Goal: Task Accomplishment & Management: Complete application form

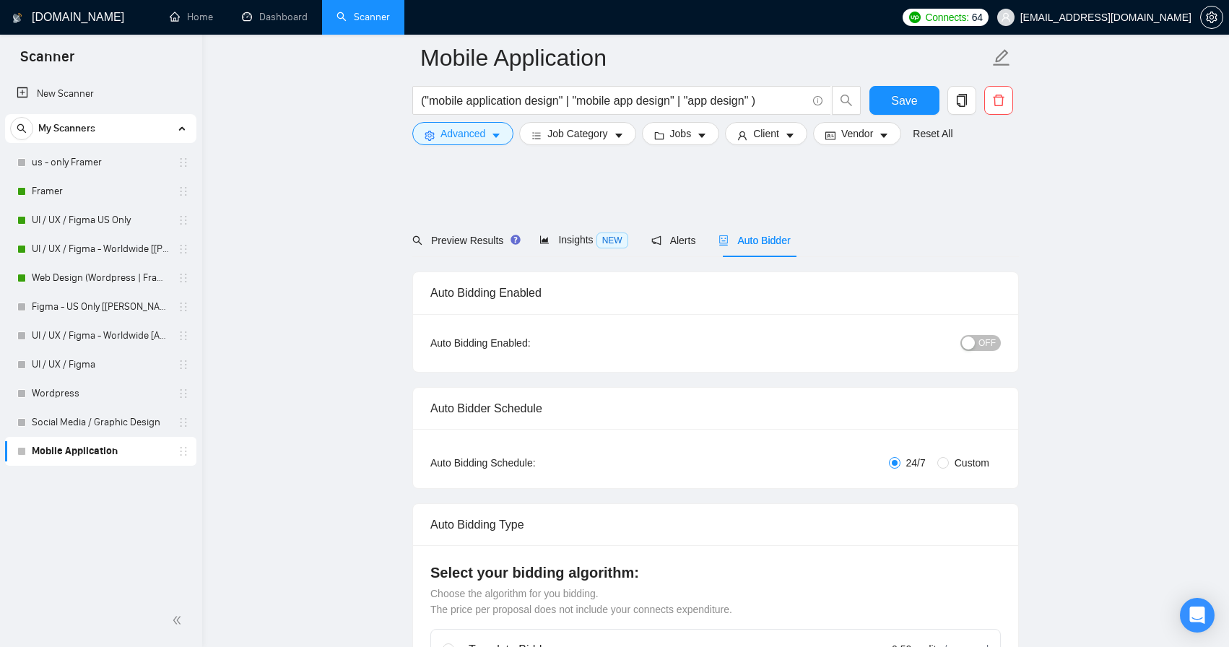
scroll to position [1405, 0]
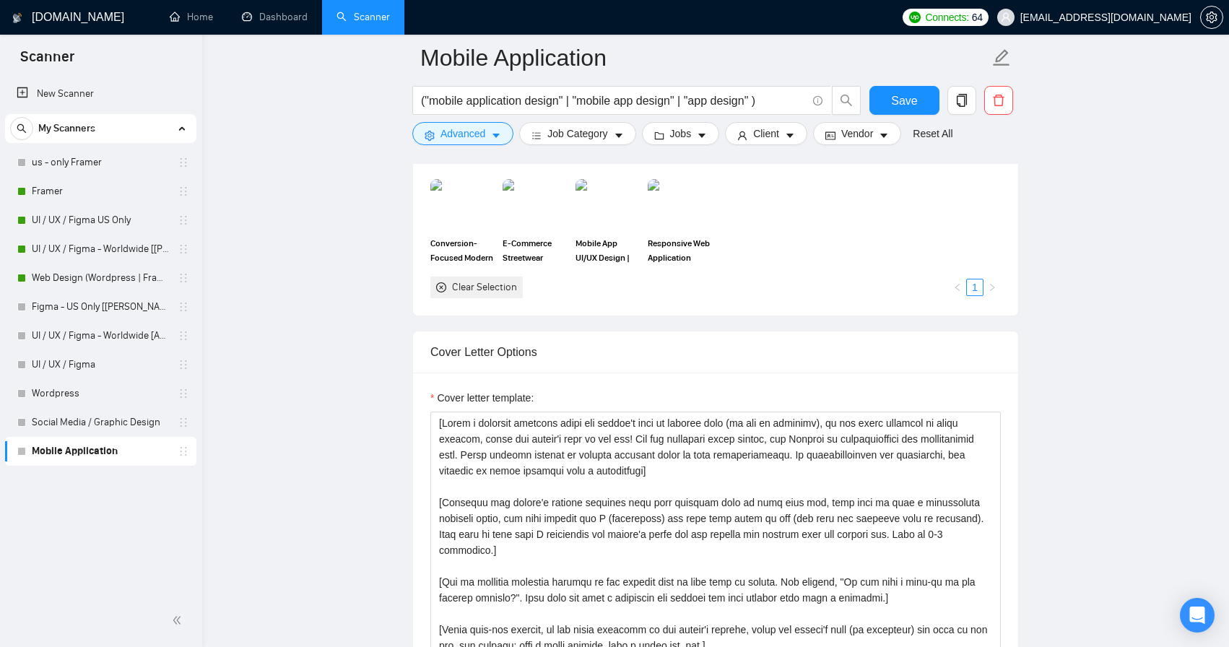
click at [110, 455] on link "Mobile Application" at bounding box center [100, 451] width 137 height 29
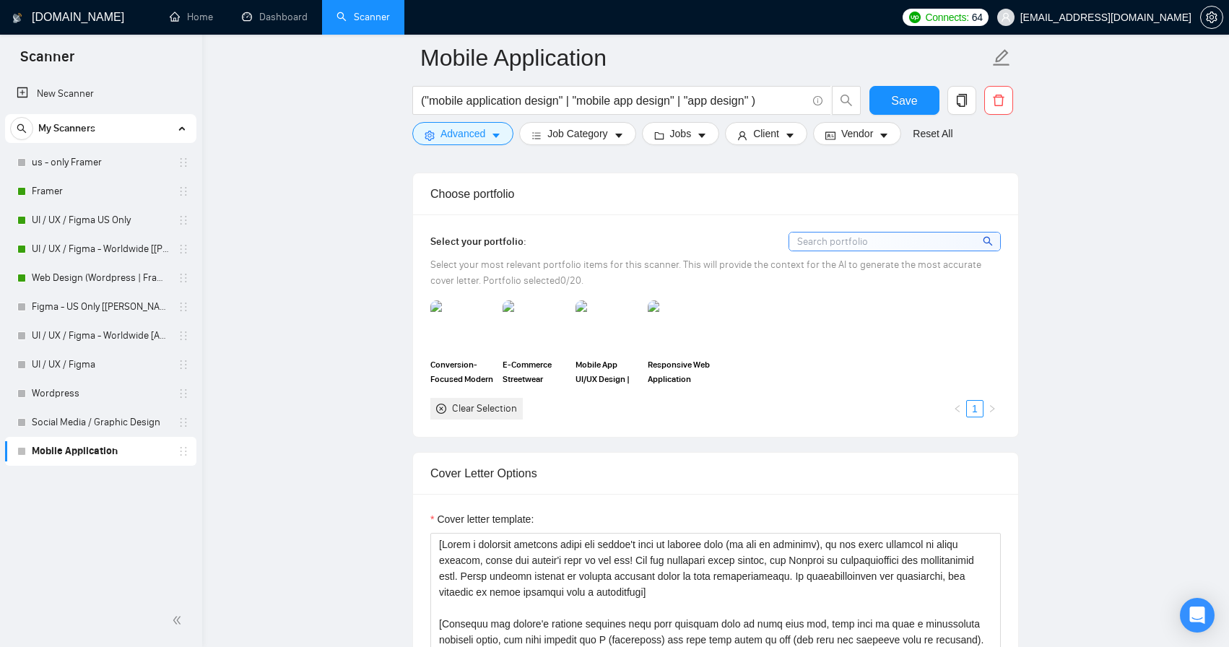
scroll to position [1277, 0]
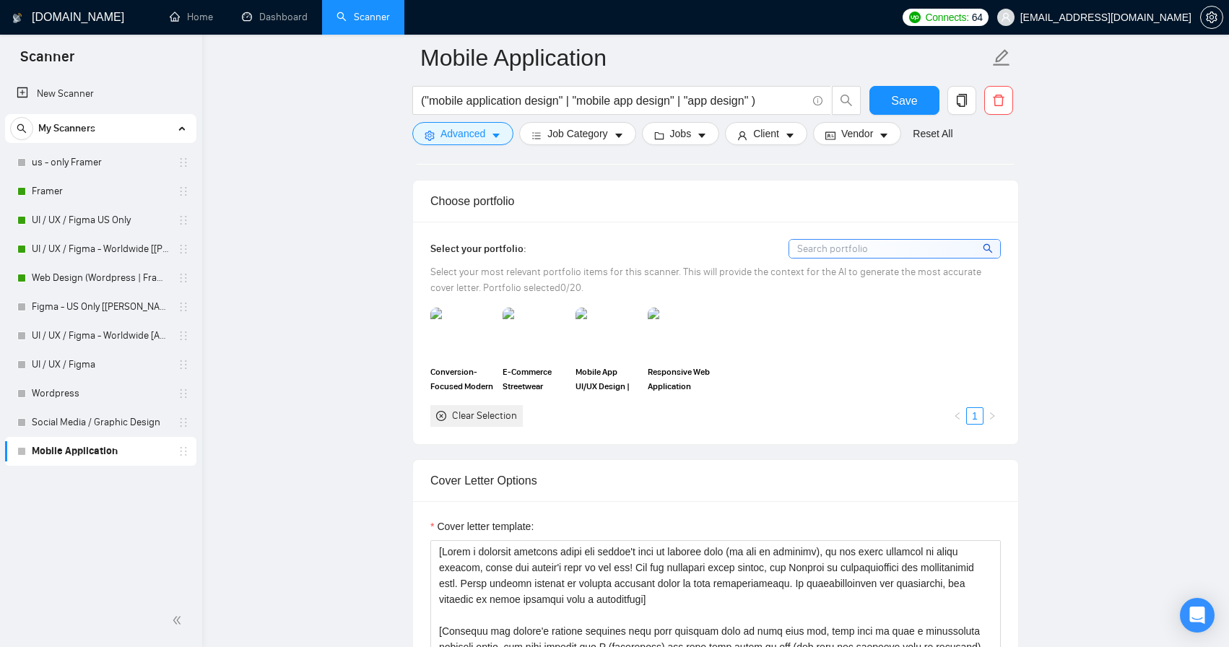
click at [857, 245] on input at bounding box center [894, 249] width 211 height 18
click at [983, 252] on icon "search" at bounding box center [987, 248] width 10 height 10
click at [910, 369] on div "Conversion-Focused Modern SaaS Website Design E-Commerce Streetwear Online Shop…" at bounding box center [715, 367] width 579 height 118
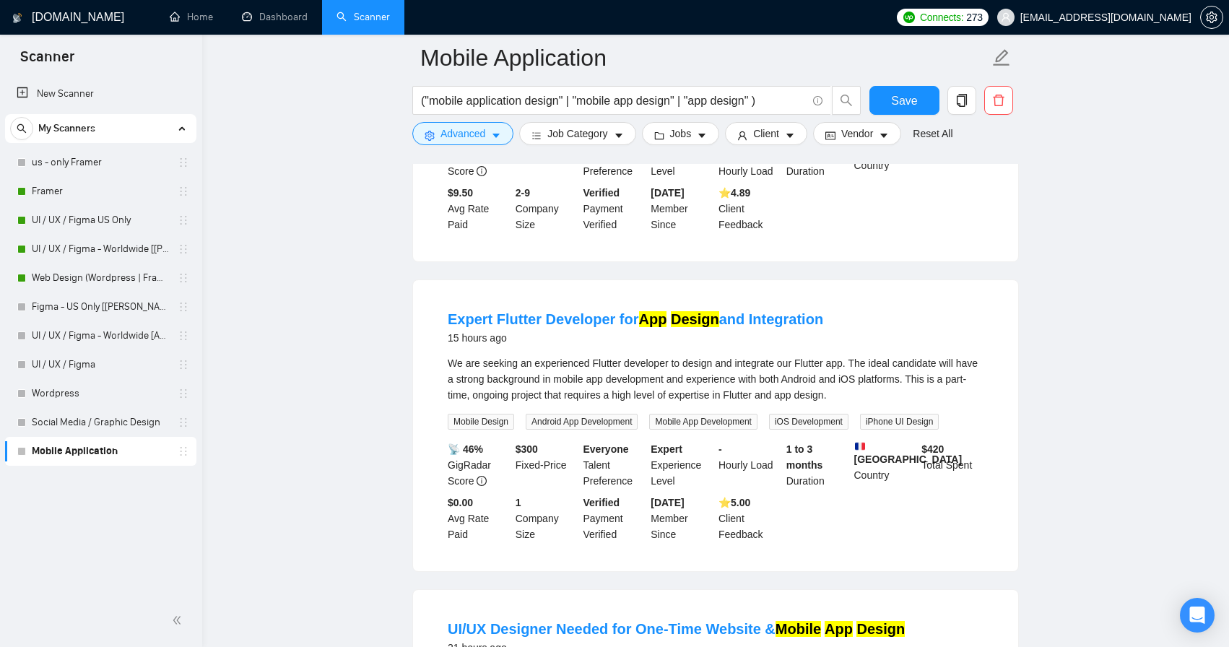
scroll to position [619, 0]
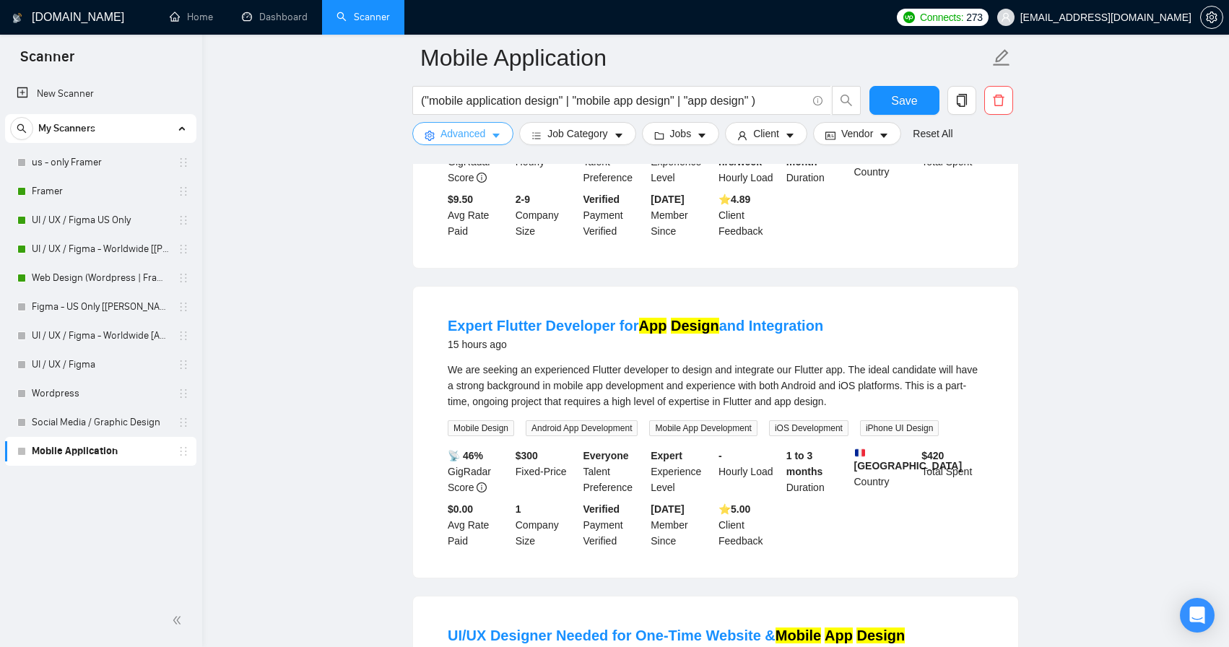
click at [497, 133] on icon "caret-down" at bounding box center [496, 136] width 10 height 10
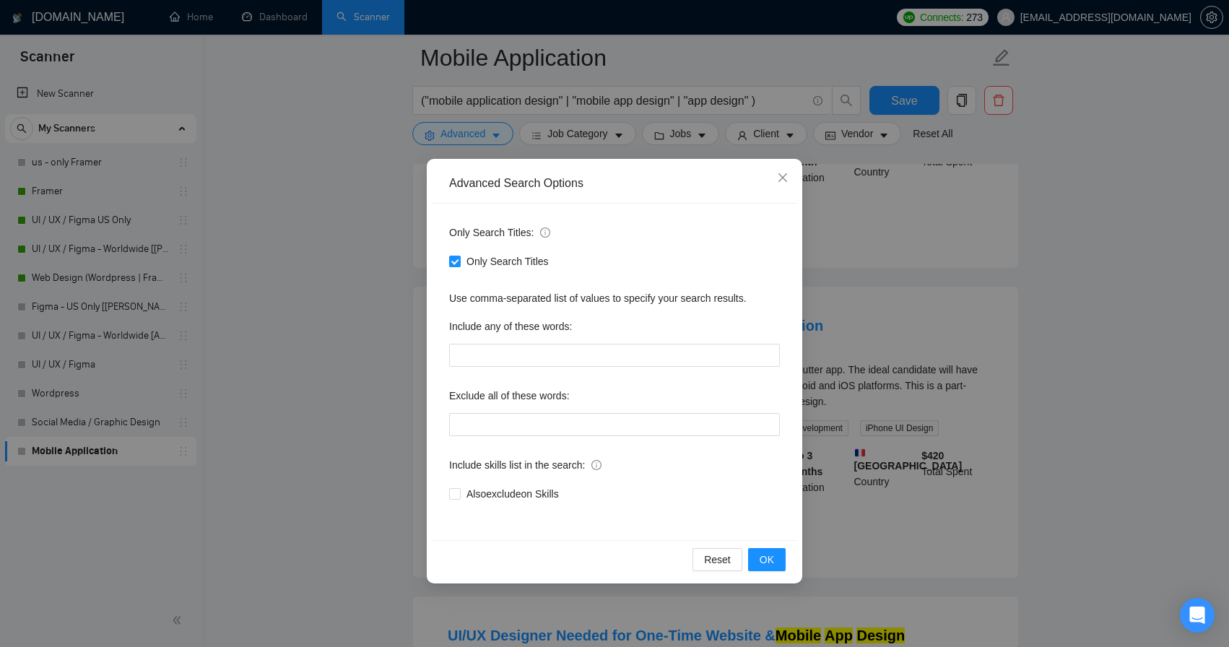
scroll to position [633, 0]
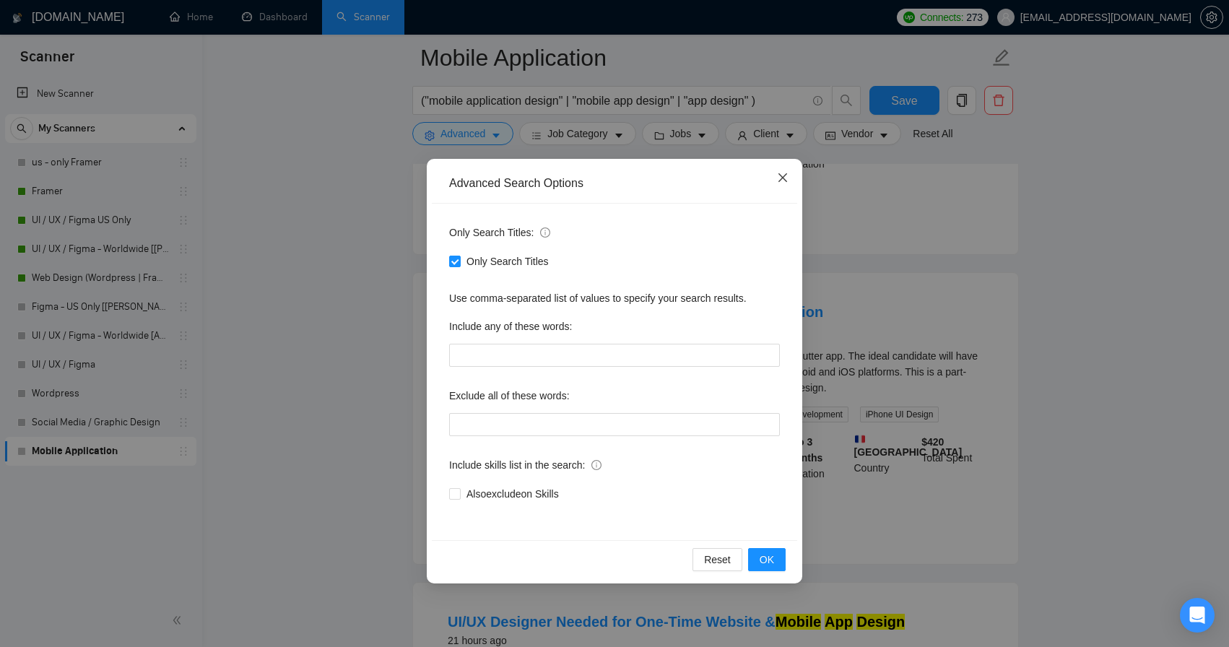
click at [777, 176] on icon "close" at bounding box center [783, 178] width 12 height 12
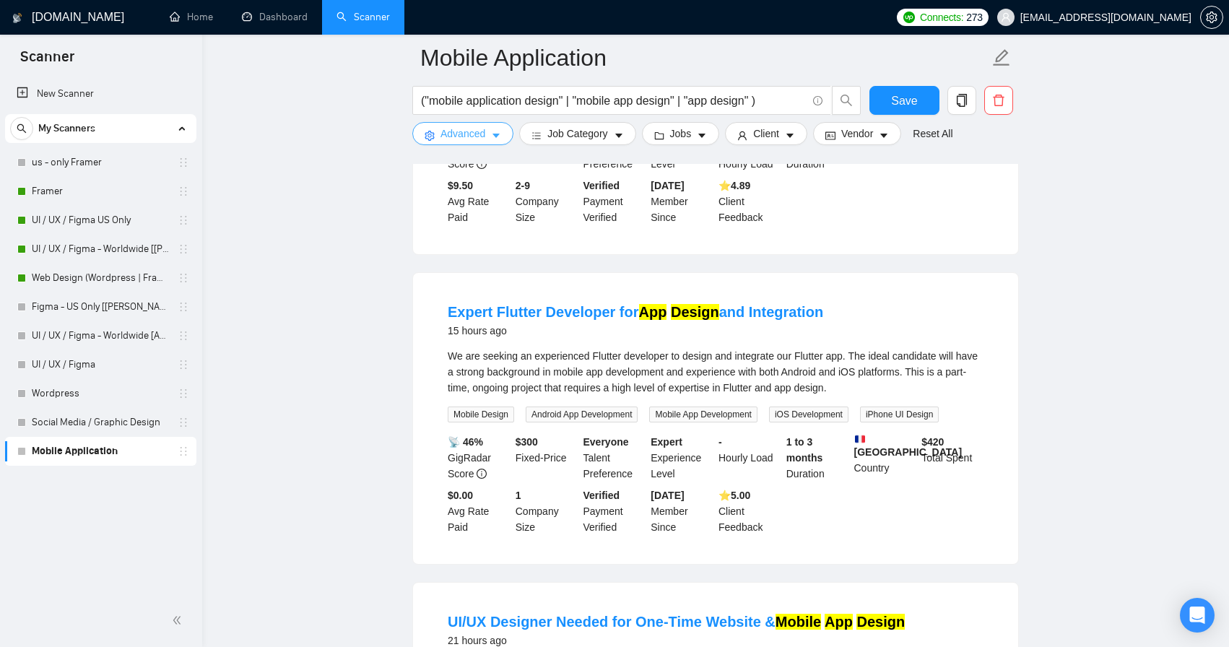
click at [493, 136] on icon "caret-down" at bounding box center [496, 136] width 10 height 10
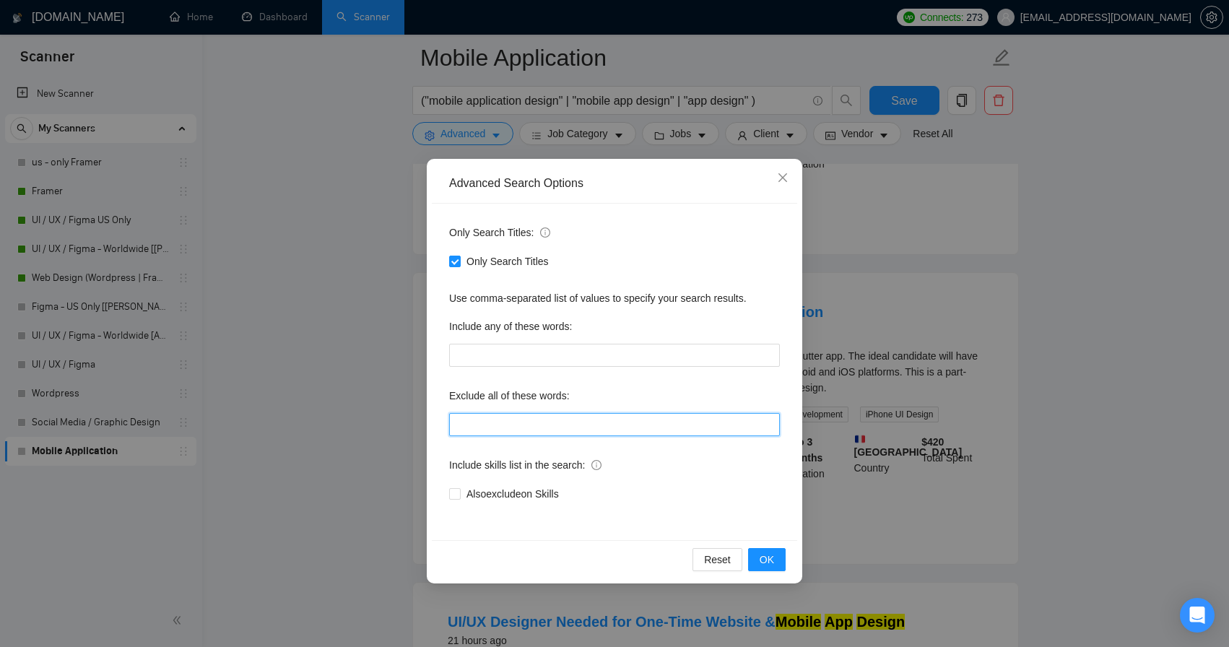
click at [533, 419] on input "text" at bounding box center [614, 424] width 331 height 23
type input ":"
click at [775, 560] on button "OK" at bounding box center [767, 559] width 38 height 23
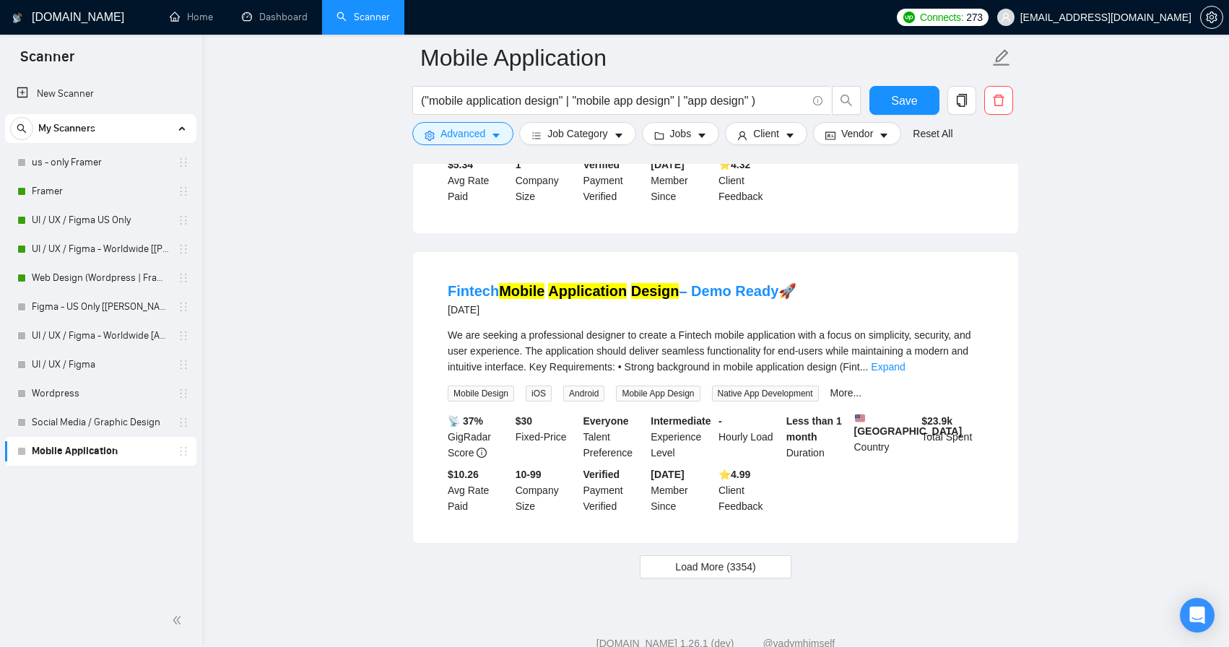
scroll to position [2843, 0]
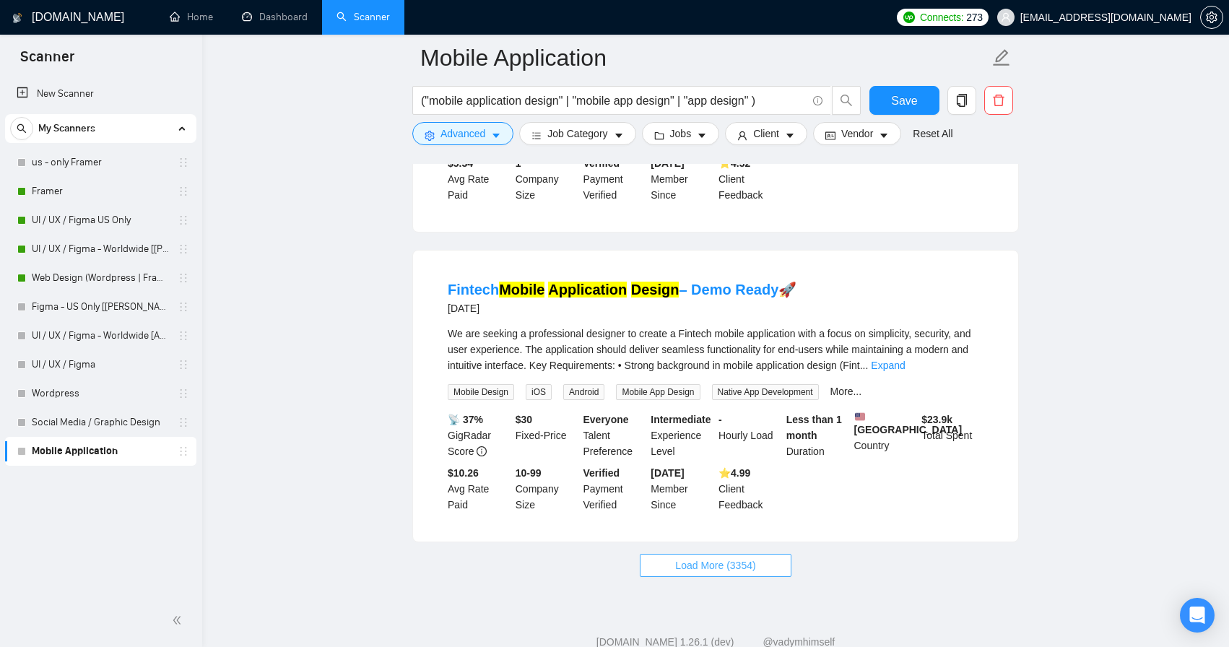
click at [754, 569] on span "Load More (3354)" at bounding box center [715, 565] width 80 height 16
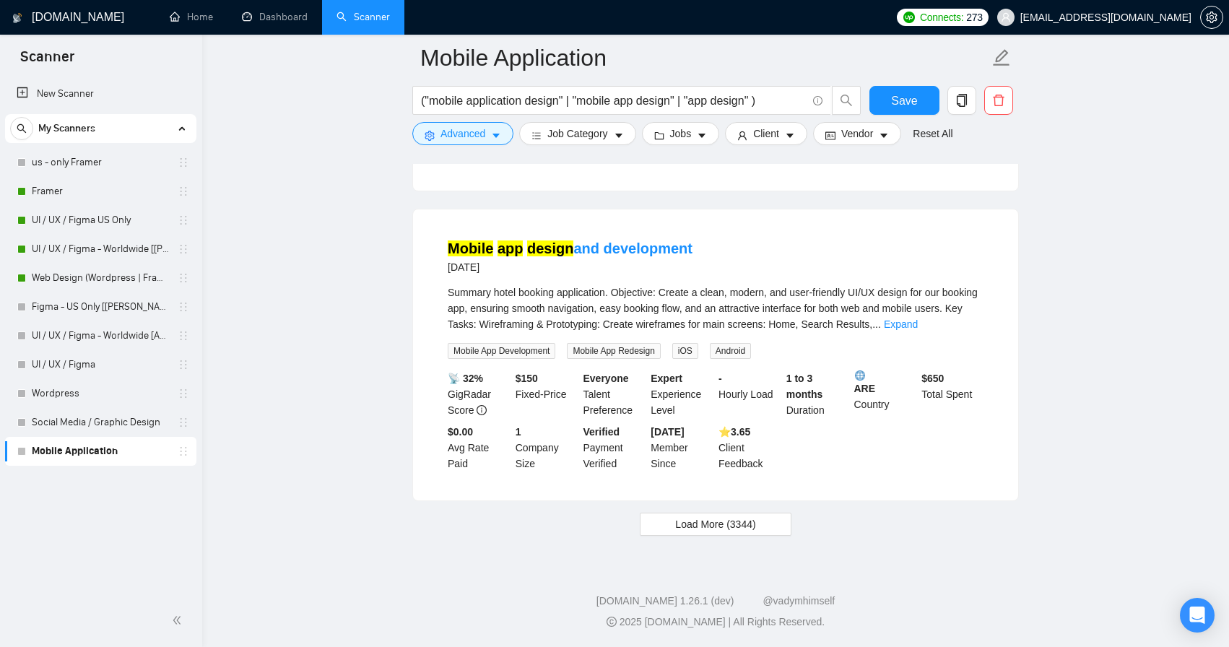
scroll to position [6006, 0]
click at [744, 526] on span "Load More (3344)" at bounding box center [715, 524] width 80 height 16
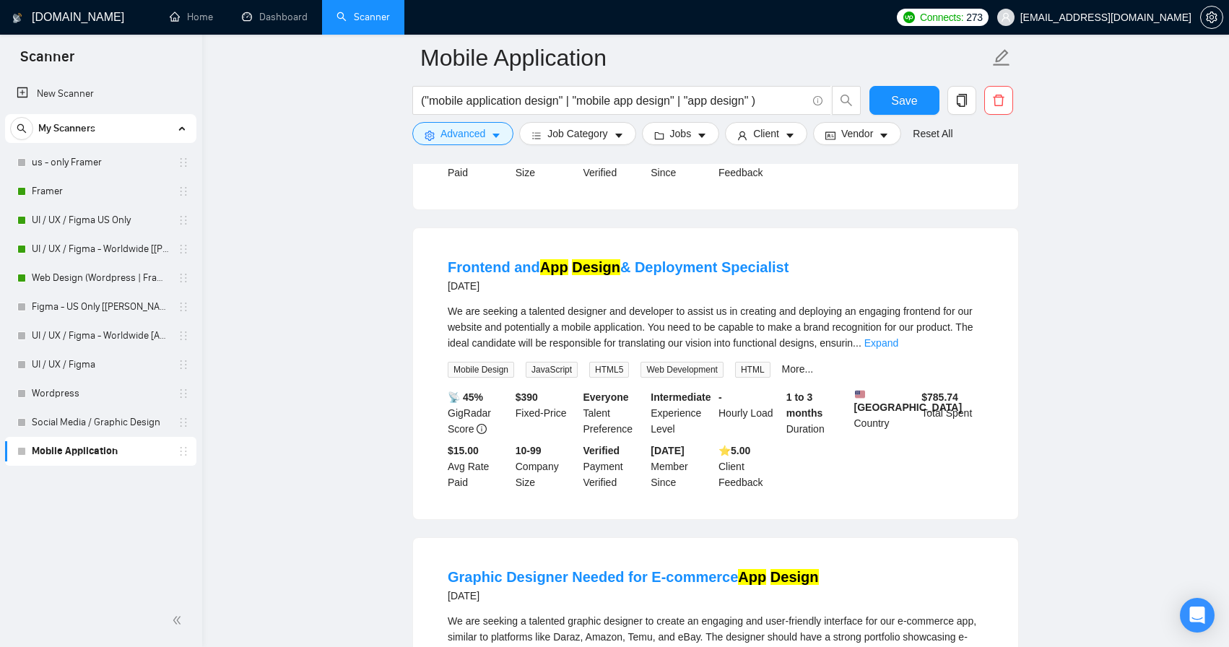
scroll to position [6258, 0]
click at [490, 136] on button "Advanced" at bounding box center [462, 133] width 101 height 23
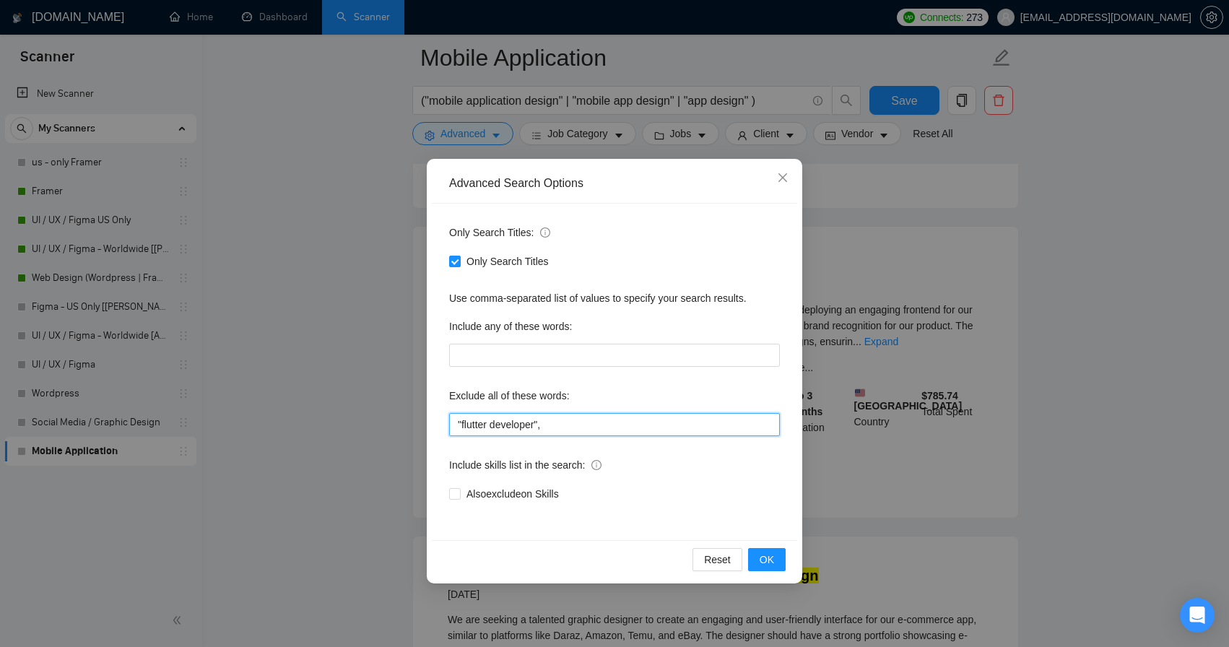
click at [556, 422] on input ""flutter developer"," at bounding box center [614, 424] width 331 height 23
type input ""flutter developer", "frontend""
click at [770, 568] on button "OK" at bounding box center [767, 559] width 38 height 23
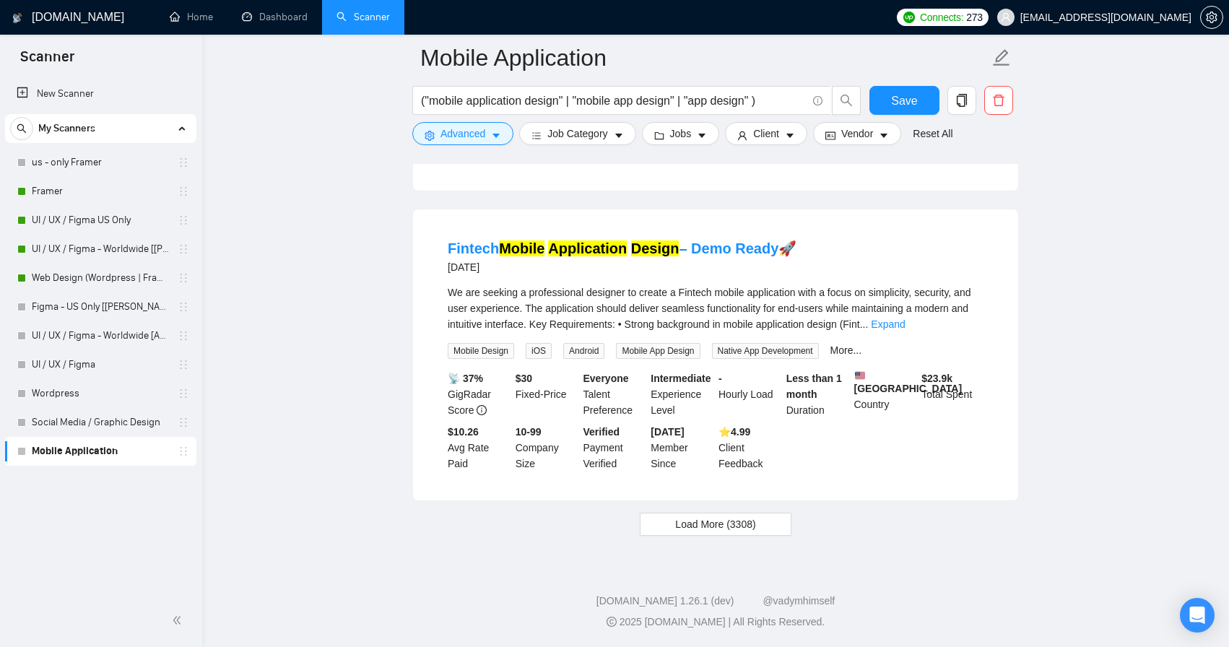
scroll to position [2895, 0]
click at [726, 523] on span "Load More (3308)" at bounding box center [715, 524] width 80 height 16
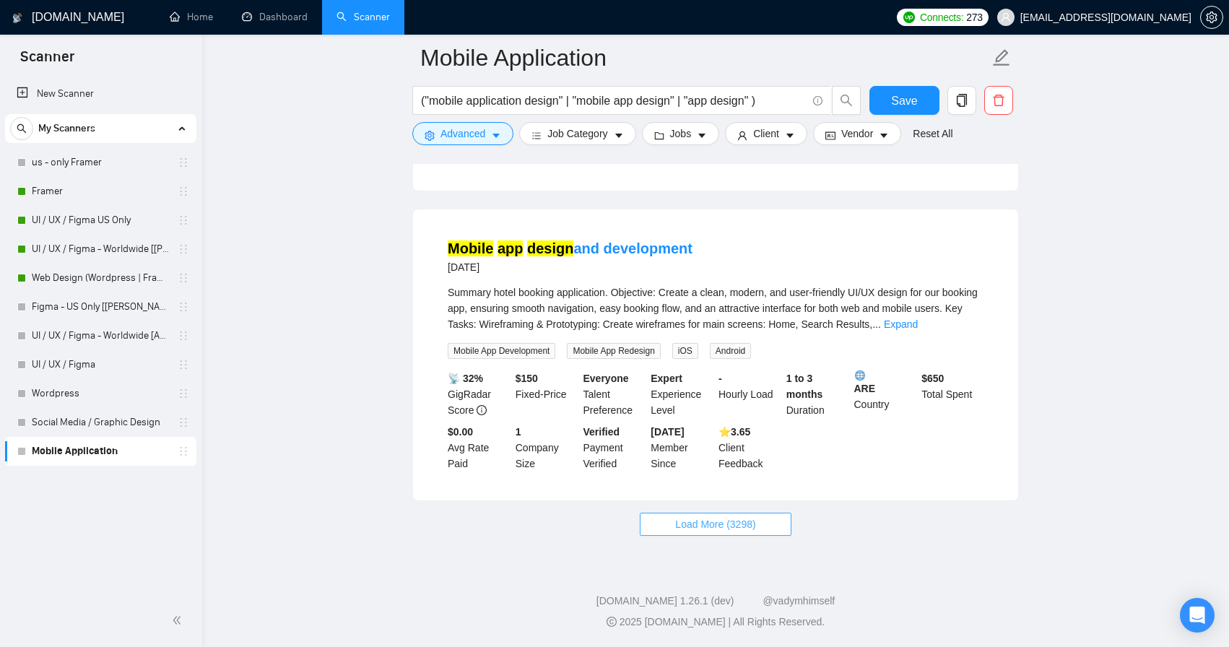
scroll to position [6006, 0]
click at [747, 527] on span "Load More (3298)" at bounding box center [715, 524] width 80 height 16
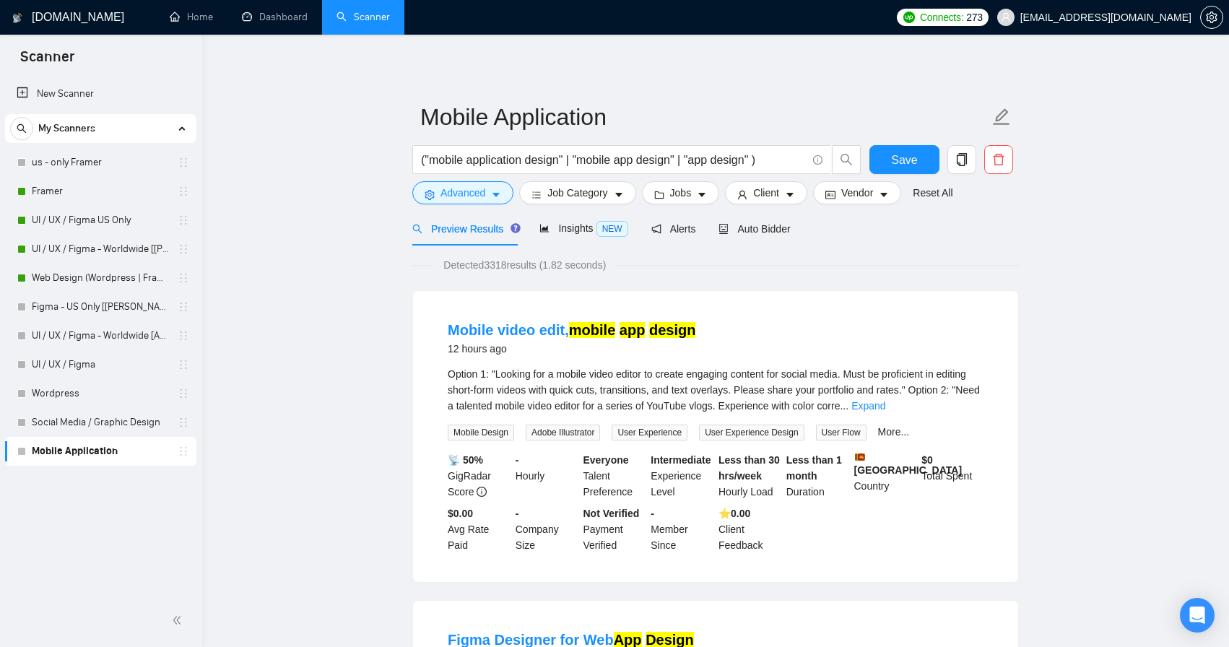
scroll to position [0, 0]
click at [572, 222] on div "Insights NEW" at bounding box center [583, 228] width 88 height 17
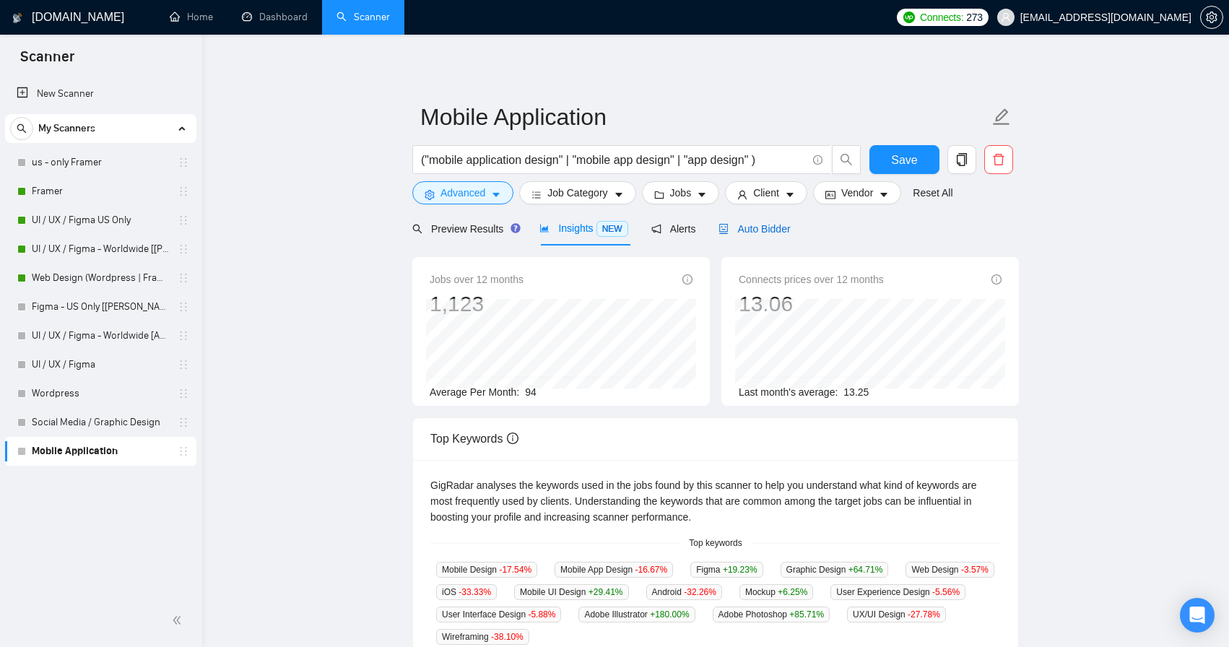
click at [774, 225] on span "Auto Bidder" at bounding box center [753, 229] width 71 height 12
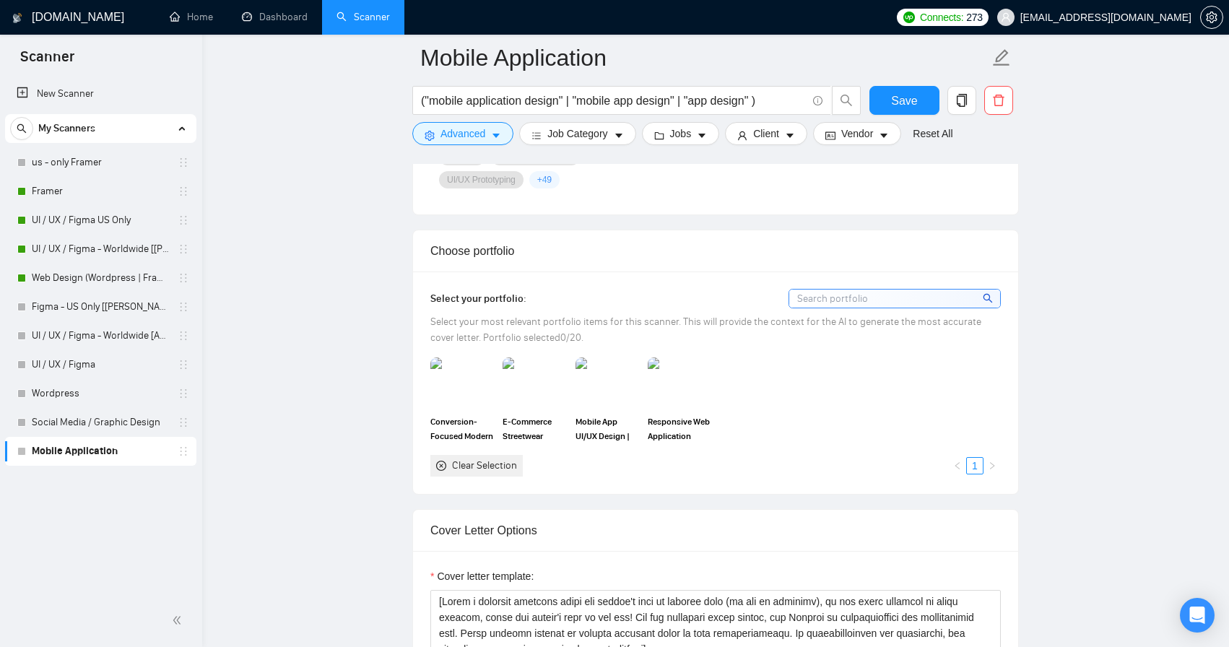
scroll to position [1229, 0]
click at [876, 300] on input at bounding box center [894, 297] width 211 height 18
click at [995, 295] on input at bounding box center [894, 297] width 211 height 18
click at [990, 296] on icon "search" at bounding box center [987, 297] width 10 height 10
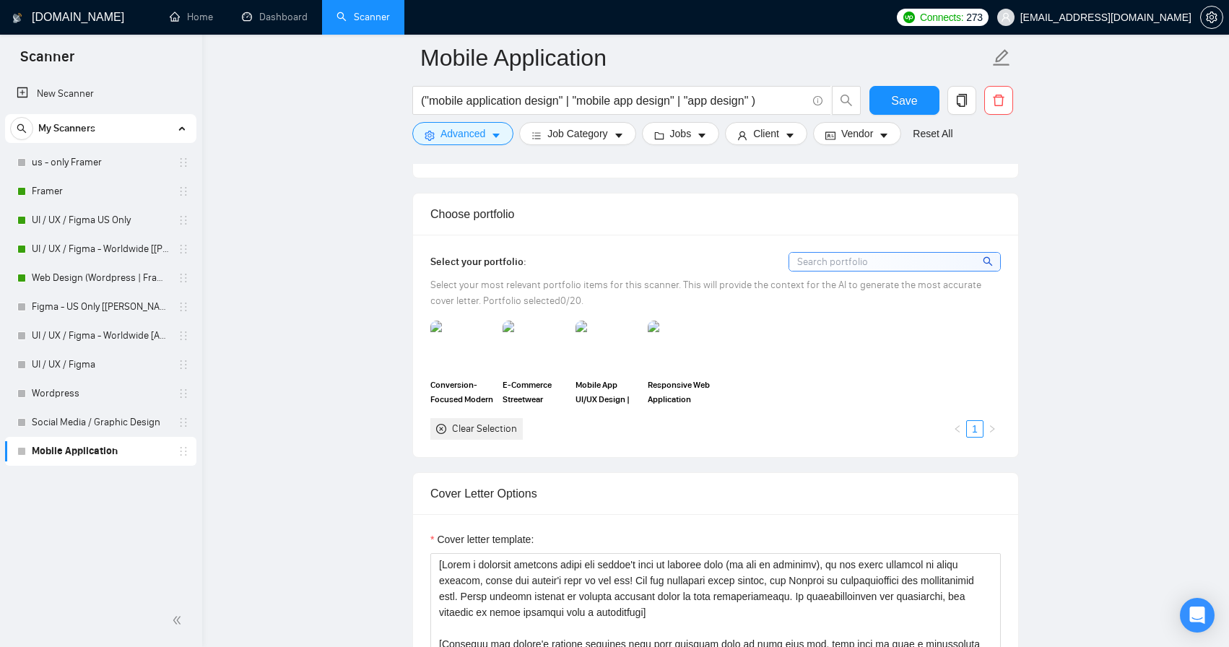
click at [988, 265] on icon "search" at bounding box center [987, 261] width 10 height 10
click at [442, 431] on icon "close-circle" at bounding box center [441, 429] width 10 height 10
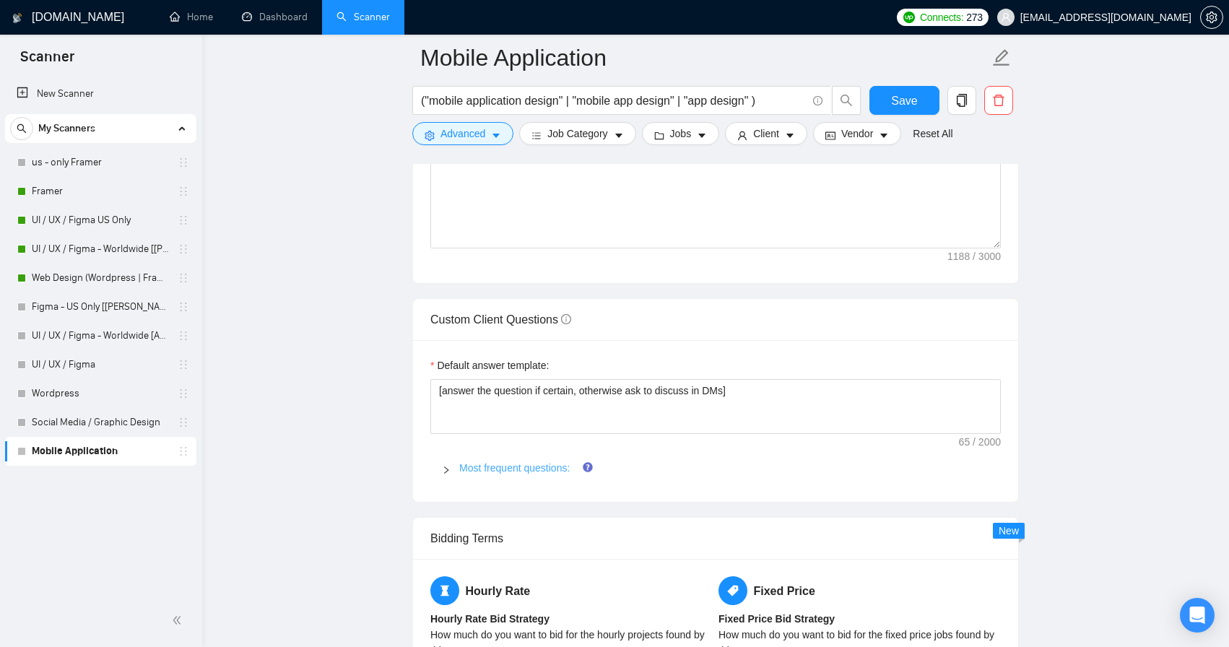
scroll to position [1897, 0]
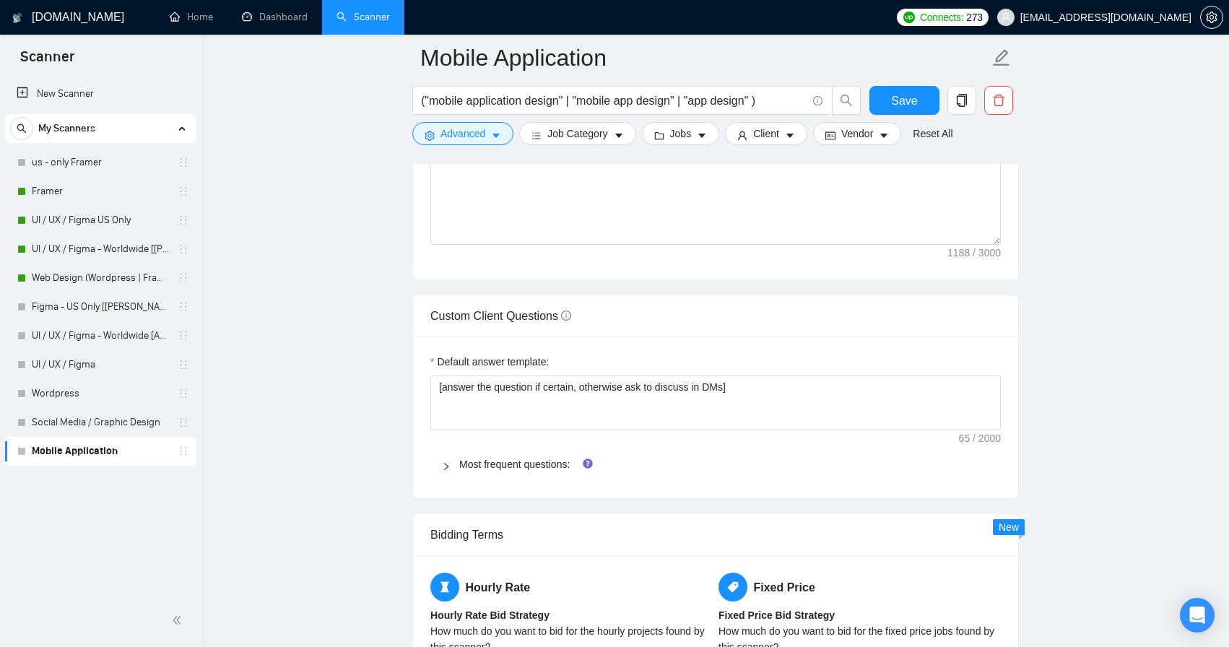
click at [447, 463] on icon "right" at bounding box center [446, 466] width 9 height 9
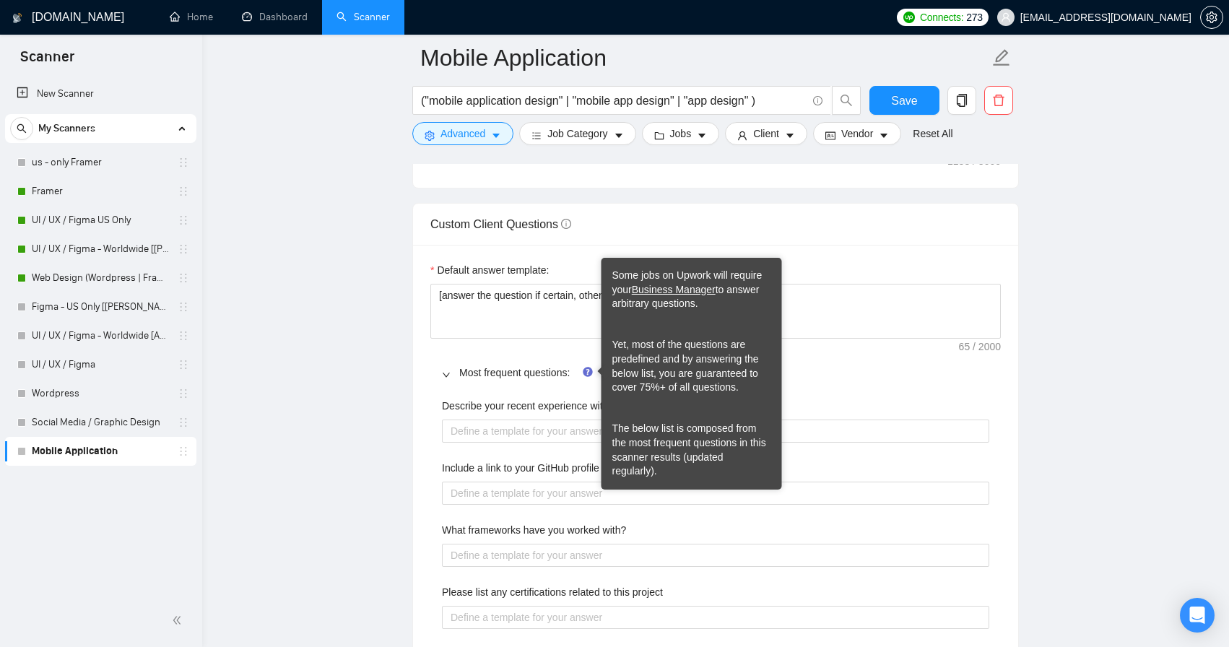
scroll to position [1994, 0]
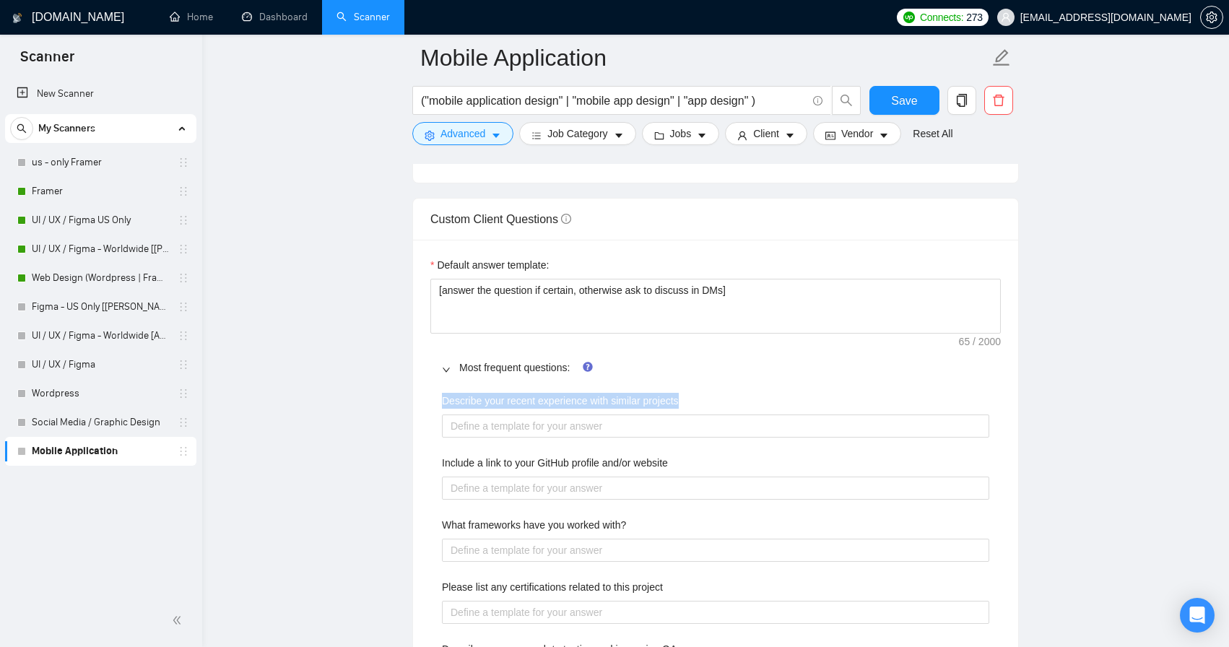
drag, startPoint x: 442, startPoint y: 401, endPoint x: 718, endPoint y: 401, distance: 275.8
click at [718, 401] on div "Describe your recent experience with similar projects" at bounding box center [715, 404] width 547 height 22
copy label "Describe your recent experience with similar projects"
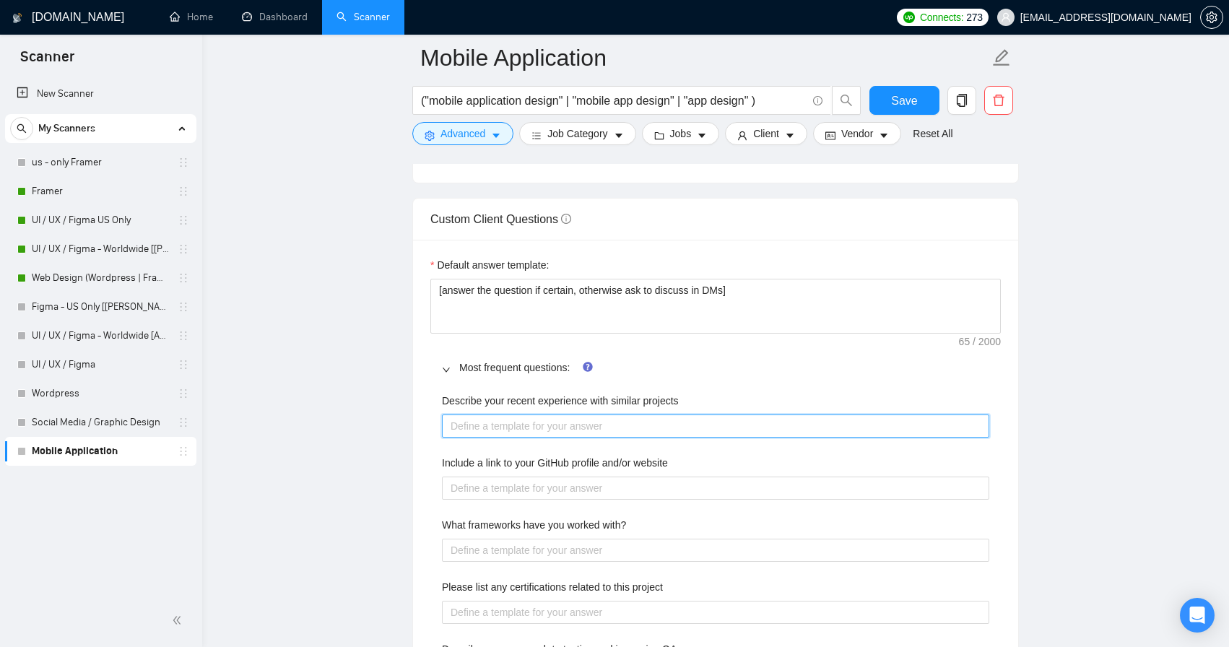
click at [513, 427] on projects "Describe your recent experience with similar projects" at bounding box center [715, 425] width 547 height 23
paste projects "In my recent projects, I’ve designed mobile app interfaces for both iOS and And…"
type projects "In my recent projects, I’ve designed mobile app interfaces for both iOS and And…"
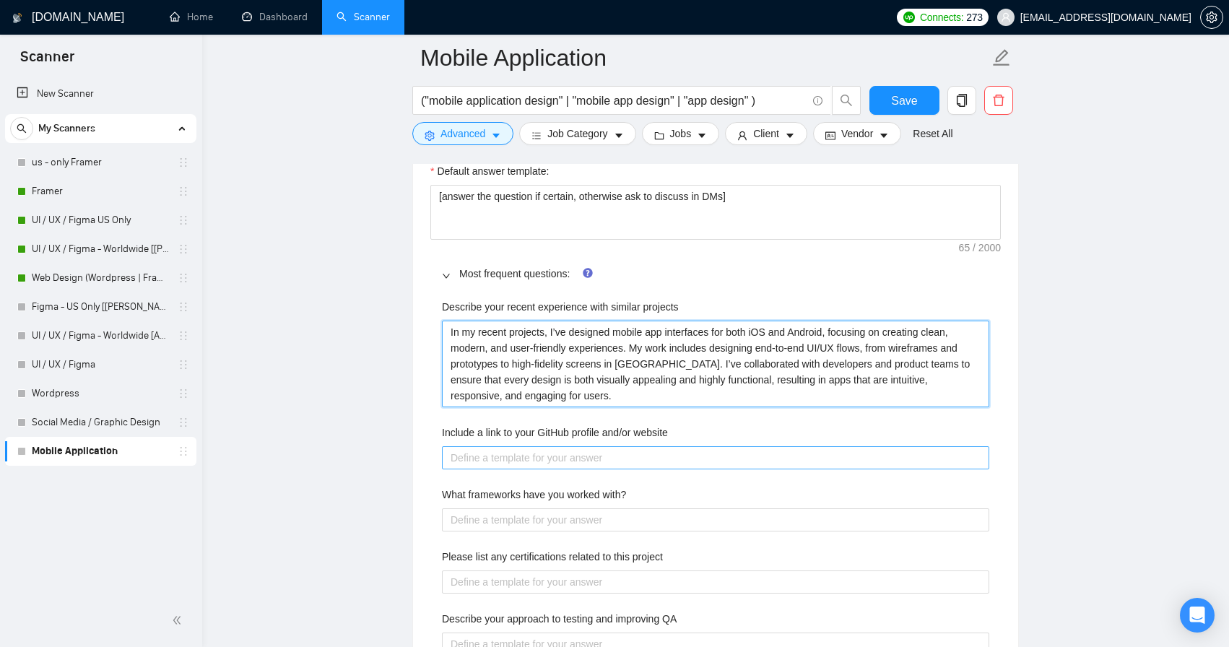
type projects "In my recent projects, I’ve designed mobile app interfaces for both iOS and And…"
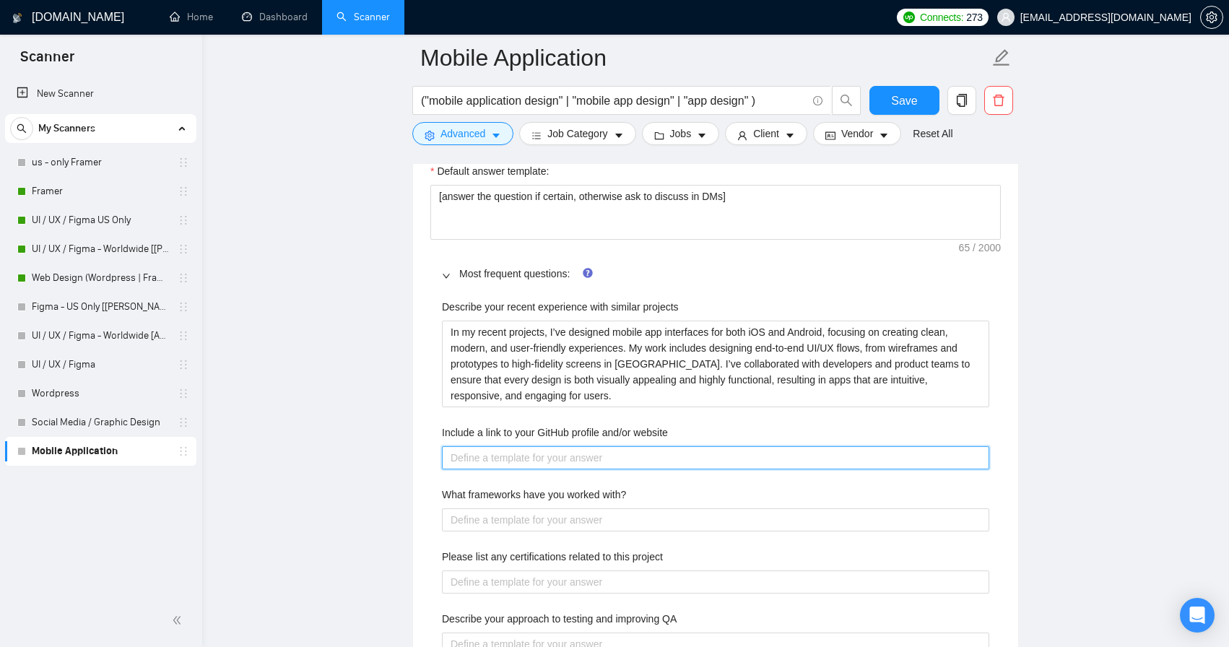
click at [528, 455] on website "Include a link to your GitHub profile and/or website" at bounding box center [715, 457] width 547 height 23
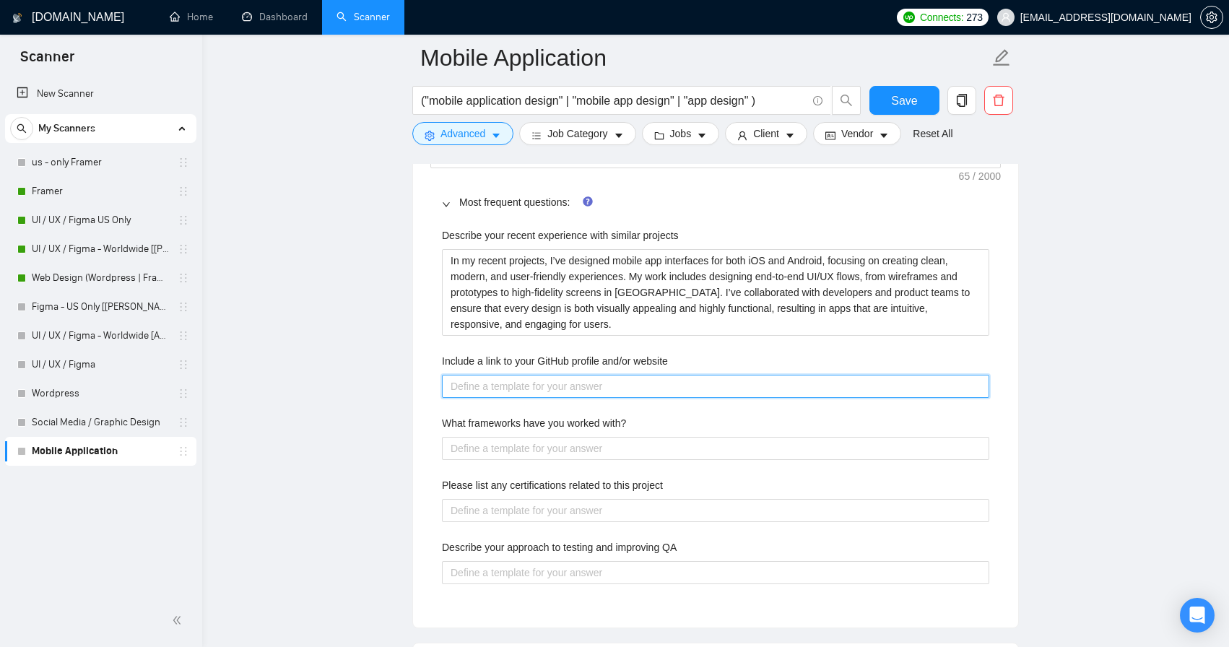
scroll to position [2161, 0]
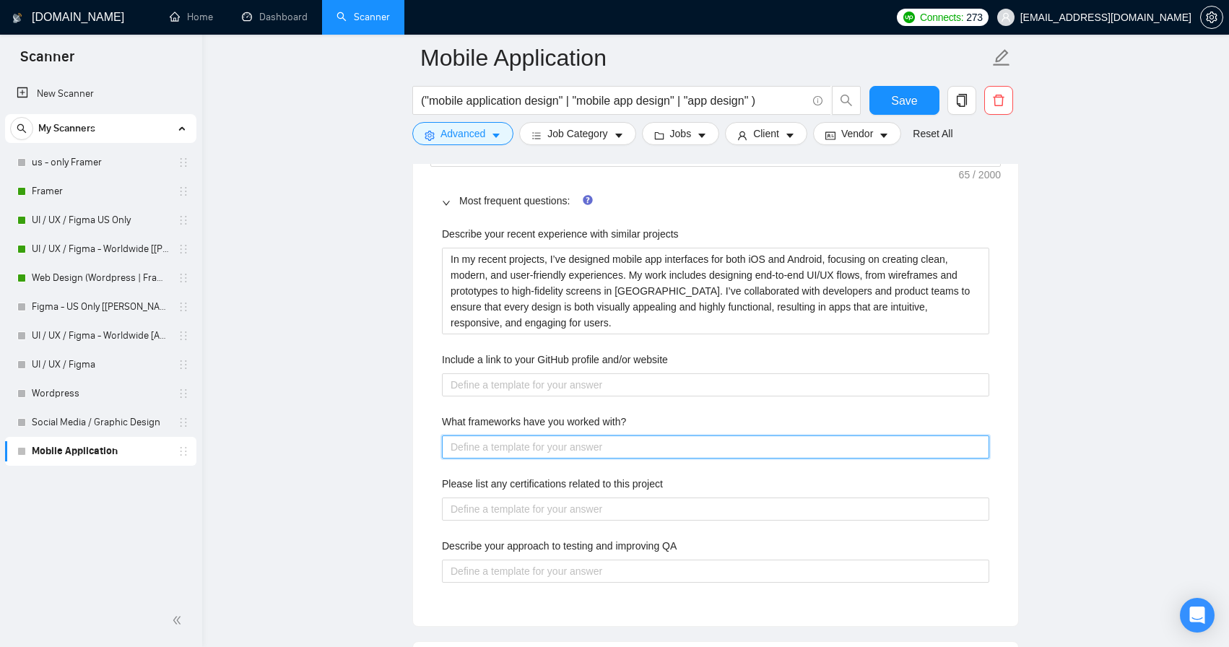
click at [529, 445] on with\? "What frameworks have you worked with?" at bounding box center [715, 446] width 547 height 23
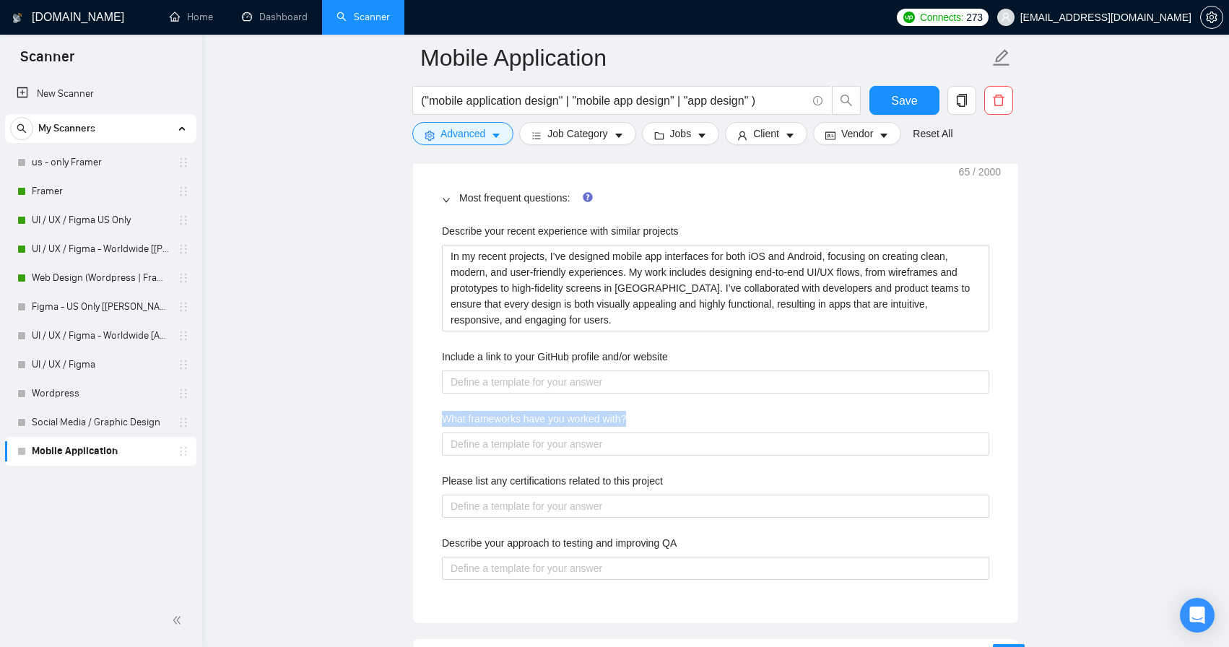
drag, startPoint x: 638, startPoint y: 417, endPoint x: 393, endPoint y: 402, distance: 245.2
click at [393, 402] on main "Mobile Application ("mobile application design" | "mobile app design" | "app de…" at bounding box center [715, 36] width 980 height 4284
copy label "What frameworks have you worked with?"
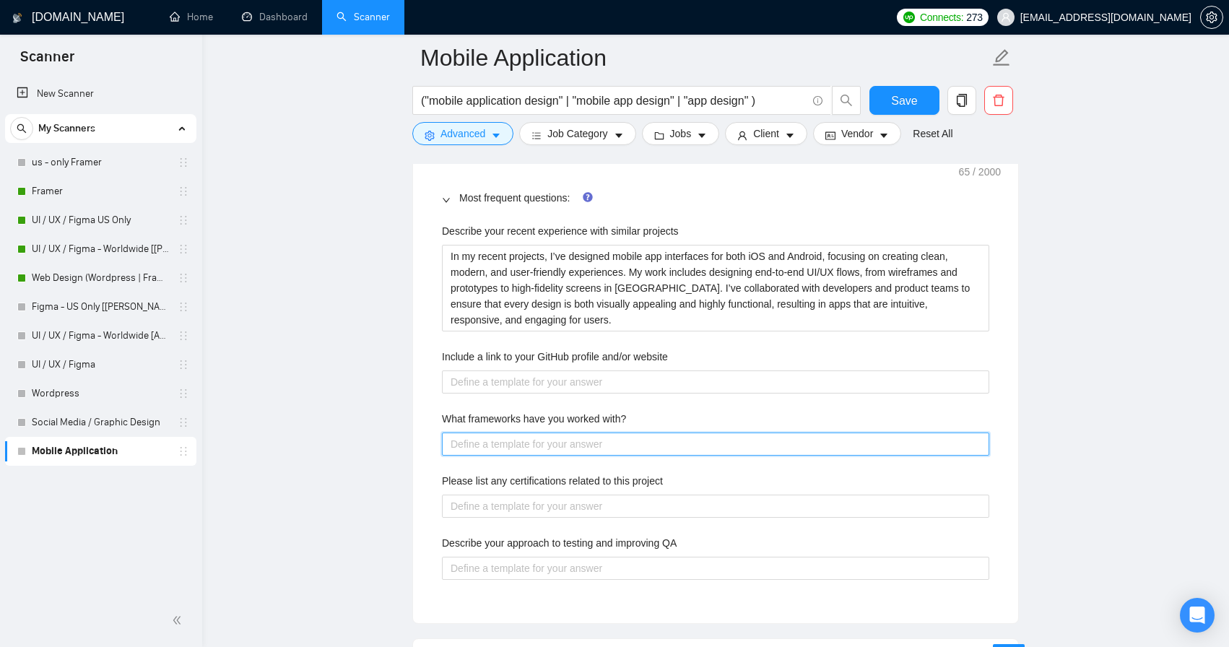
click at [592, 443] on with\? "What frameworks have you worked with?" at bounding box center [715, 443] width 547 height 23
paste with\? "I primarily design in Figma, creating responsive layouts and interactive protot…"
type with\? "I primarily design in Figma, creating responsive layouts and interactive protot…"
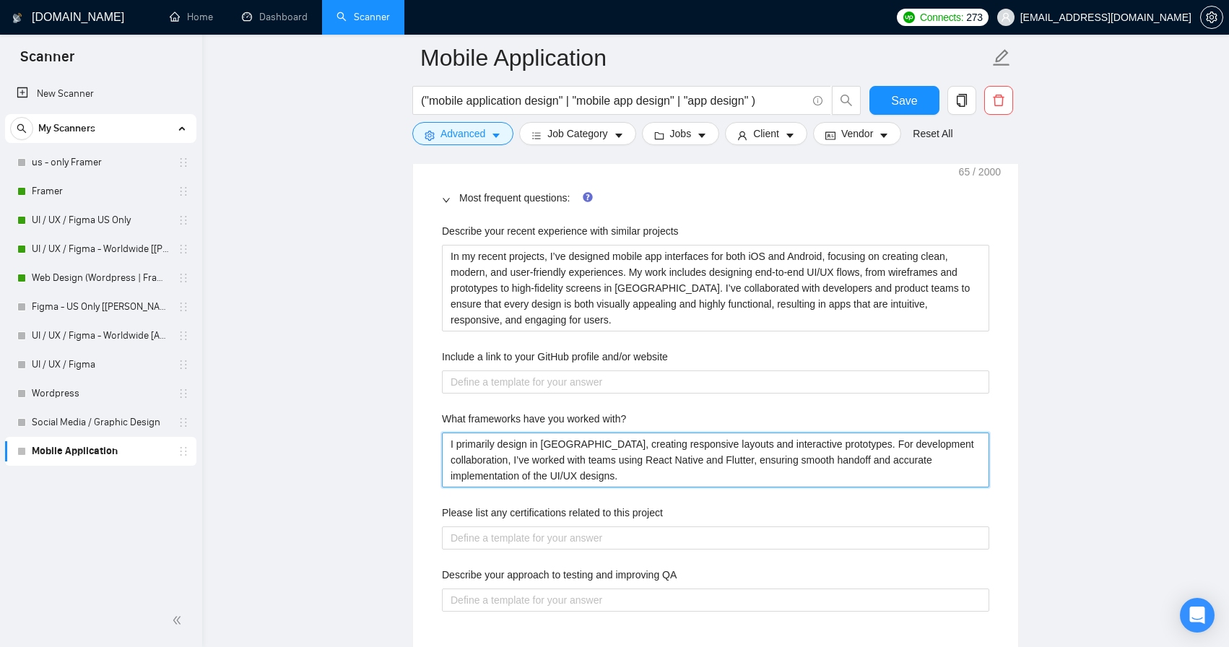
scroll to position [2207, 0]
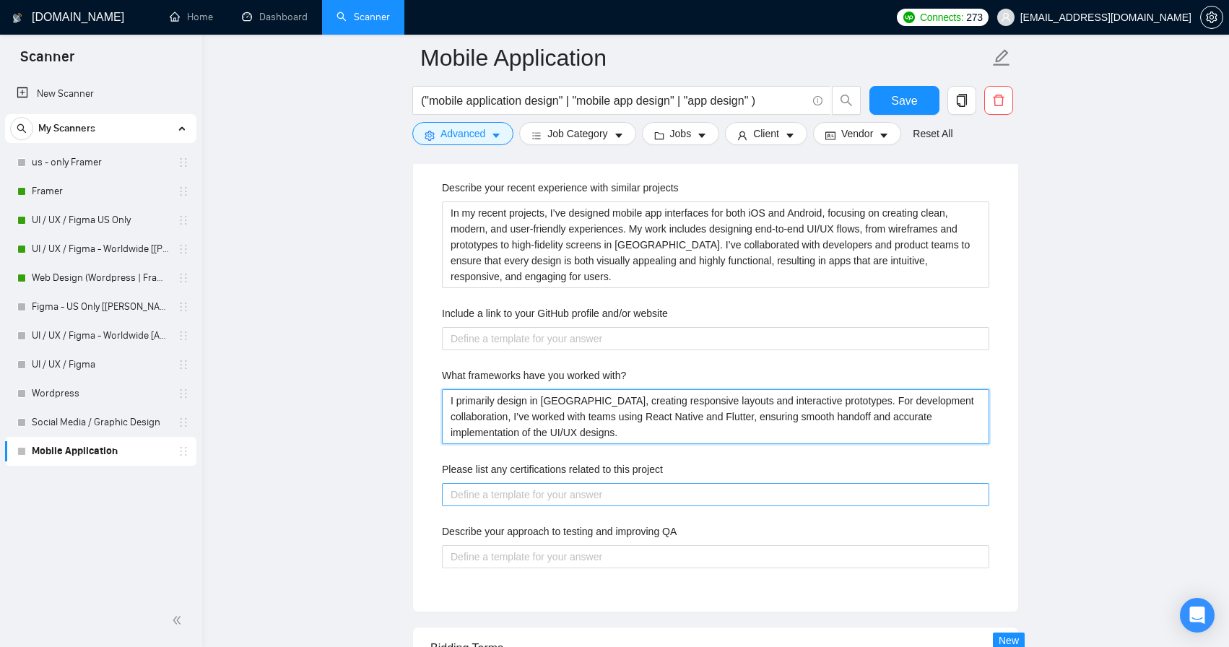
type with\? "I primarily design in Figma, creating responsive layouts and interactive protot…"
click at [515, 500] on project "Please list any certifications related to this project" at bounding box center [715, 494] width 547 height 23
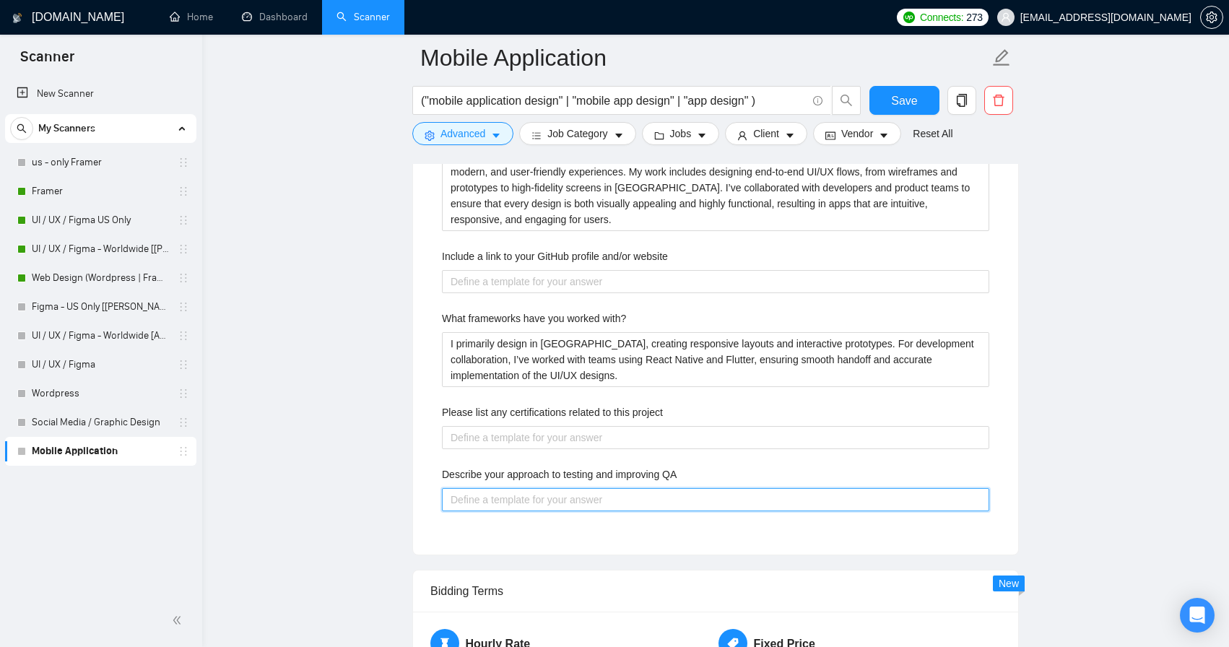
click at [637, 507] on QA "Describe your approach to testing and improving QA" at bounding box center [715, 499] width 547 height 23
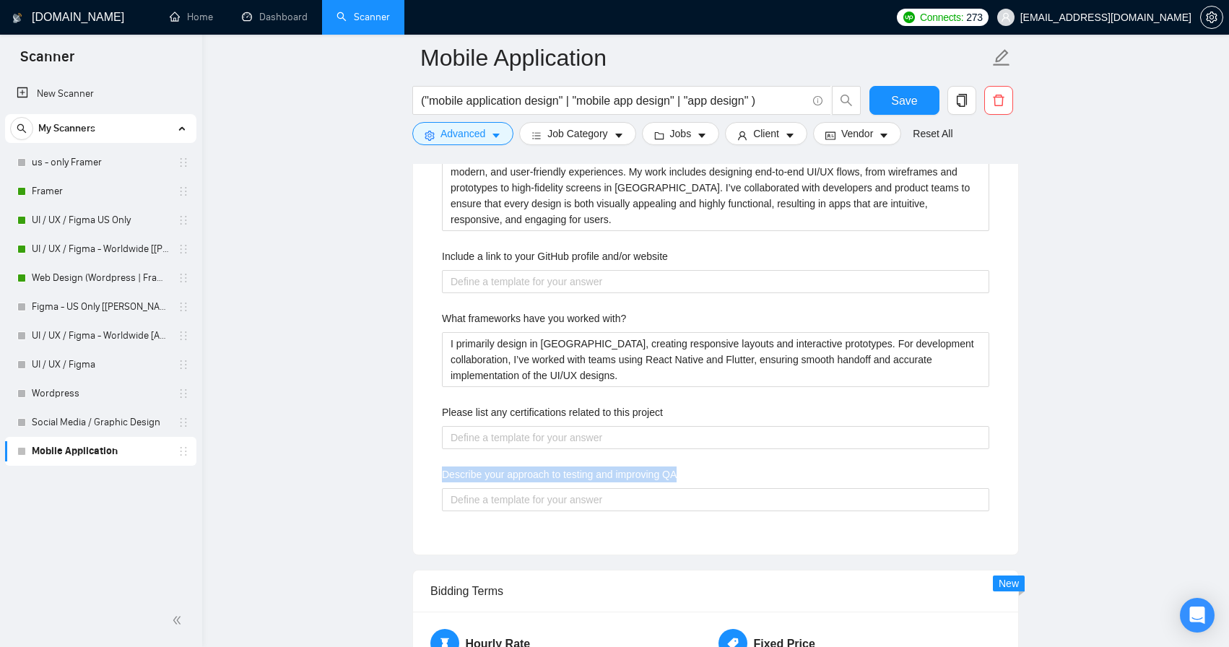
drag, startPoint x: 704, startPoint y: 476, endPoint x: 391, endPoint y: 465, distance: 313.5
copy label "Describe your approach to testing and improving QA"
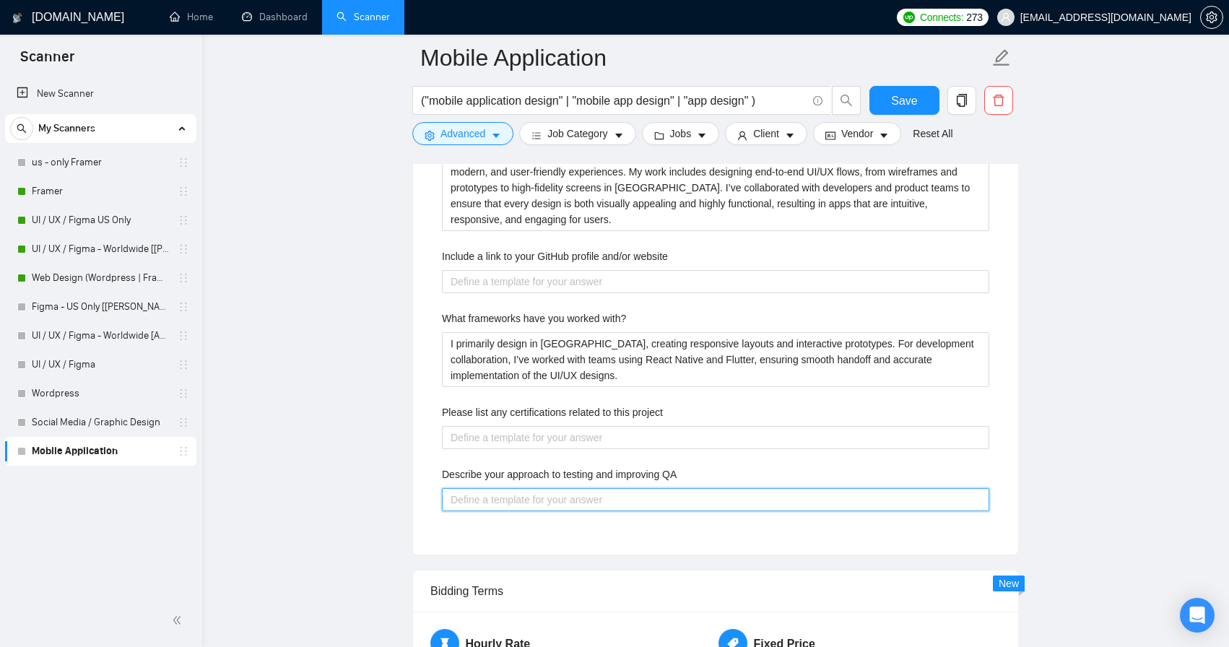
click at [560, 498] on QA "Describe your approach to testing and improving QA" at bounding box center [715, 499] width 547 height 23
paste QA "My approach to testing and improving QA focuses on user-centric validation. Aft…"
type QA "My approach to testing and improving QA focuses on user-centric validation. Aft…"
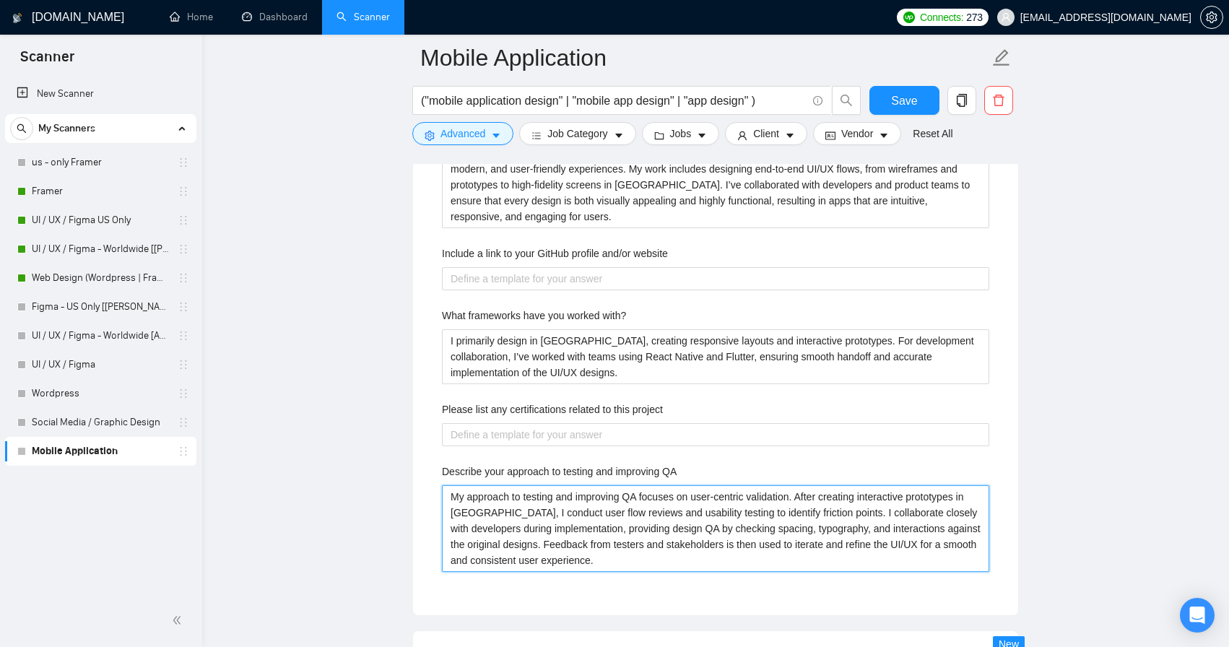
scroll to position [2265, 0]
type QA "My approach to testing and improving QA focuses on user-centric validation. Aft…"
click at [635, 454] on div "Describe your recent experience with similar projects In my recent projects, I’…" at bounding box center [715, 356] width 570 height 487
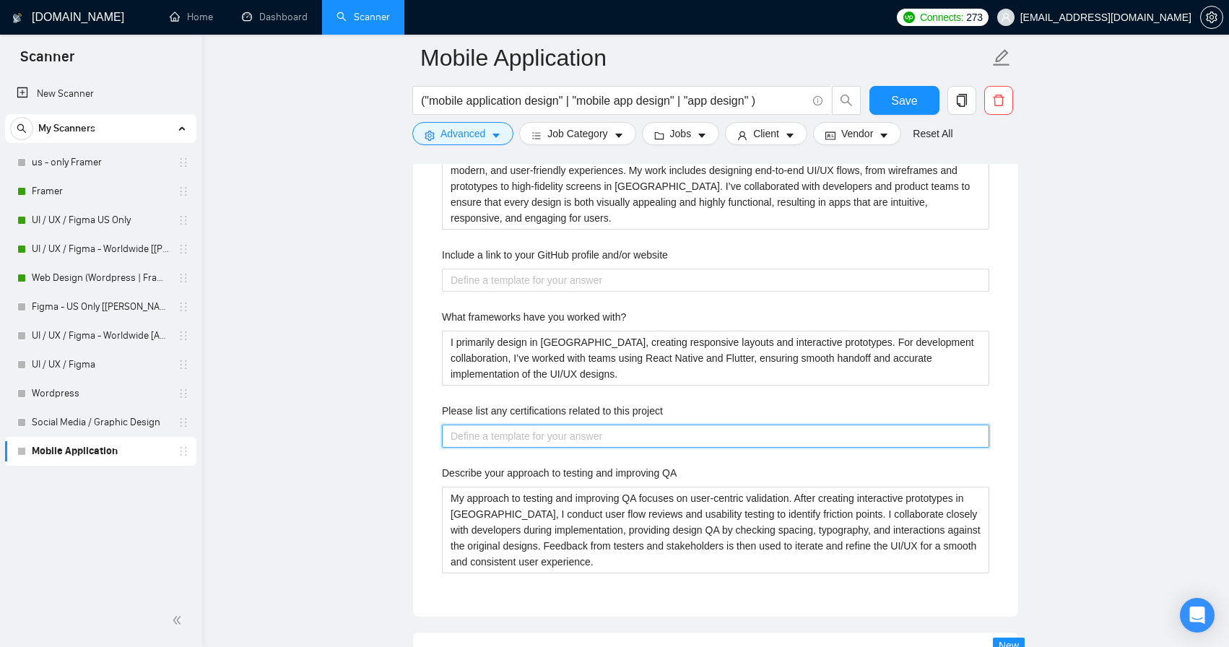
click at [631, 439] on project "Please list any certifications related to this project" at bounding box center [715, 435] width 547 height 23
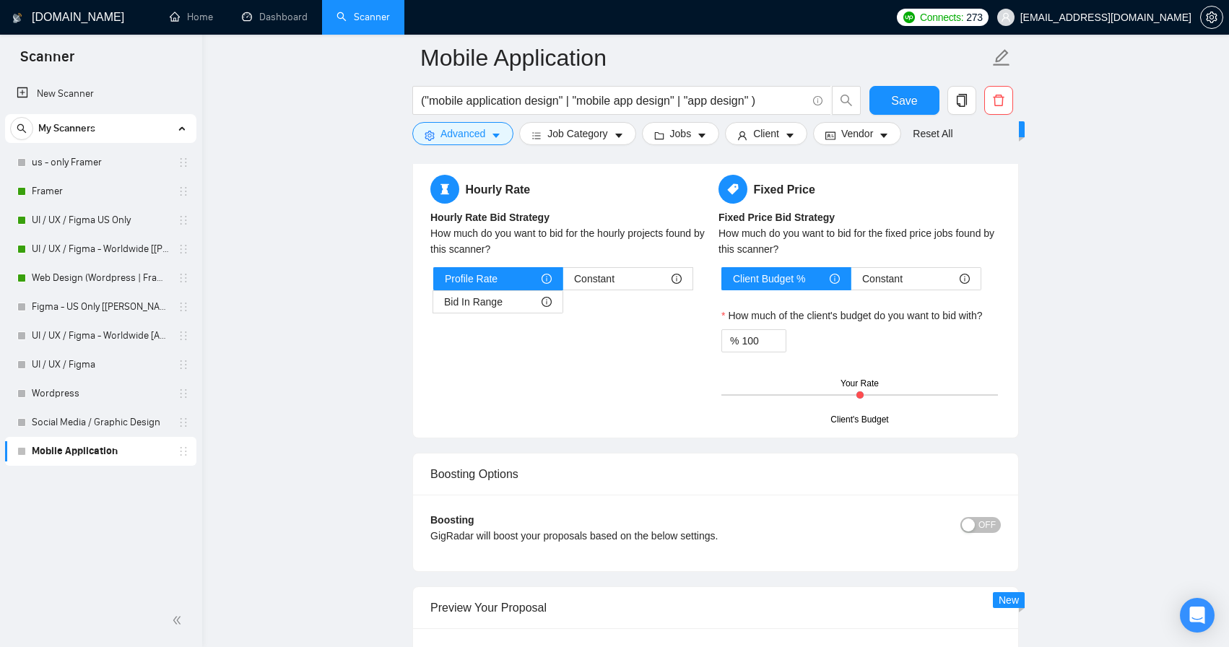
scroll to position [2781, 0]
click at [543, 302] on icon "info-circle" at bounding box center [546, 302] width 10 height 10
click at [433, 305] on input "Bid In Range" at bounding box center [433, 305] width 0 height 0
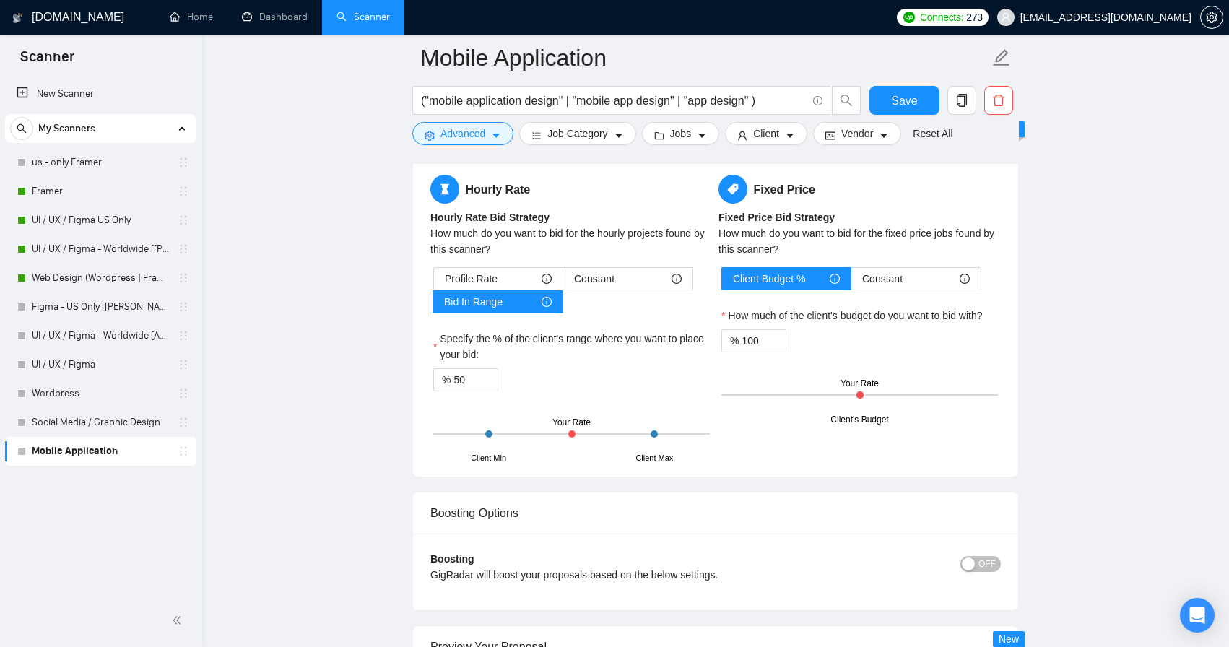
drag, startPoint x: 569, startPoint y: 433, endPoint x: 594, endPoint y: 432, distance: 25.3
click at [594, 432] on div "Client Min Client Max Your Rate" at bounding box center [571, 434] width 276 height 51
click at [479, 375] on input "50" at bounding box center [475, 380] width 44 height 22
type input "5"
type input "95"
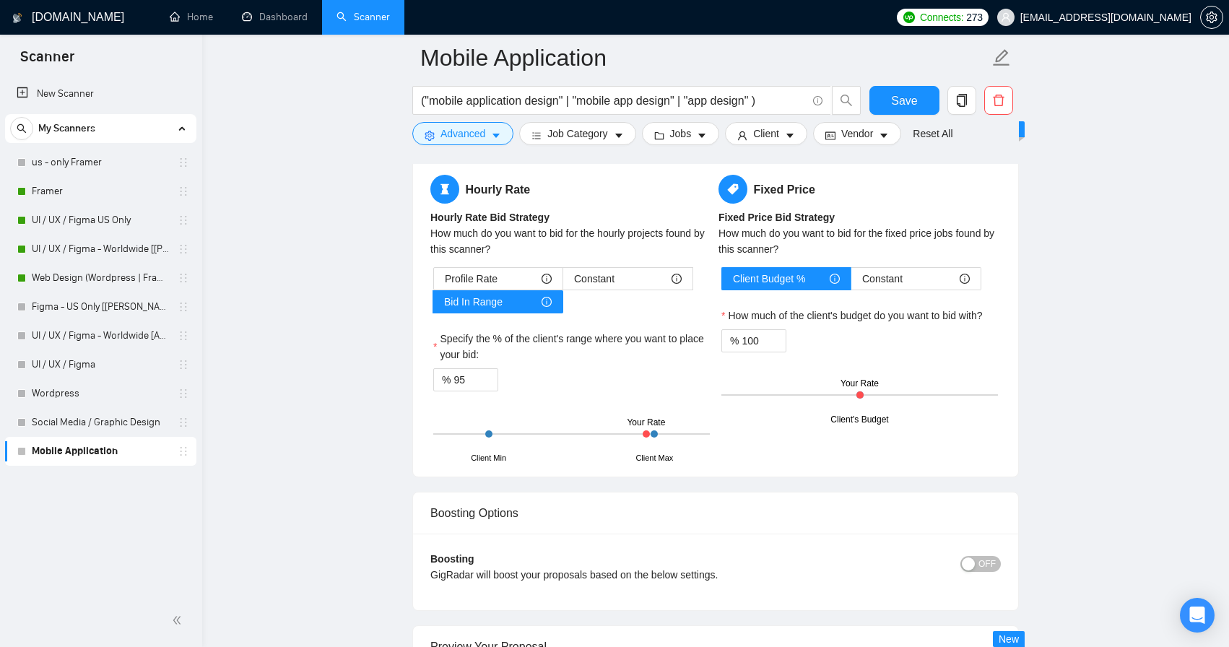
click at [594, 445] on div "Client Min Client Max Your Rate" at bounding box center [571, 434] width 276 height 51
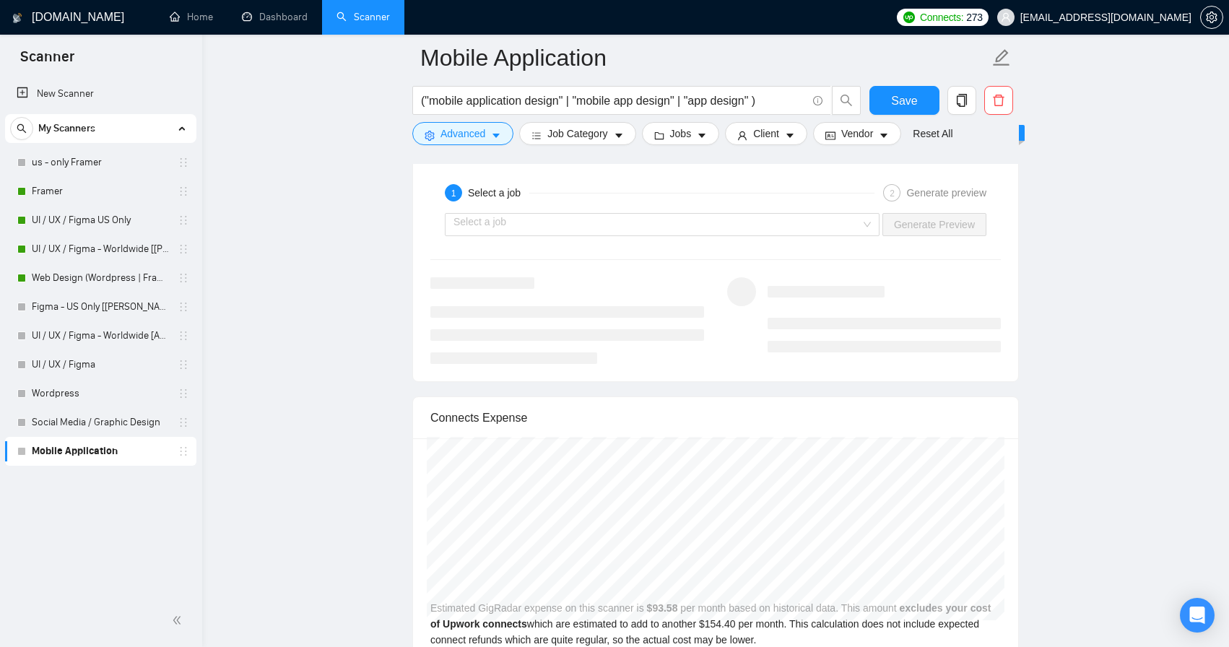
scroll to position [3194, 0]
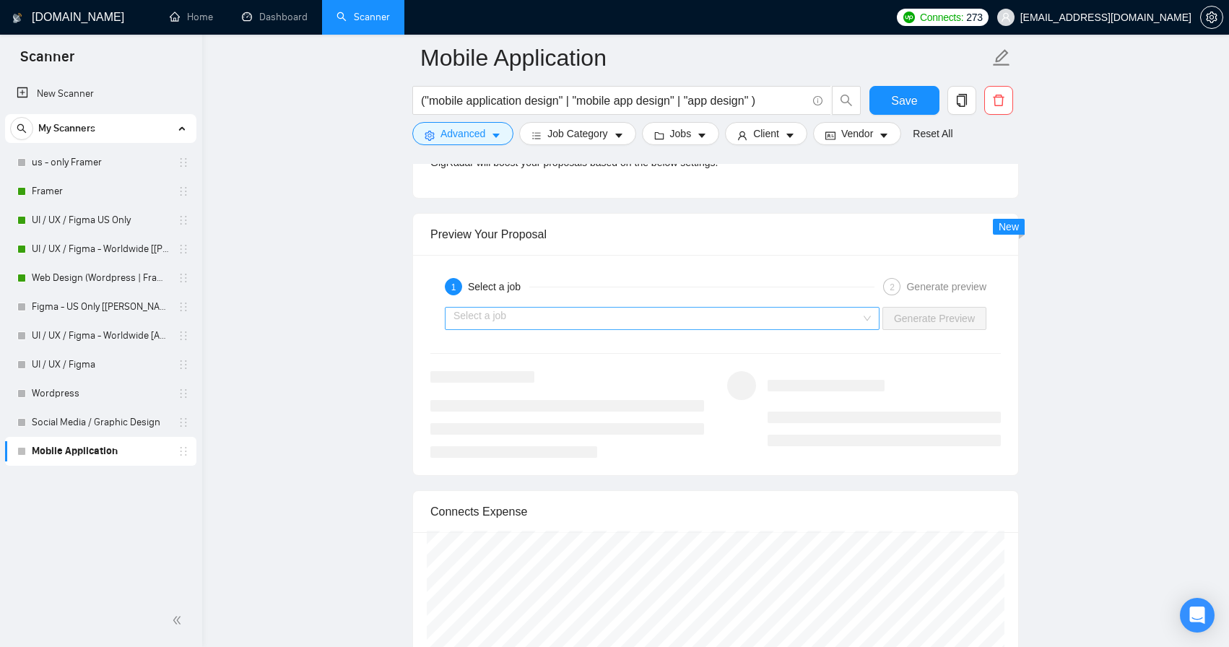
click at [840, 311] on input "search" at bounding box center [656, 319] width 407 height 22
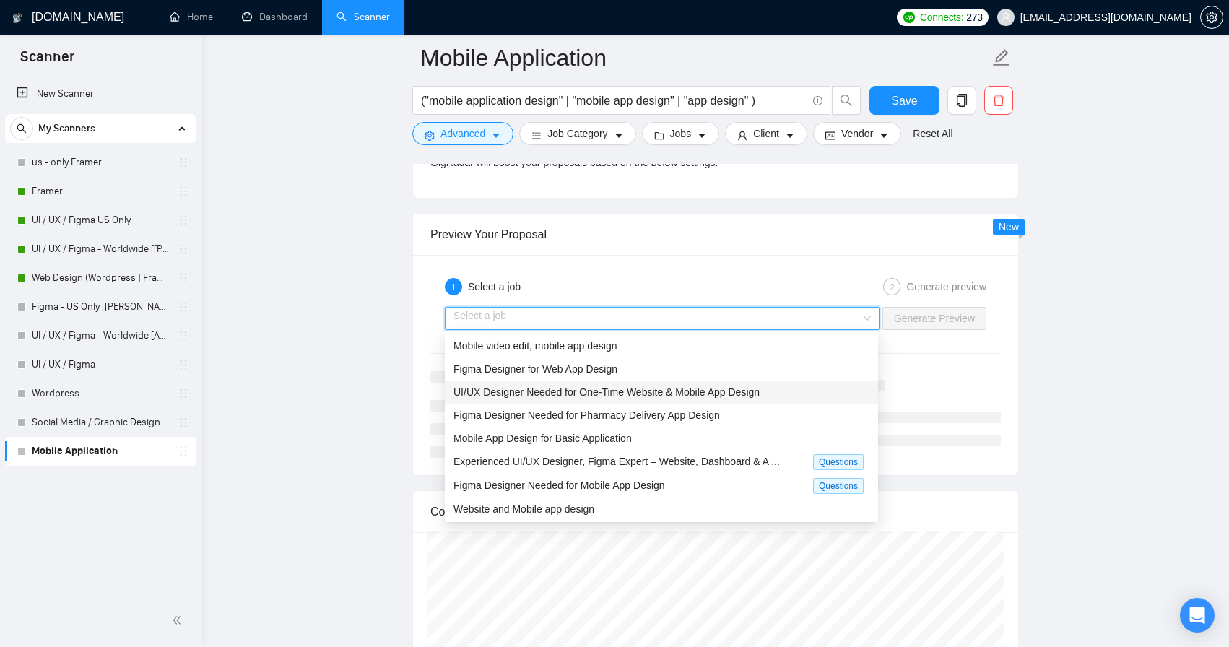
click at [659, 396] on span "UI/UX Designer Needed for One-Time Website & Mobile App Design" at bounding box center [606, 392] width 306 height 12
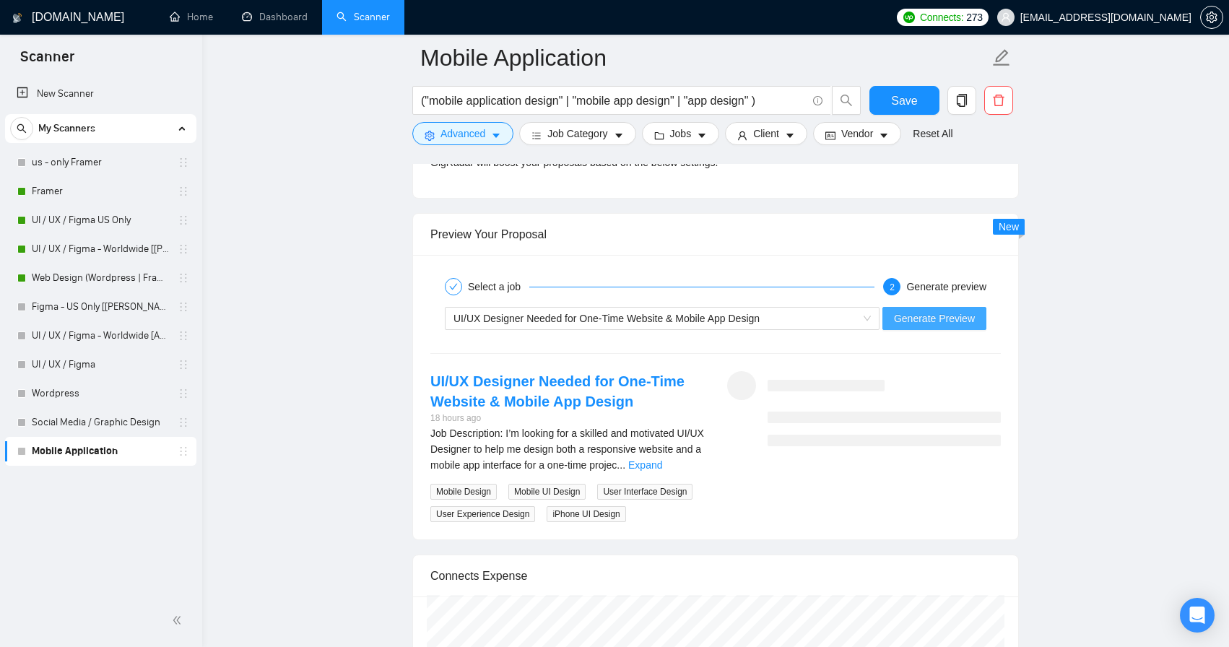
click at [938, 323] on span "Generate Preview" at bounding box center [934, 318] width 81 height 16
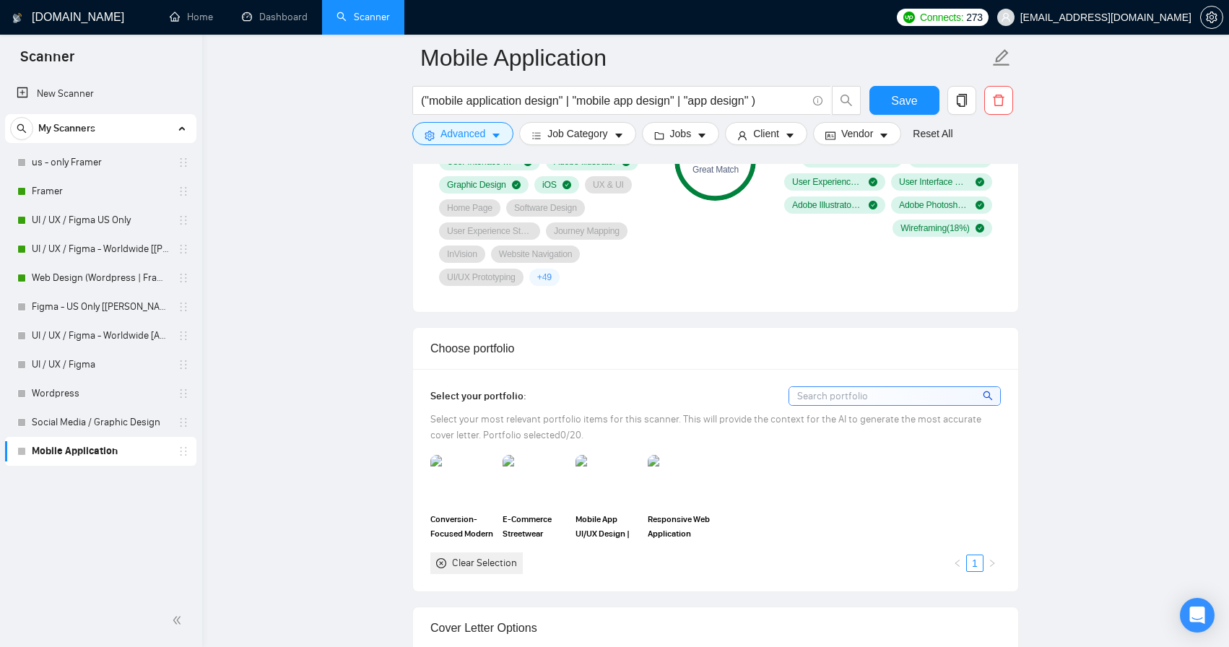
scroll to position [1185, 0]
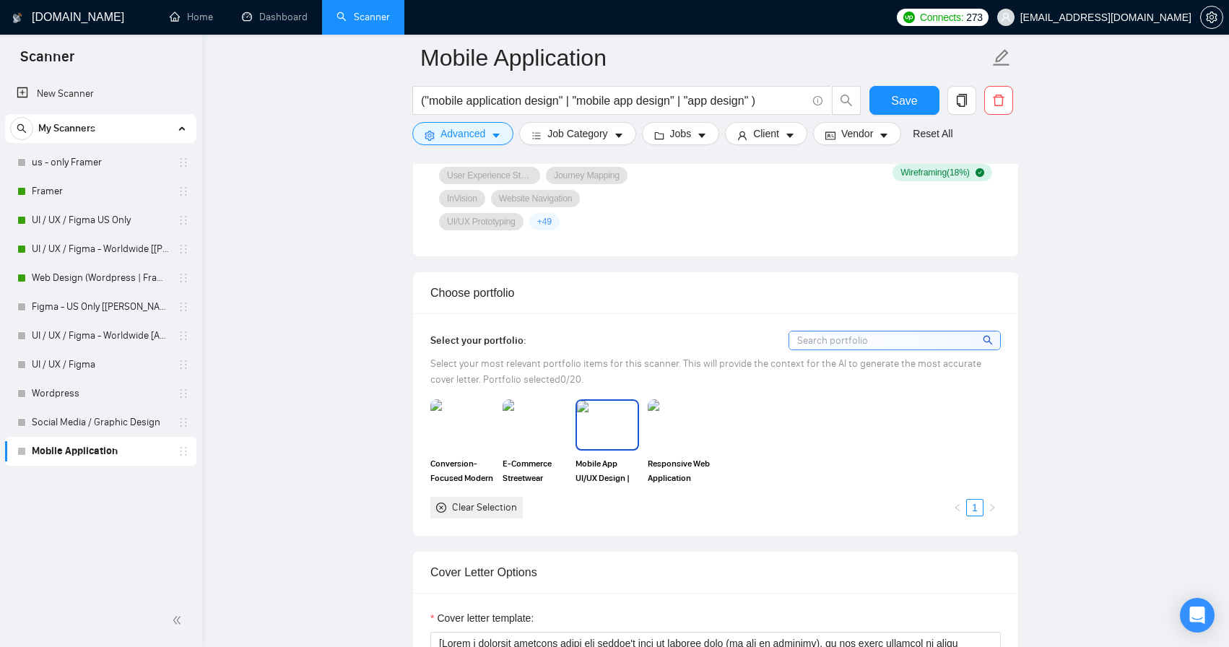
click at [608, 429] on img at bounding box center [607, 425] width 61 height 48
click at [921, 340] on input at bounding box center [894, 340] width 211 height 18
click at [989, 341] on icon "search" at bounding box center [987, 340] width 9 height 9
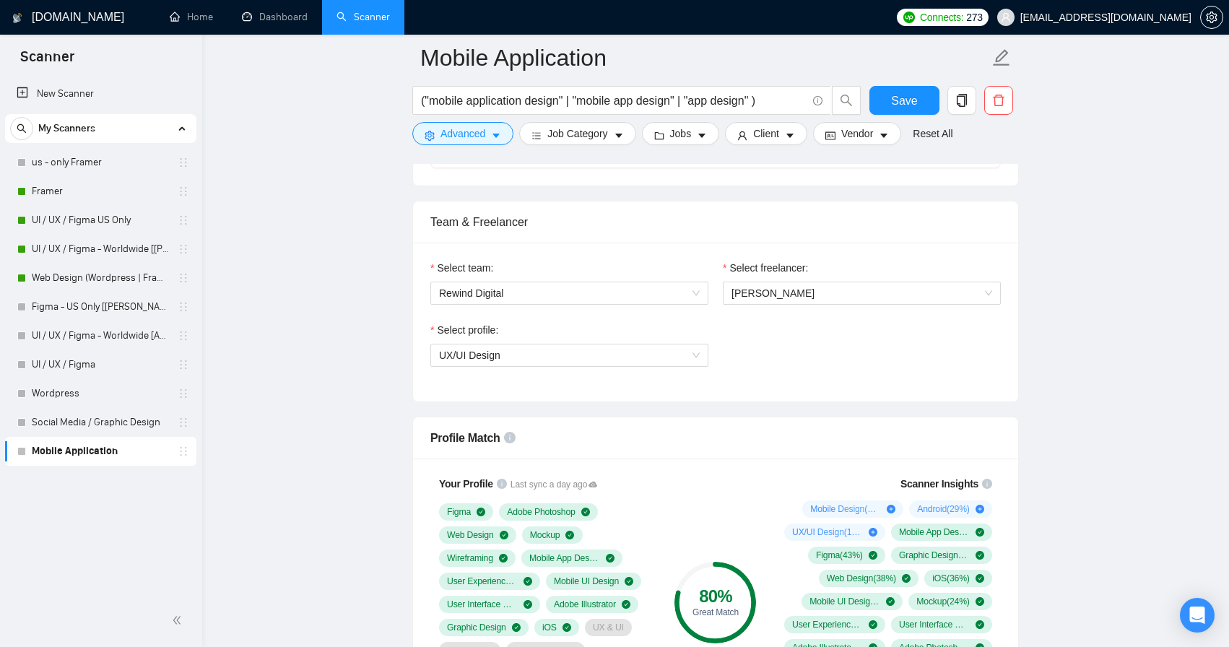
scroll to position [661, 0]
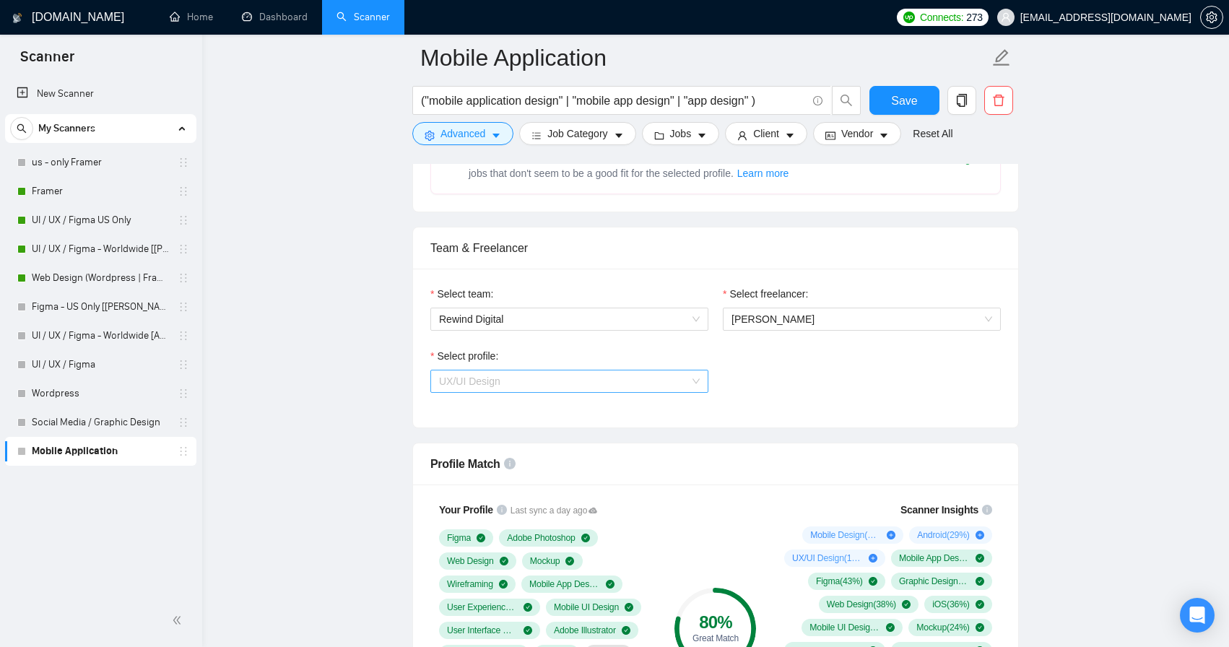
click at [691, 379] on span "UX/UI Design" at bounding box center [569, 381] width 261 height 22
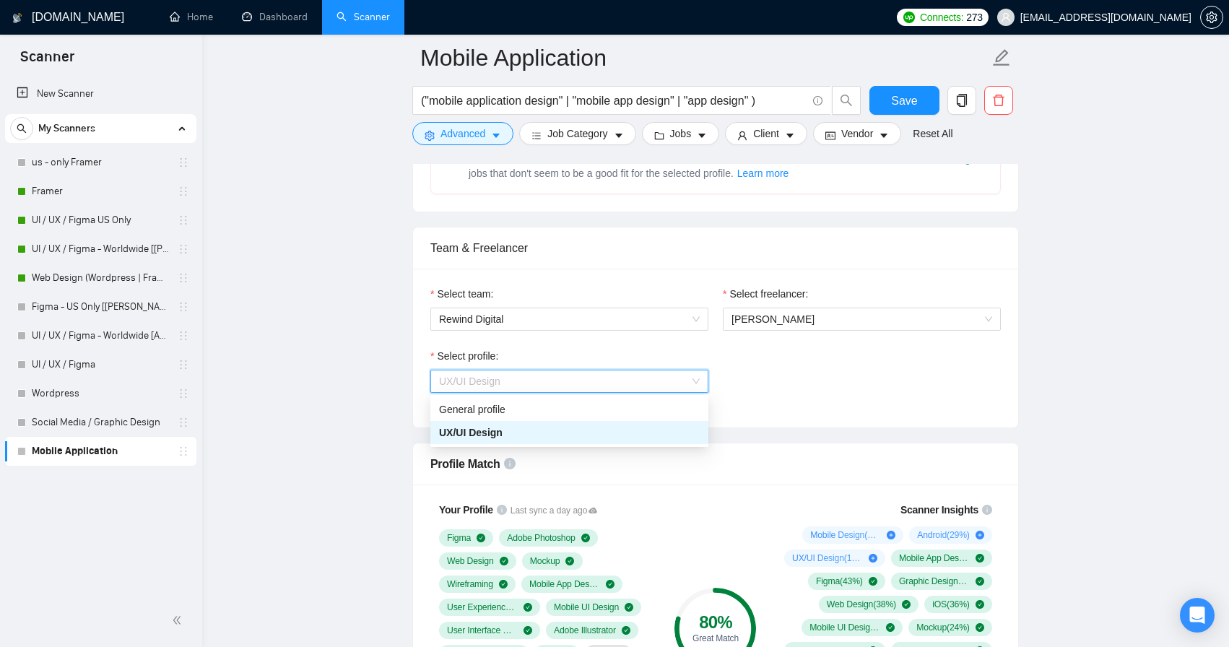
click at [653, 429] on div "UX/UI Design" at bounding box center [569, 432] width 261 height 16
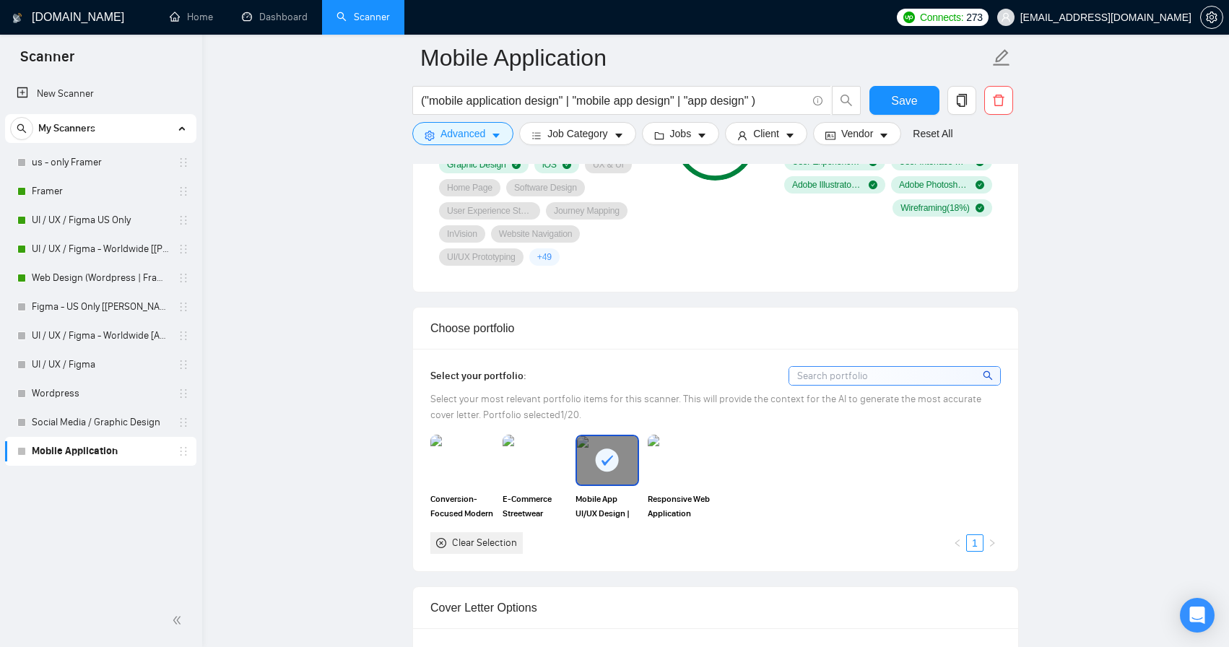
scroll to position [1320, 0]
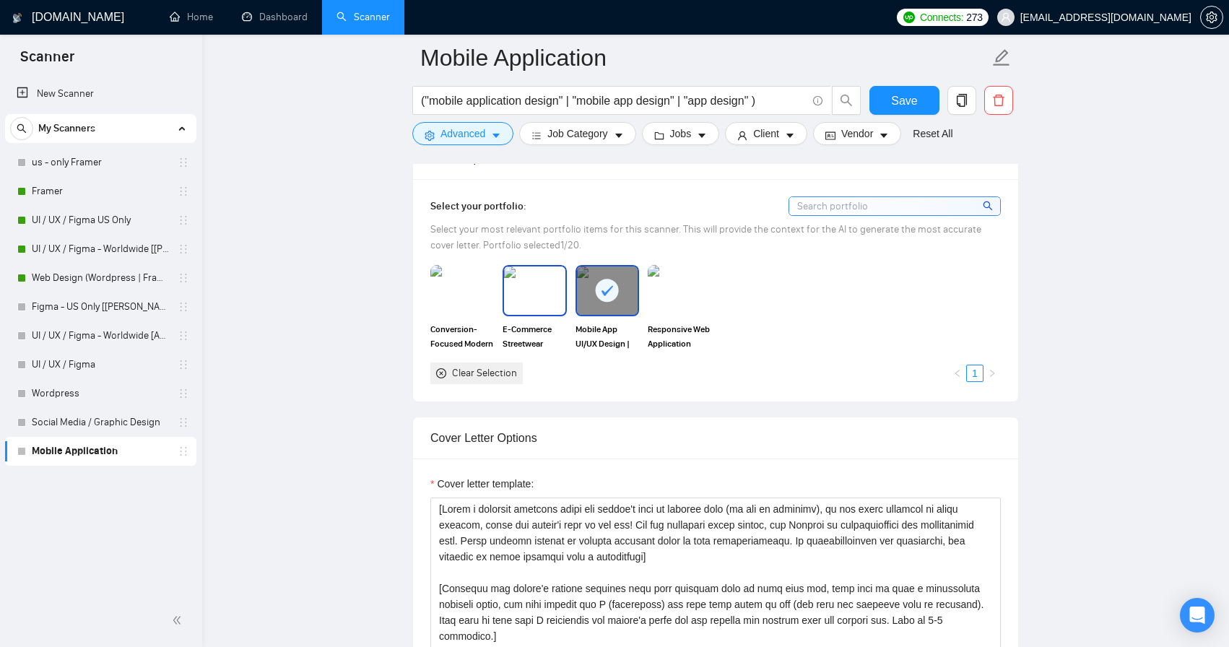
click at [538, 285] on img at bounding box center [534, 290] width 61 height 48
click at [480, 284] on img at bounding box center [462, 290] width 61 height 48
click at [480, 284] on div at bounding box center [462, 290] width 61 height 48
click at [544, 285] on rect at bounding box center [534, 290] width 23 height 23
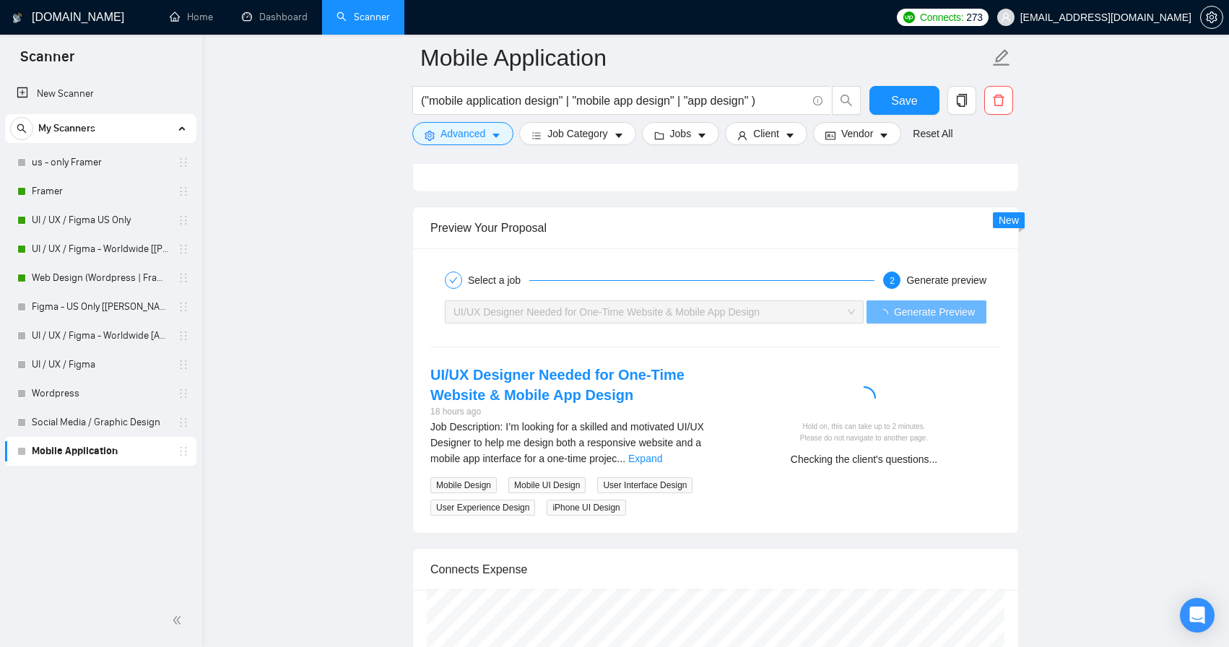
scroll to position [3295, 0]
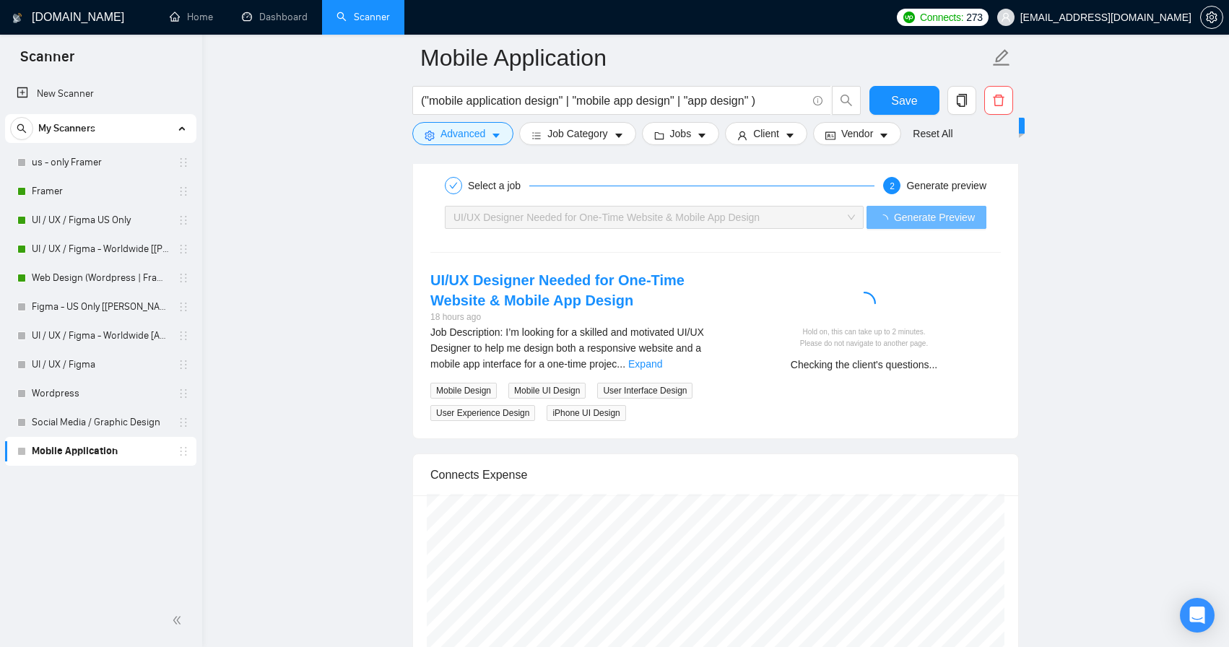
click at [736, 6] on ul "Home Dashboard Scanner" at bounding box center [519, 17] width 739 height 35
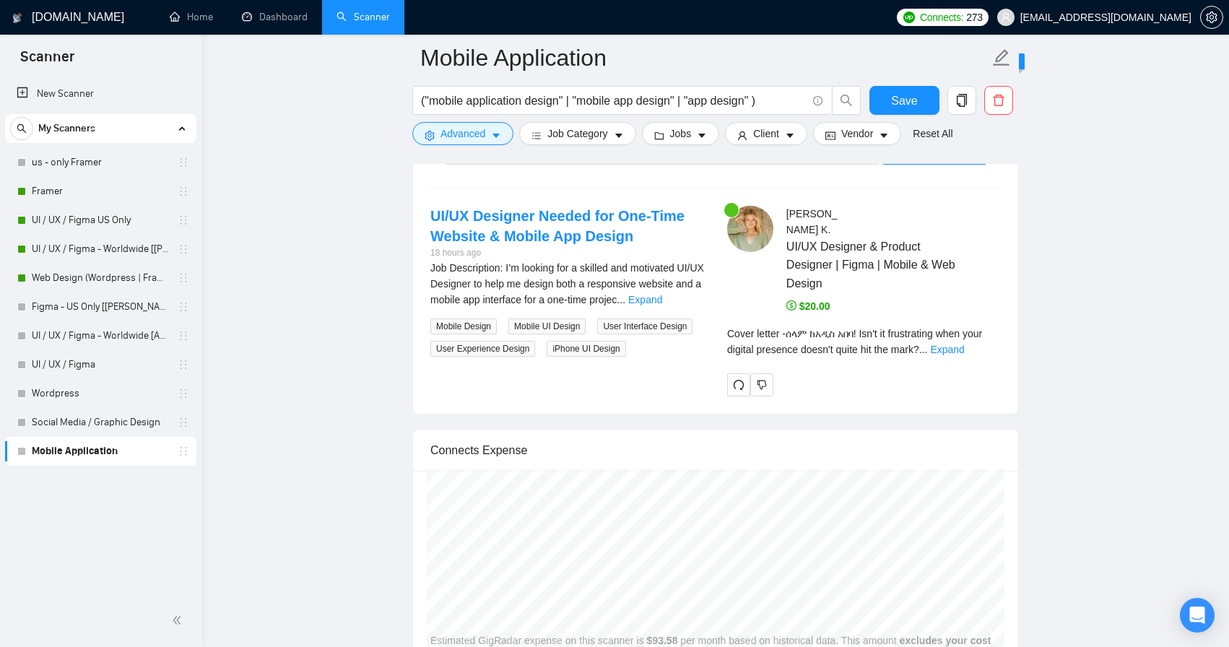
scroll to position [3362, 0]
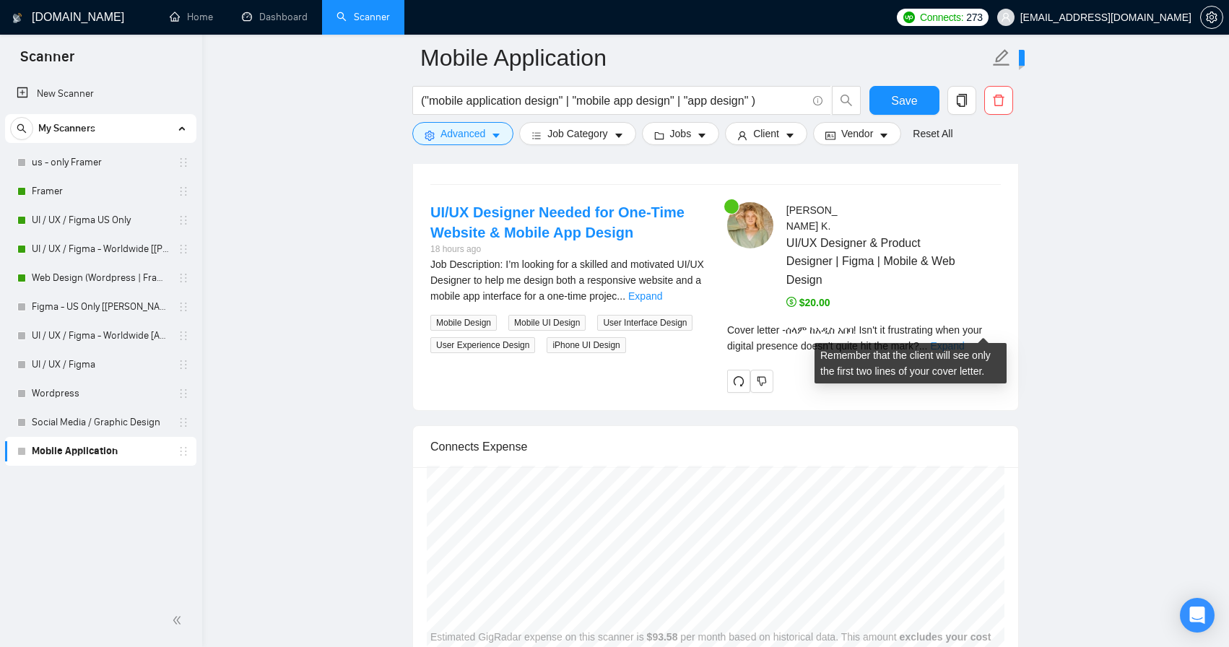
click at [964, 340] on link "Expand" at bounding box center [947, 346] width 34 height 12
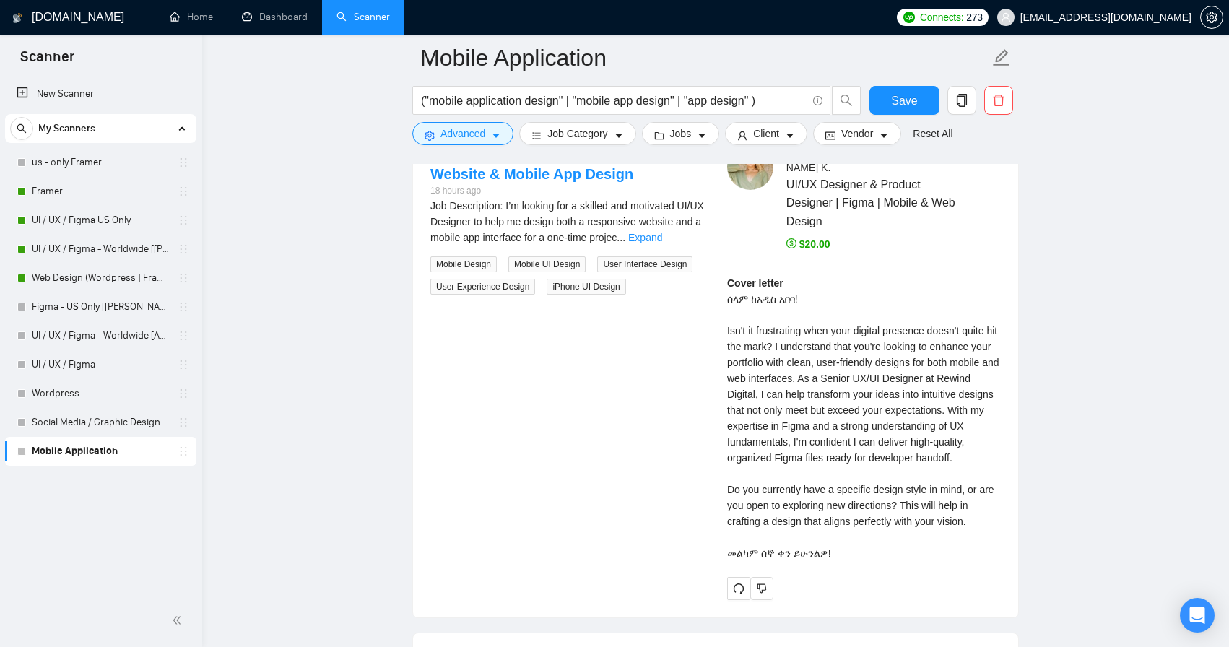
scroll to position [3421, 0]
click at [662, 235] on link "Expand" at bounding box center [645, 238] width 34 height 12
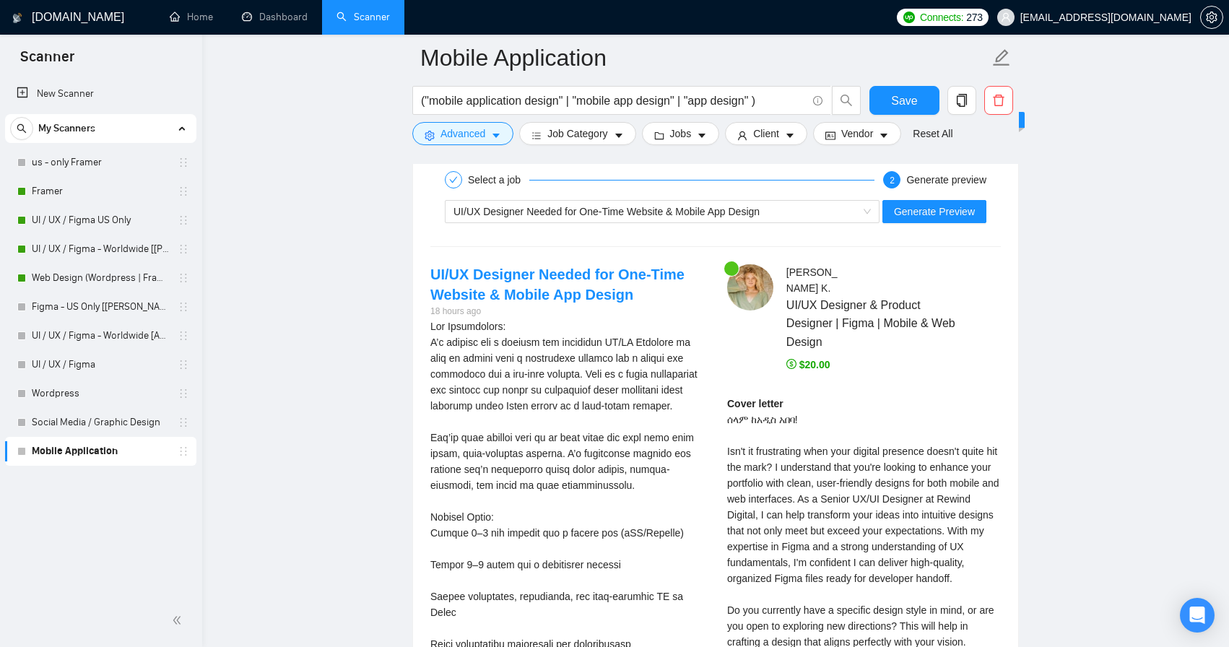
scroll to position [3217, 0]
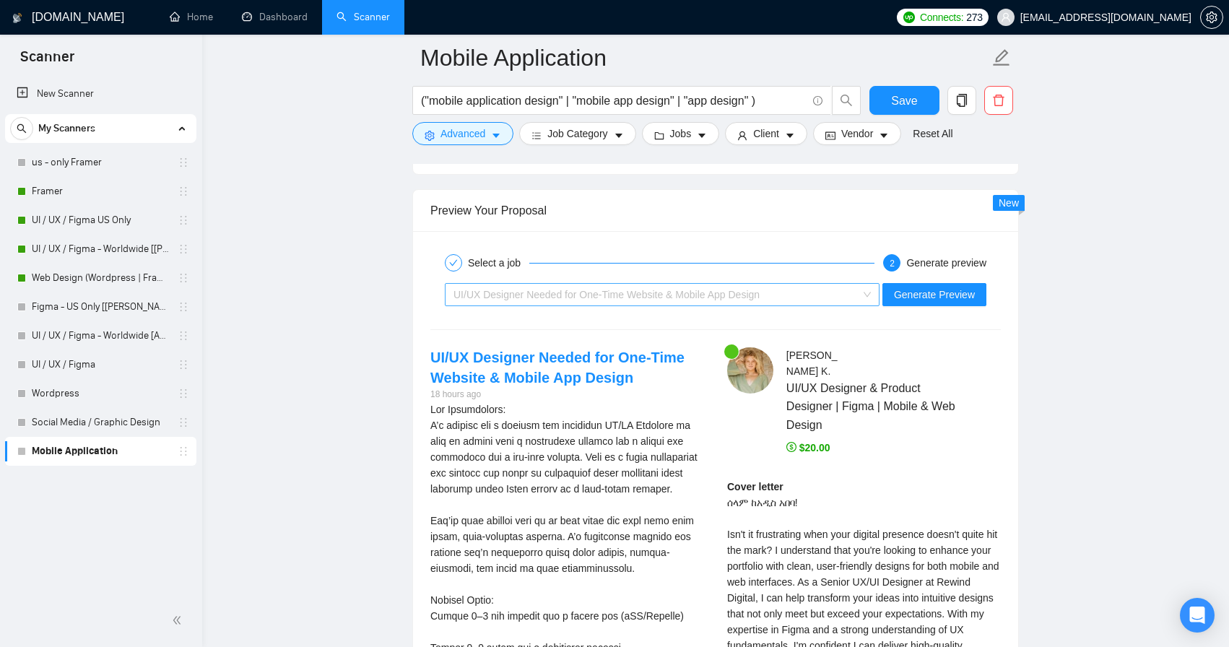
click at [852, 288] on div "UI/UX Designer Needed for One-Time Website & Mobile App Design" at bounding box center [655, 295] width 404 height 22
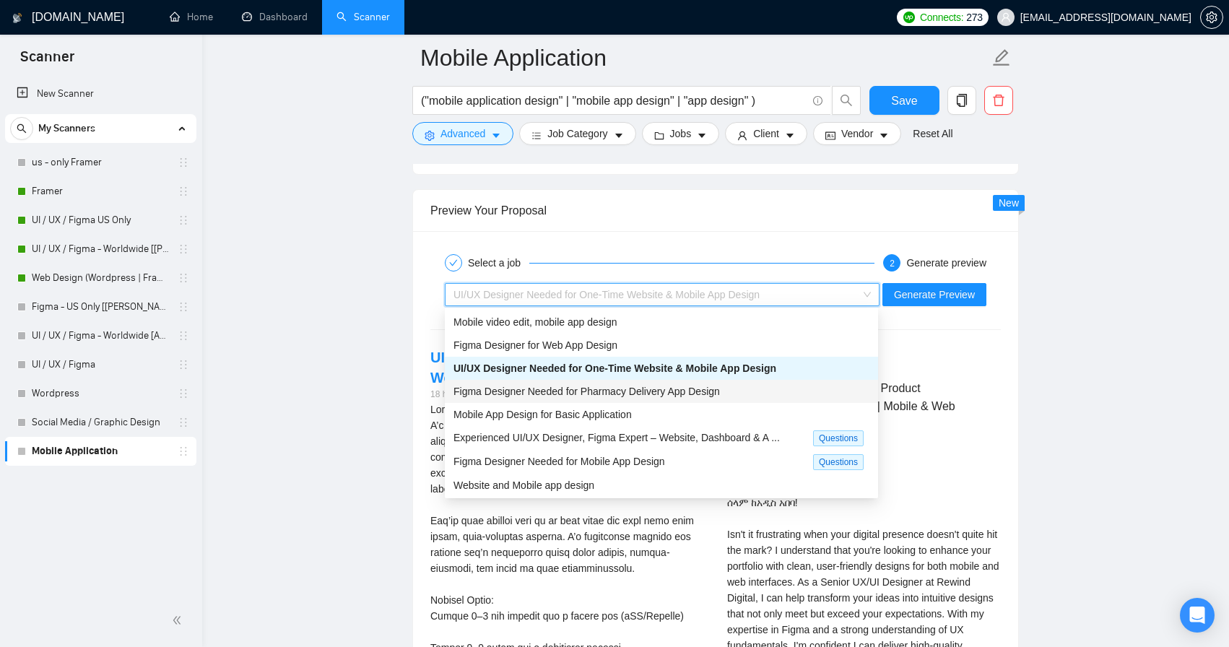
click at [707, 395] on span "Figma Designer Needed for Pharmacy Delivery App Design" at bounding box center [586, 391] width 266 height 12
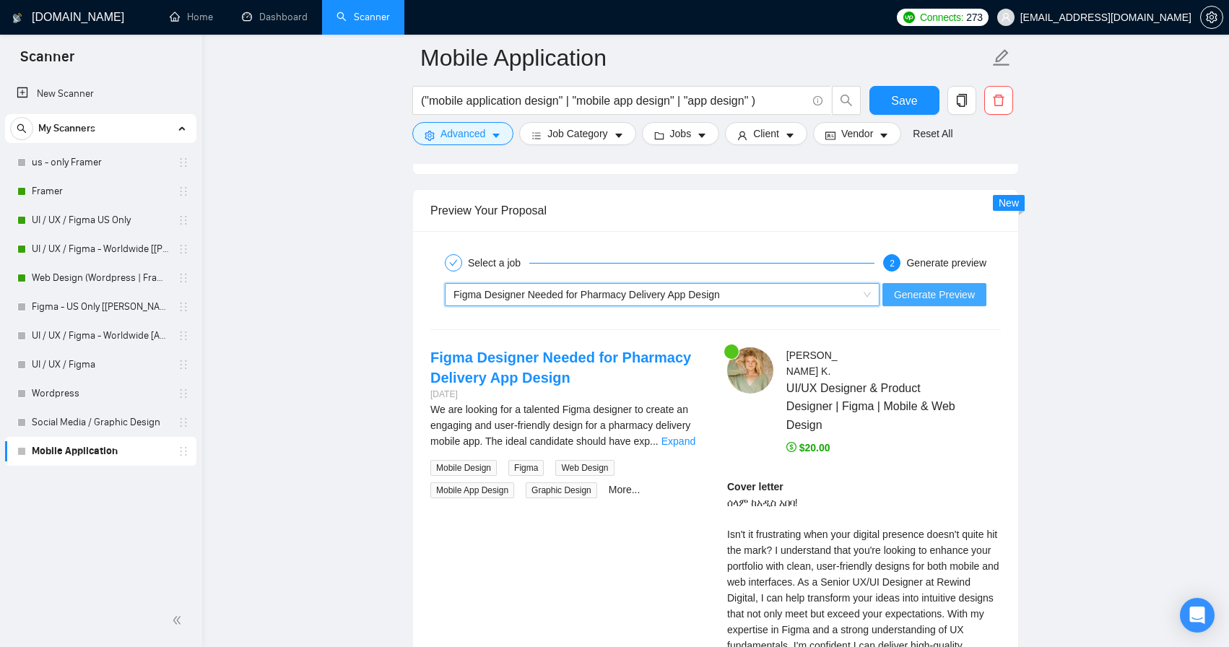
click at [951, 294] on span "Generate Preview" at bounding box center [934, 295] width 81 height 16
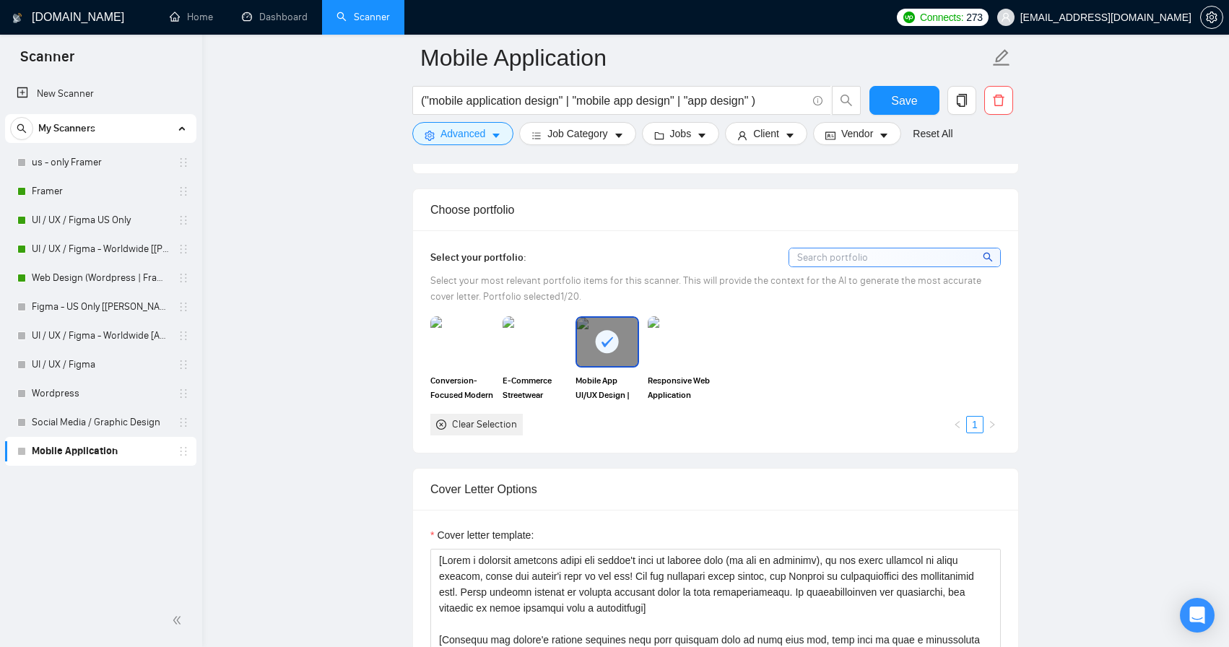
scroll to position [1141, 0]
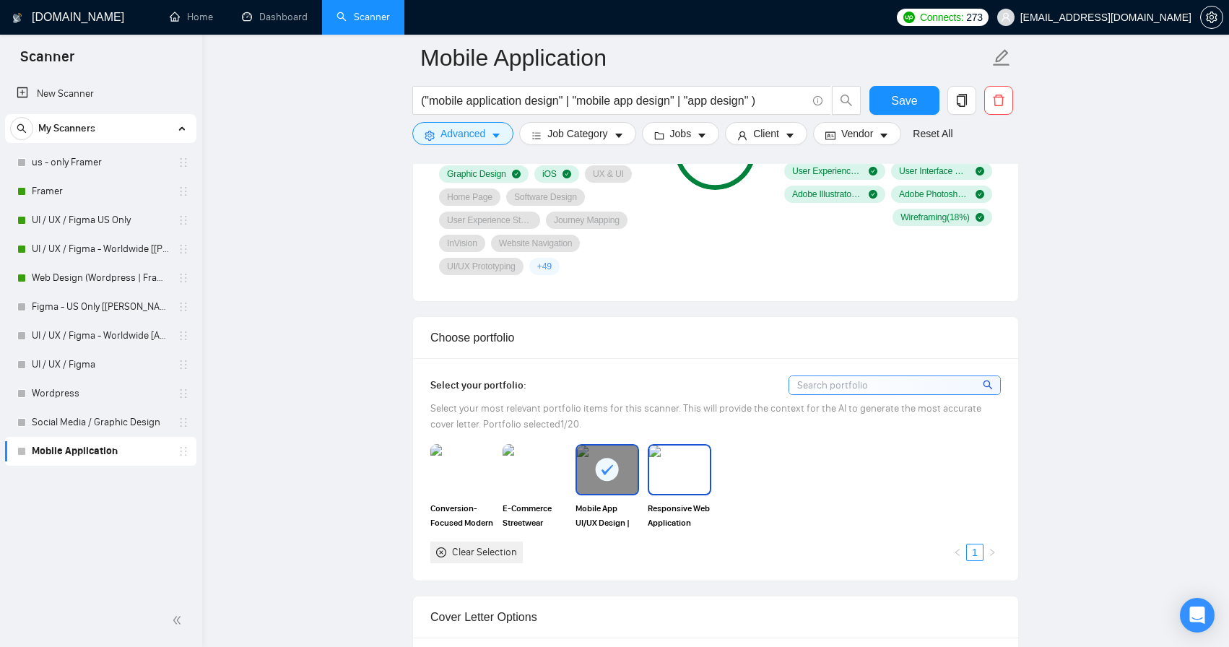
click at [684, 476] on img at bounding box center [679, 469] width 61 height 48
click at [466, 469] on img at bounding box center [462, 469] width 61 height 48
click at [443, 550] on icon "close-circle" at bounding box center [441, 552] width 10 height 10
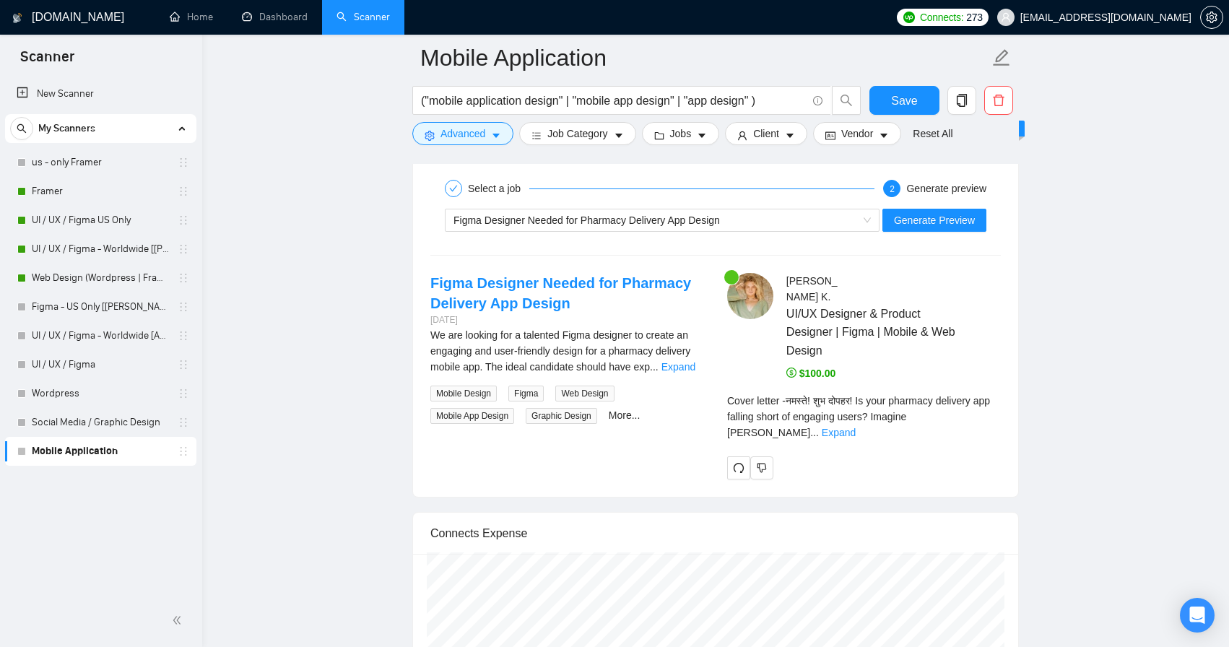
scroll to position [3299, 0]
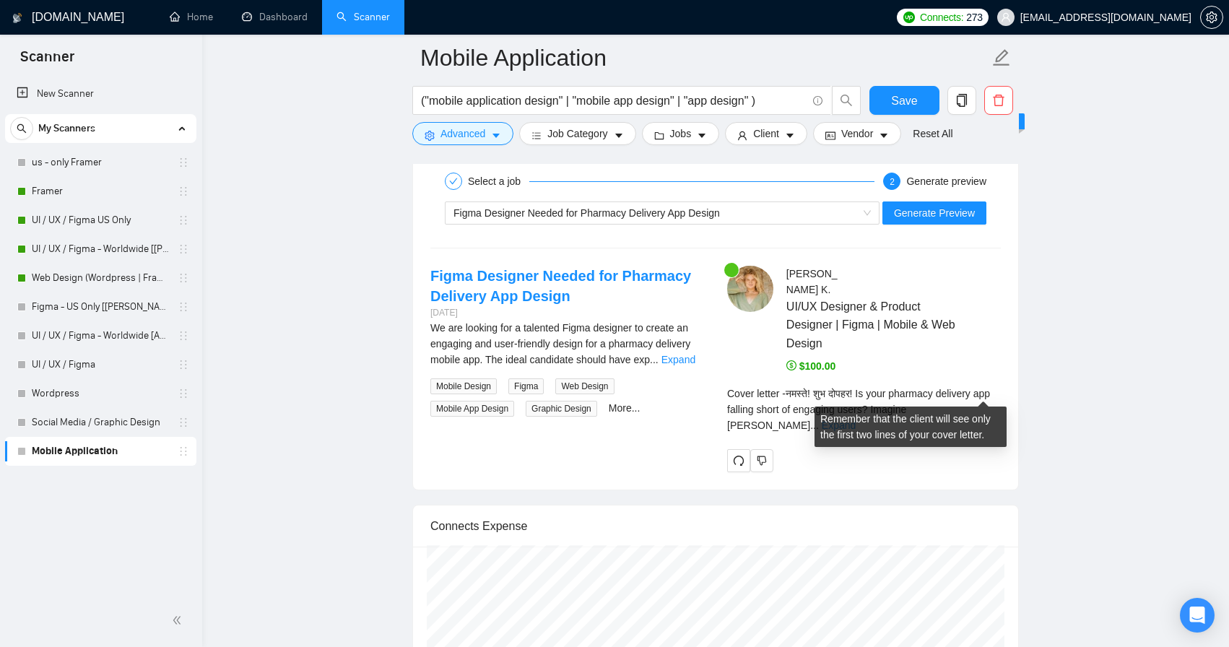
click at [855, 419] on link "Expand" at bounding box center [838, 425] width 34 height 12
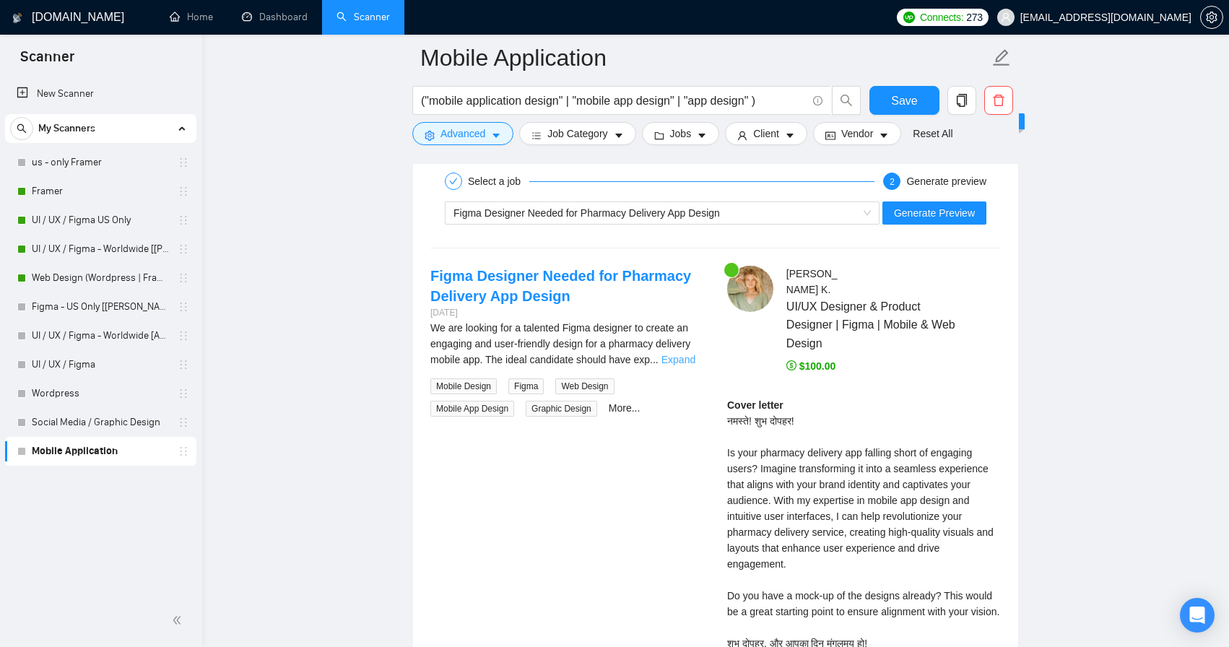
click at [689, 355] on link "Expand" at bounding box center [678, 360] width 34 height 12
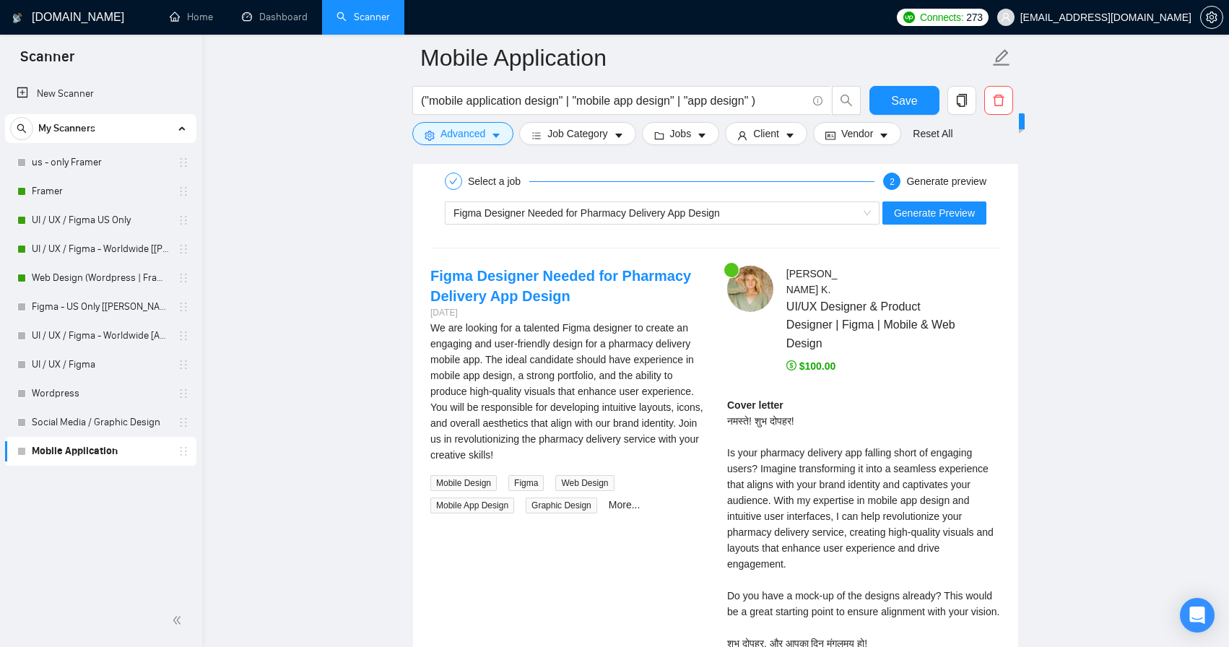
scroll to position [3308, 0]
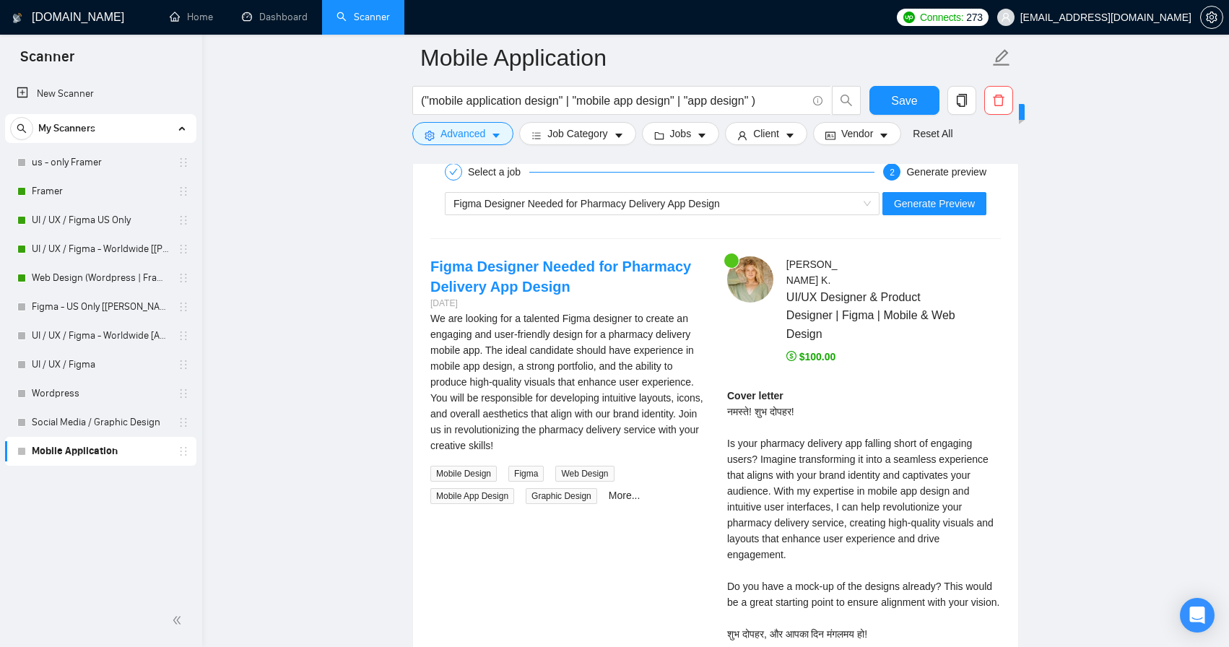
click at [534, 276] on h4 "Figma Designer Needed for Pharmacy Delivery App Design" at bounding box center [567, 276] width 274 height 40
click at [542, 261] on link "Figma Designer Needed for Pharmacy Delivery App Design" at bounding box center [560, 276] width 261 height 36
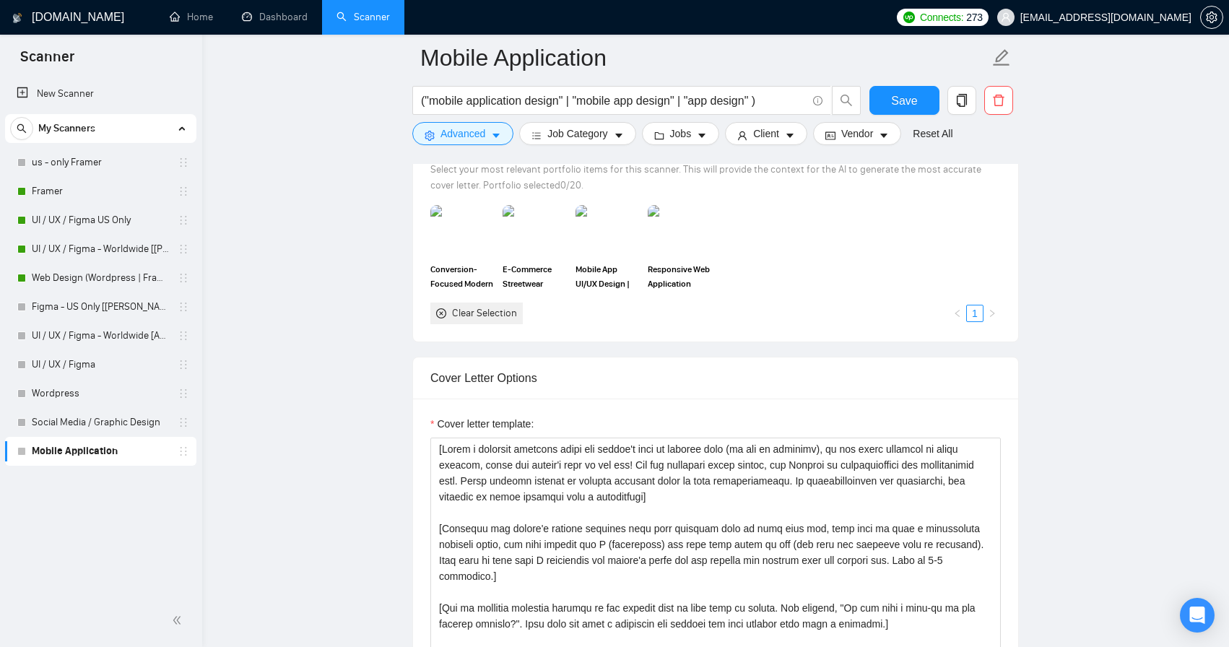
scroll to position [1224, 0]
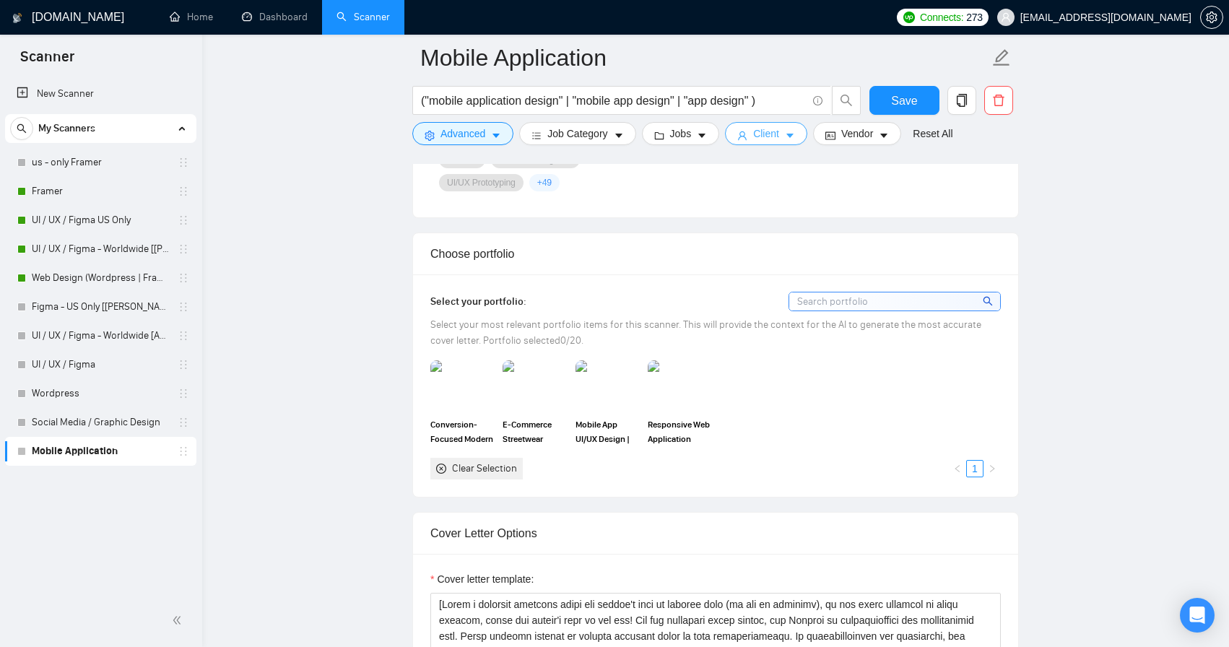
click at [790, 141] on icon "caret-down" at bounding box center [790, 136] width 10 height 10
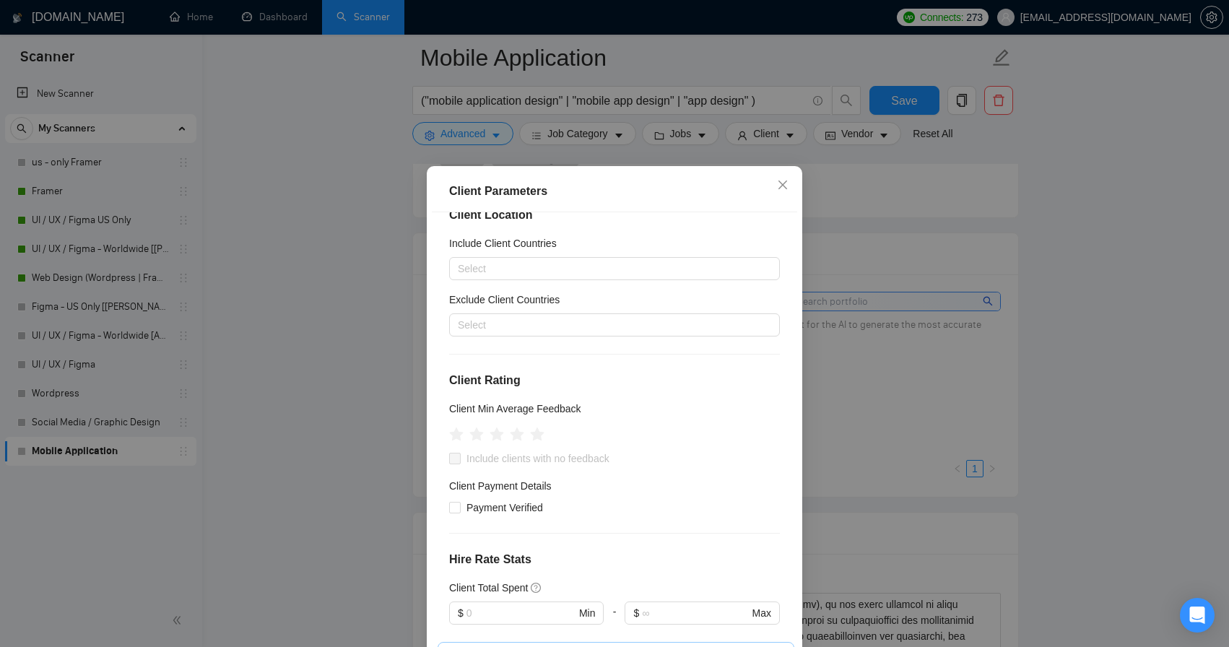
scroll to position [91, 0]
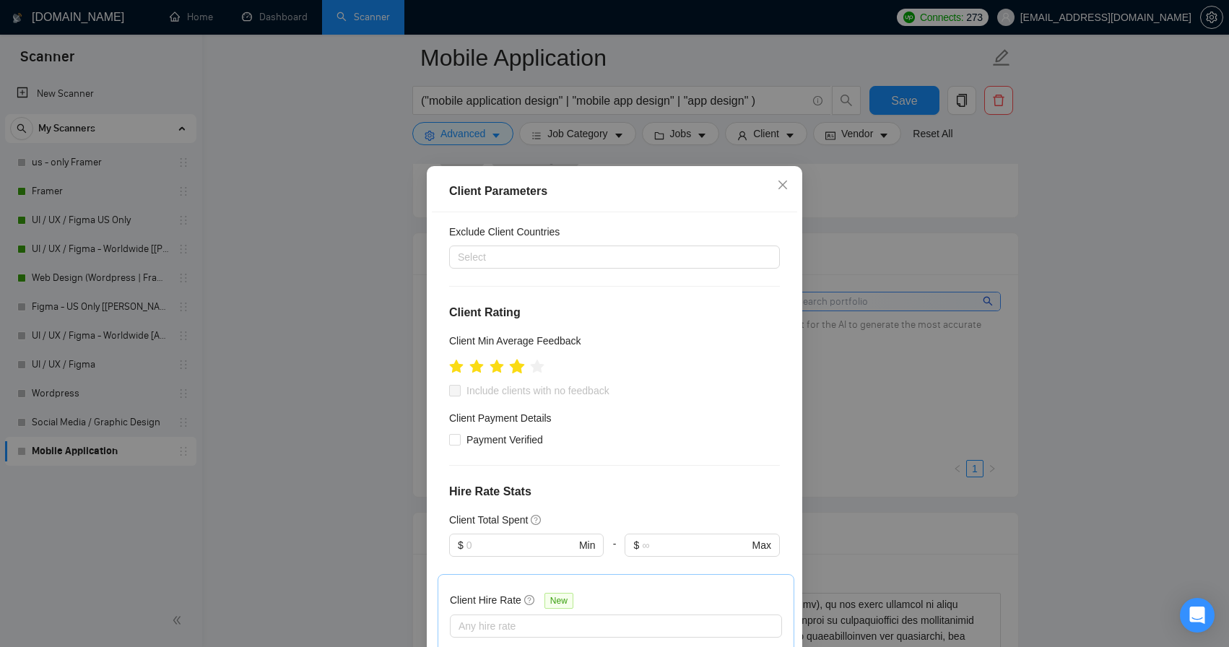
click at [518, 369] on icon "star" at bounding box center [517, 366] width 15 height 14
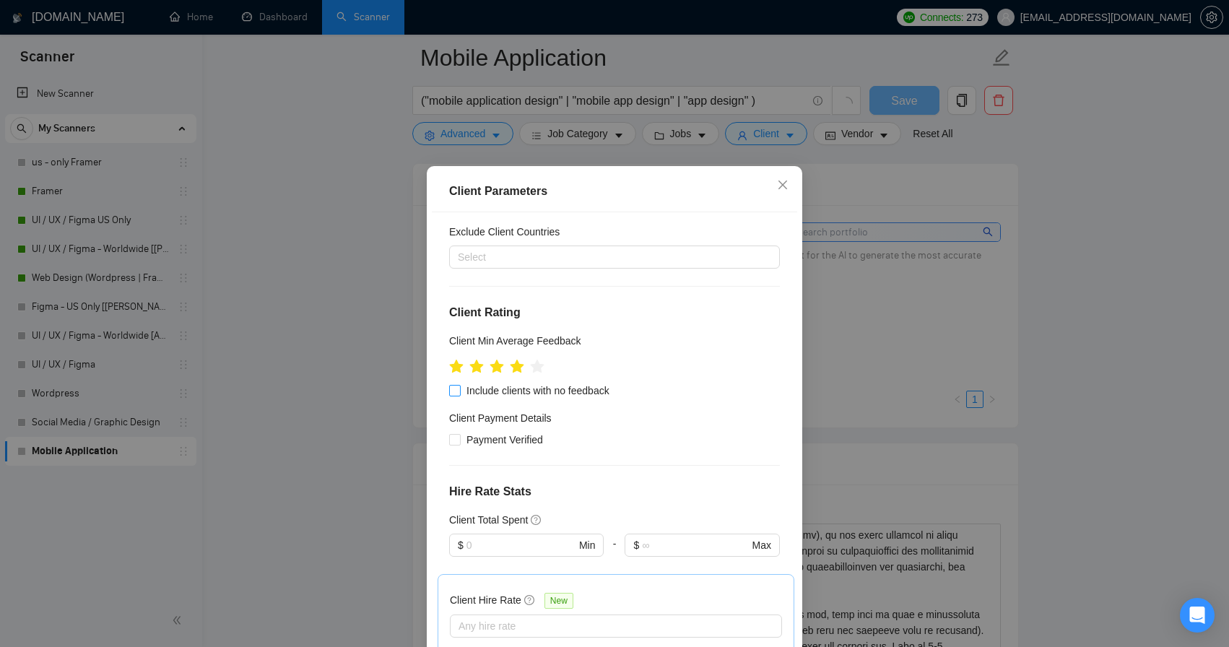
click at [508, 389] on span "Include clients with no feedback" at bounding box center [538, 391] width 154 height 16
click at [459, 389] on input "Include clients with no feedback" at bounding box center [454, 390] width 10 height 10
checkbox input "true"
click at [511, 438] on span "Payment Verified" at bounding box center [505, 440] width 88 height 16
click at [459, 438] on input "Payment Verified" at bounding box center [454, 439] width 10 height 10
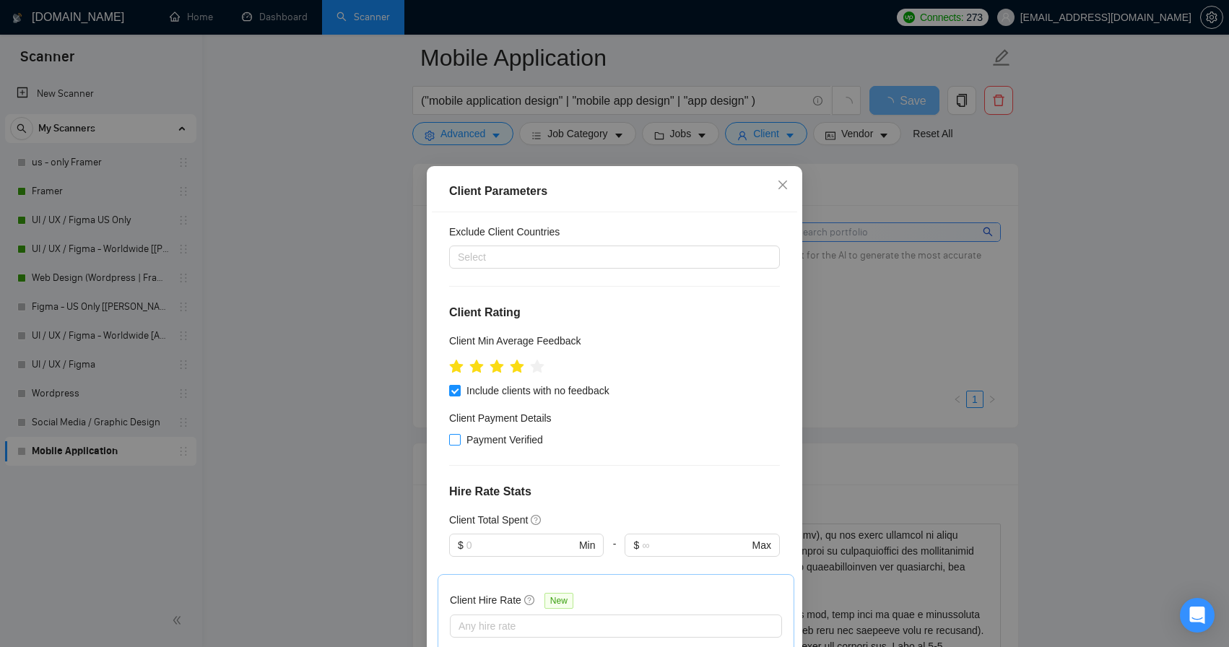
checkbox input "true"
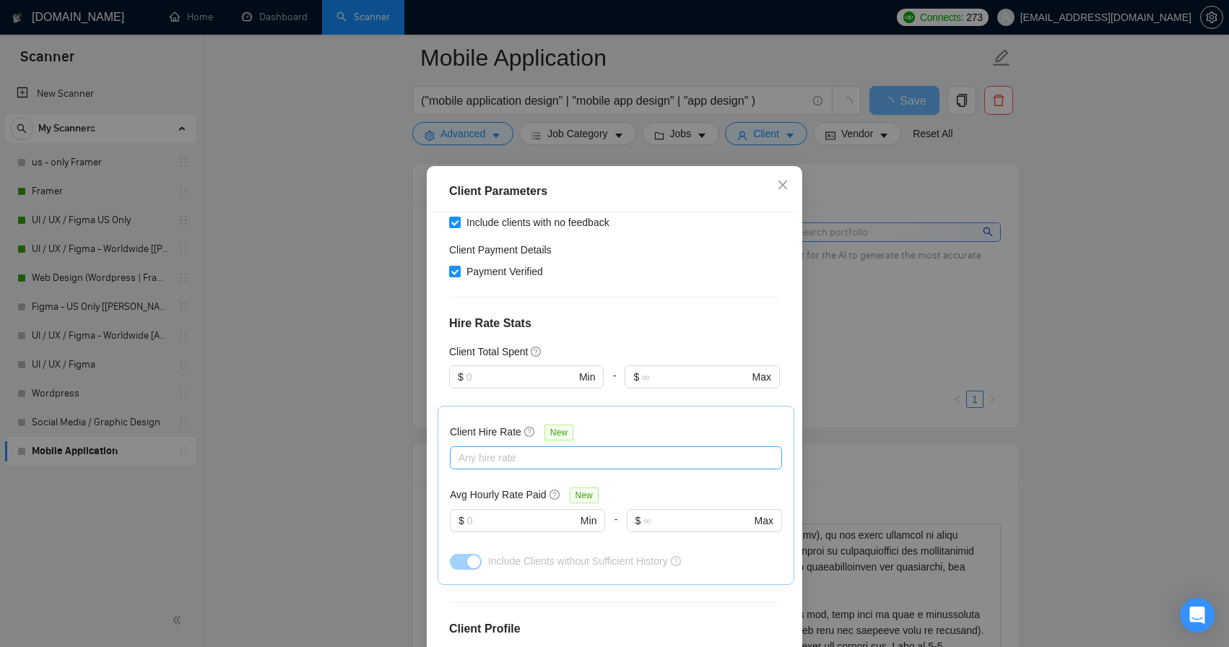
scroll to position [290, 0]
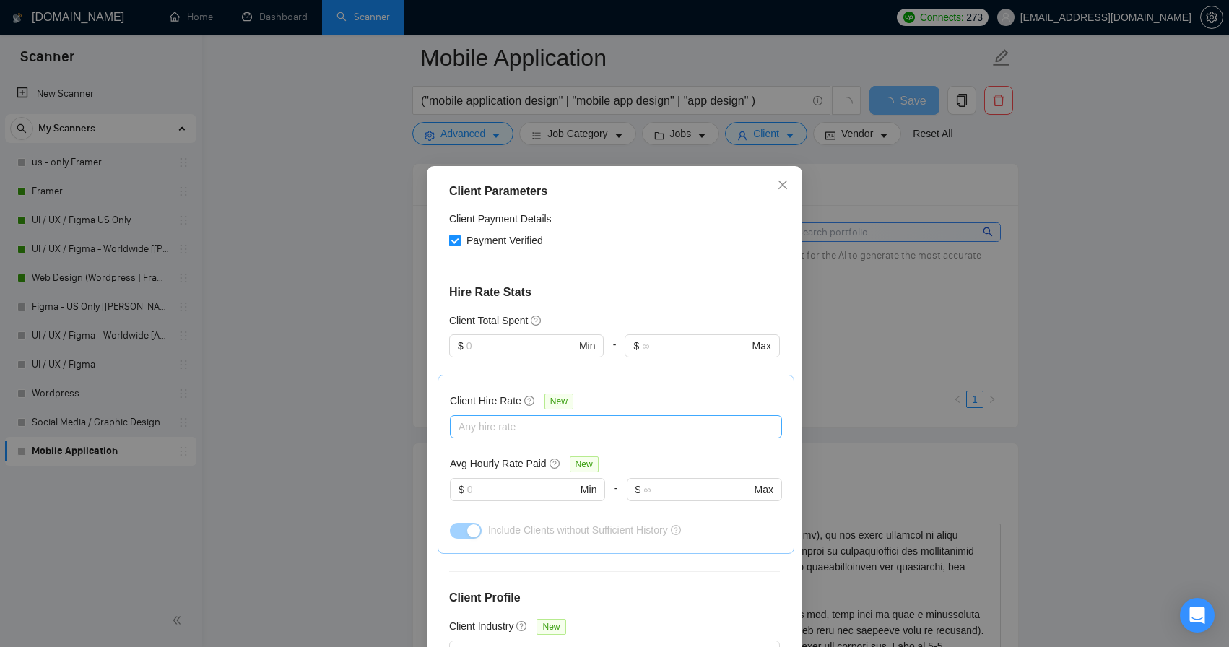
click at [518, 427] on div at bounding box center [608, 426] width 310 height 17
click at [519, 483] on span "Mid Rates" at bounding box center [498, 478] width 45 height 12
click at [468, 482] on input "Mid Rates" at bounding box center [463, 477] width 10 height 10
checkbox input "true"
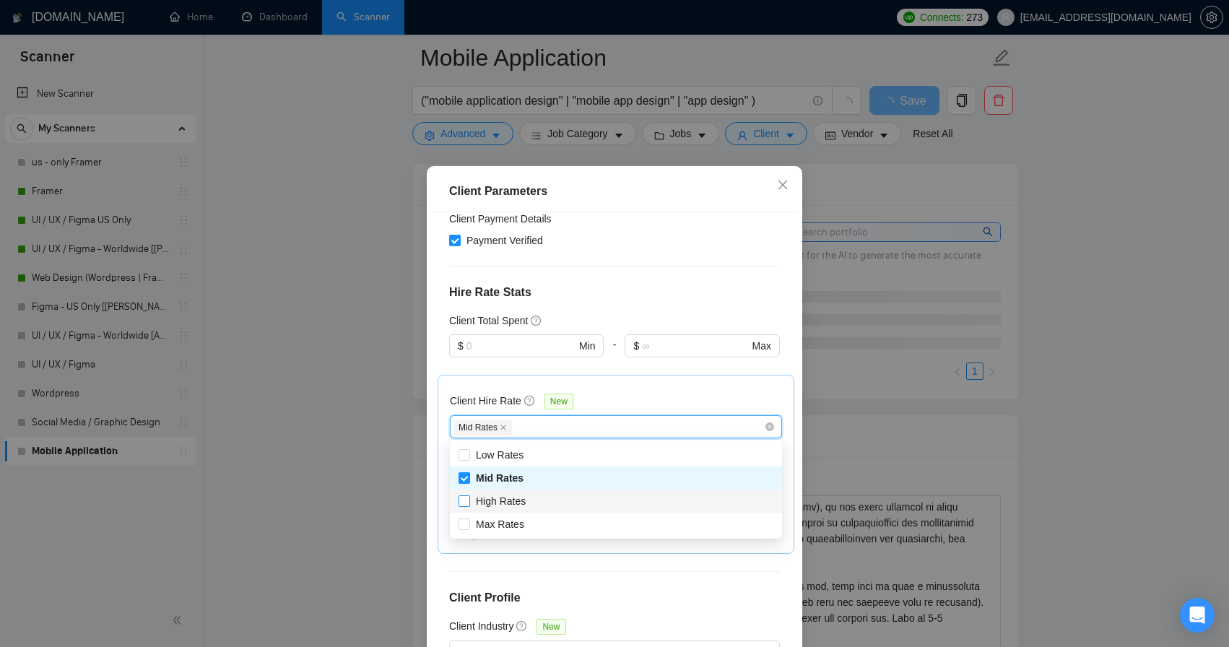
drag, startPoint x: 519, startPoint y: 503, endPoint x: 519, endPoint y: 524, distance: 20.9
click at [519, 503] on span "High Rates" at bounding box center [501, 501] width 50 height 12
click at [468, 503] on input "High Rates" at bounding box center [463, 500] width 10 height 10
checkbox input "true"
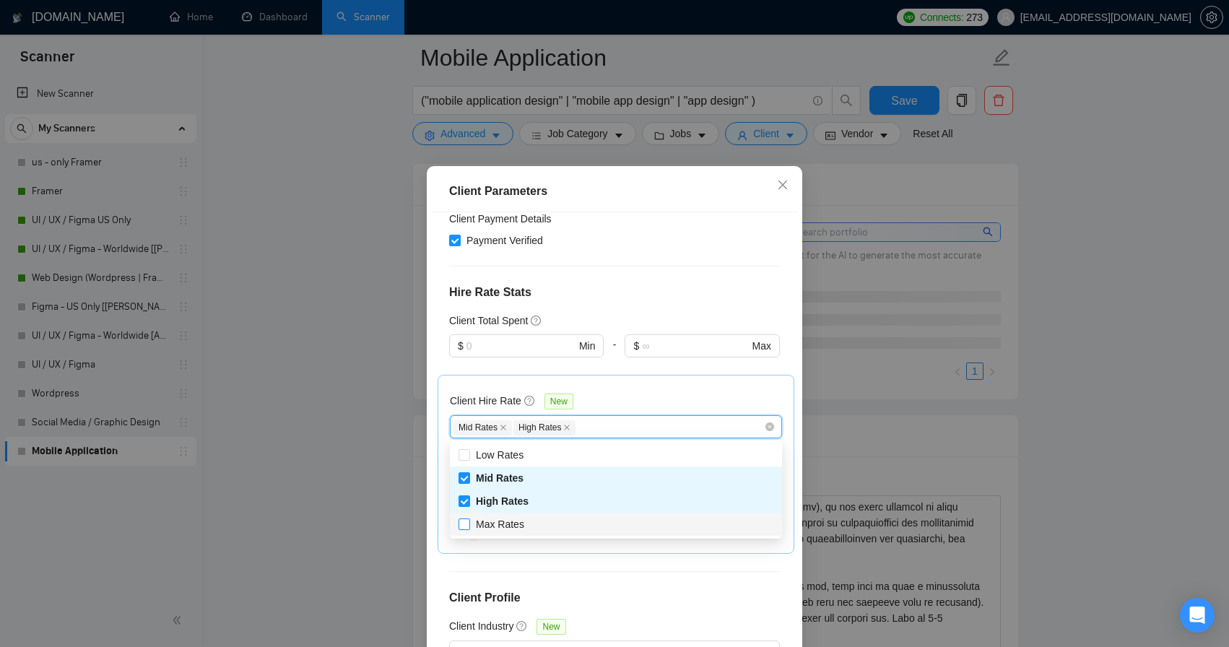
click at [519, 527] on span "Max Rates" at bounding box center [500, 524] width 48 height 12
click at [468, 527] on input "Max Rates" at bounding box center [463, 523] width 10 height 10
checkbox input "true"
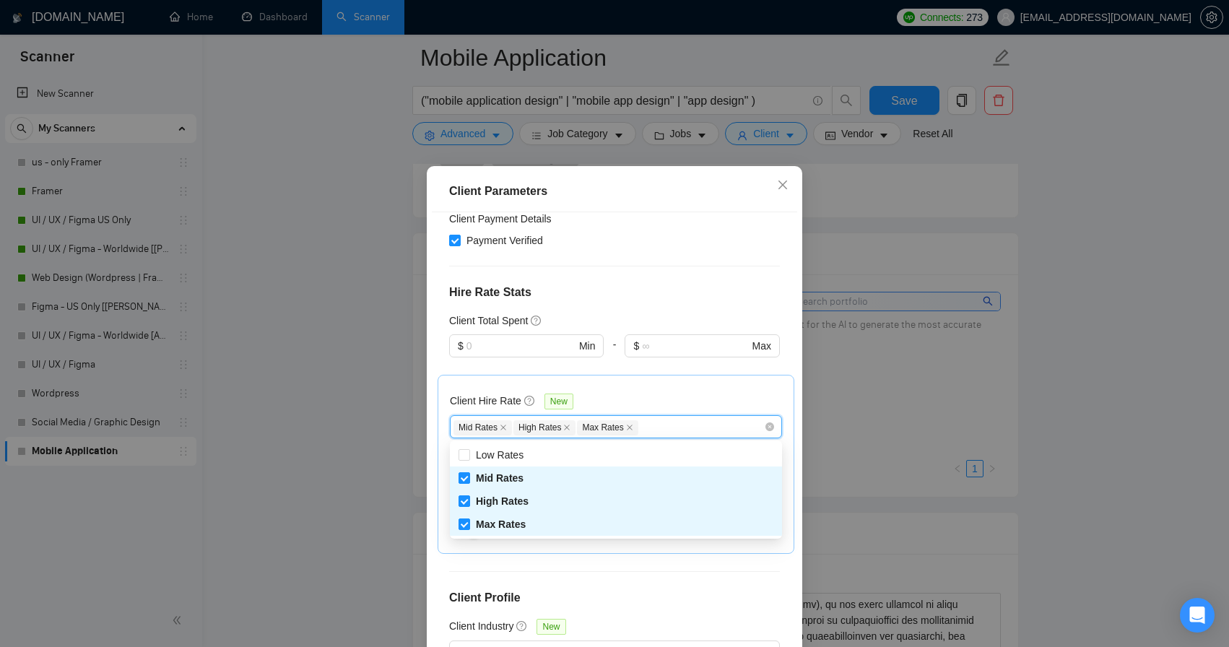
click at [507, 382] on div "Client Hire Rate New Mid Rates High Rates Max Rates Avg Hourly Rate Paid New $ …" at bounding box center [615, 464] width 357 height 179
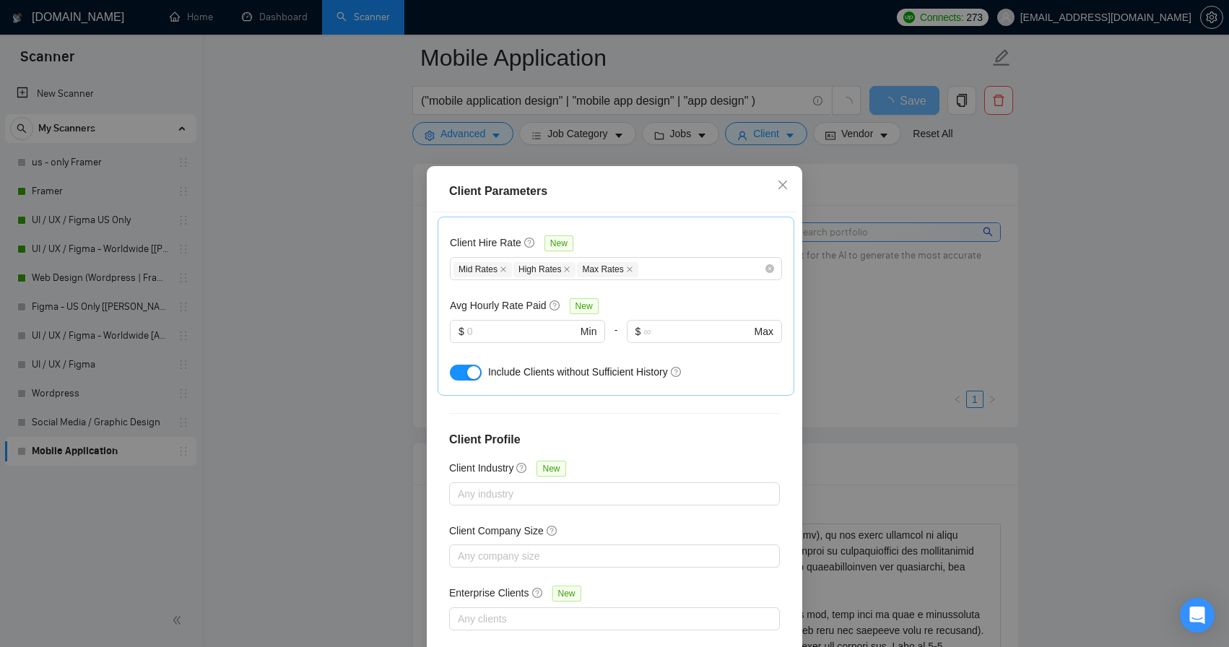
scroll to position [448, 0]
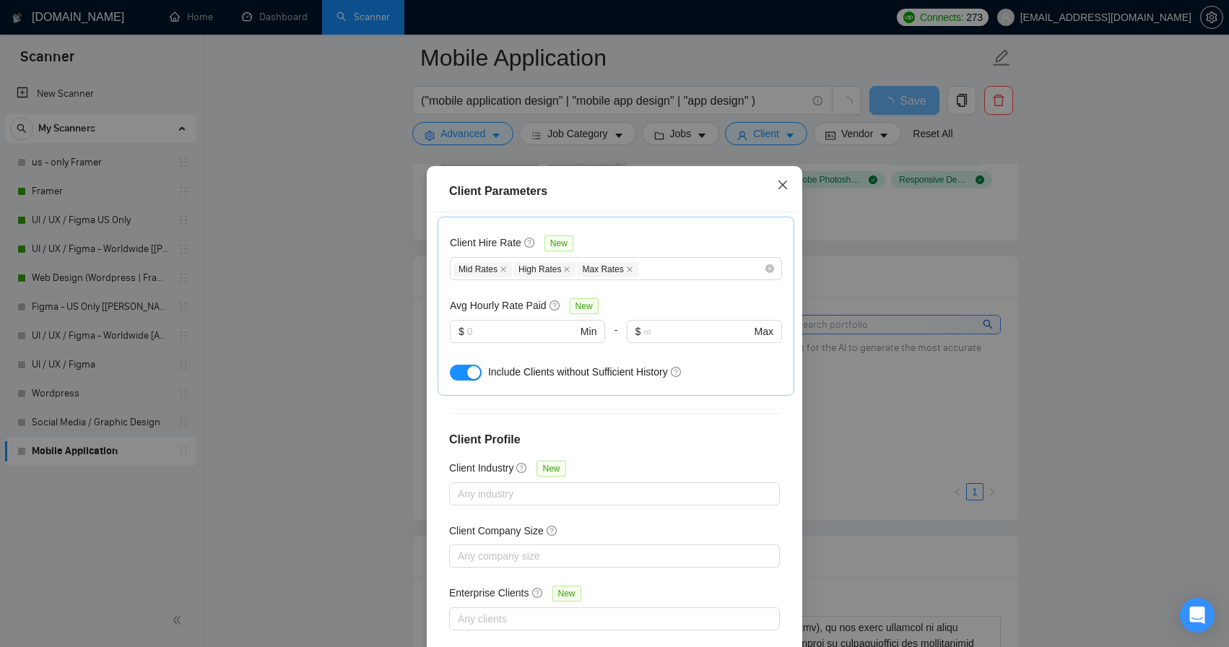
click at [781, 190] on icon "close" at bounding box center [783, 185] width 12 height 12
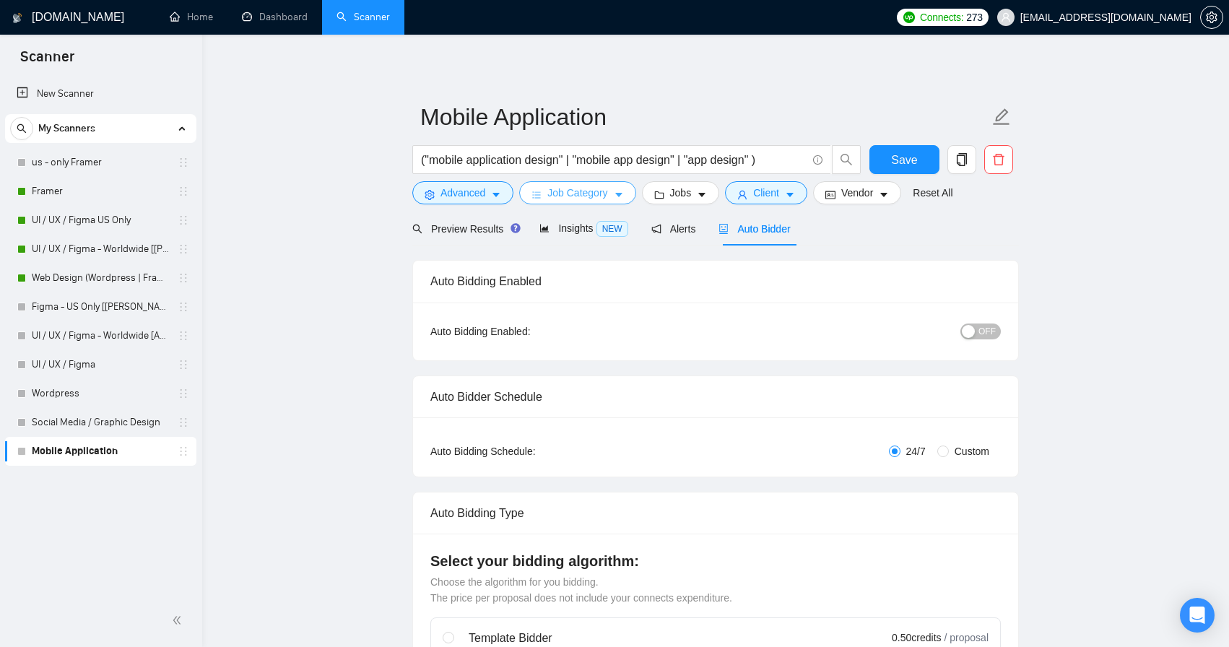
scroll to position [0, 0]
click at [490, 227] on span "Preview Results" at bounding box center [464, 229] width 104 height 12
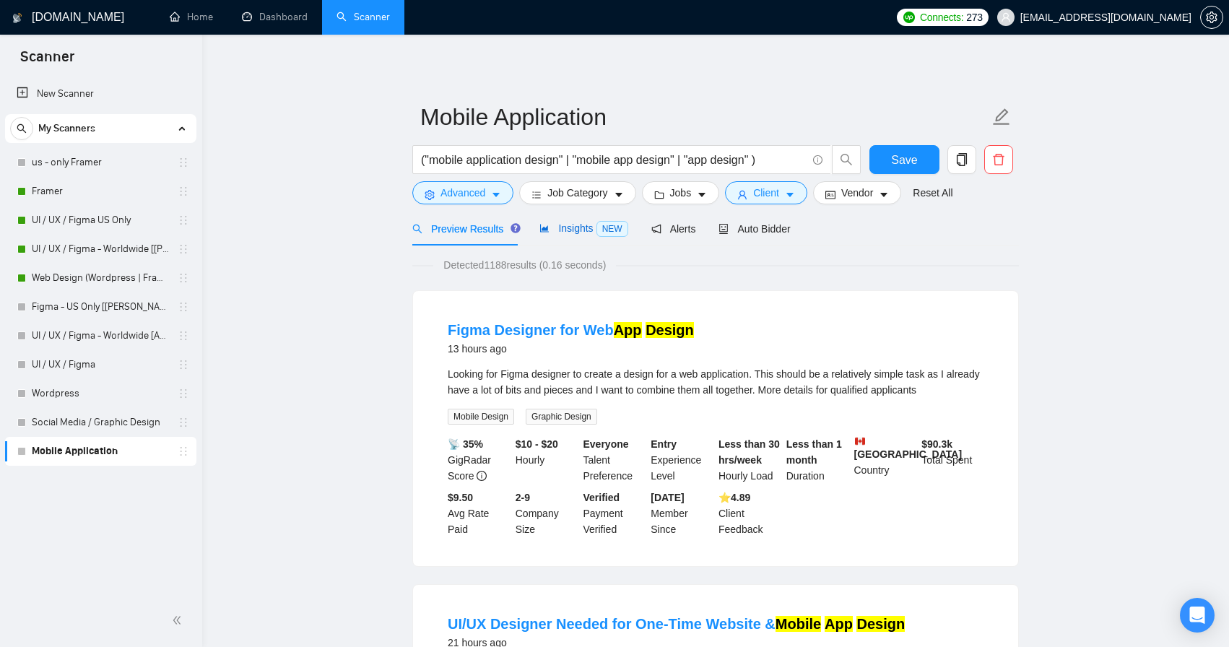
click at [585, 230] on span "Insights NEW" at bounding box center [583, 228] width 88 height 12
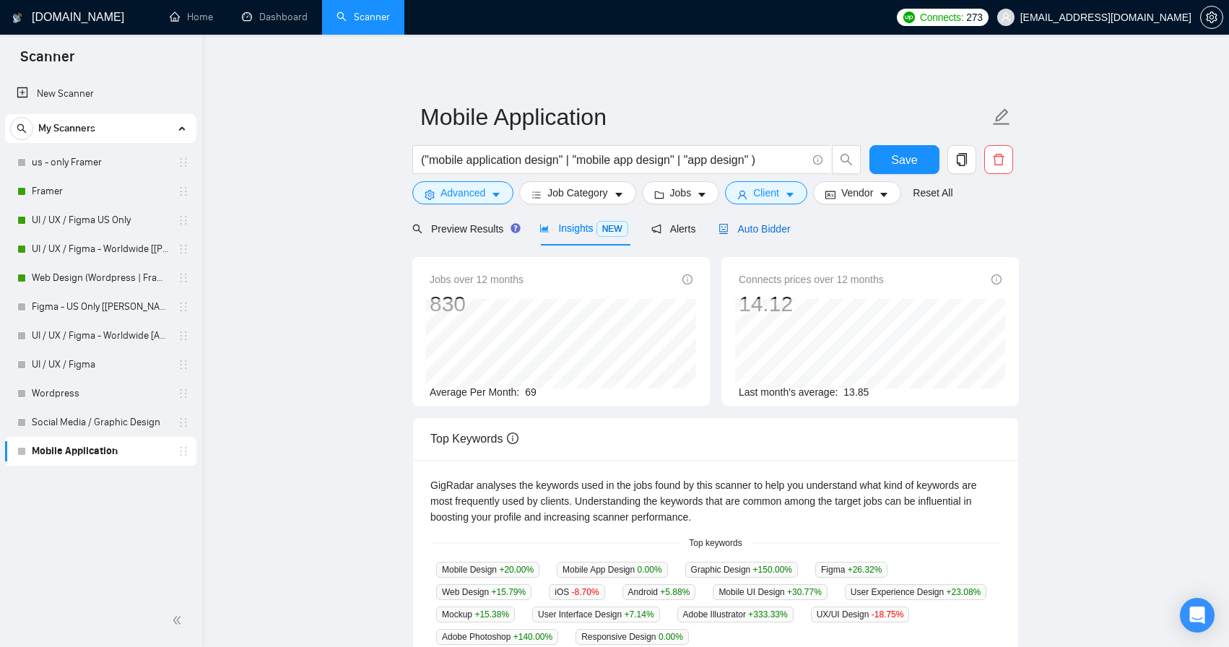
click at [777, 227] on span "Auto Bidder" at bounding box center [753, 229] width 71 height 12
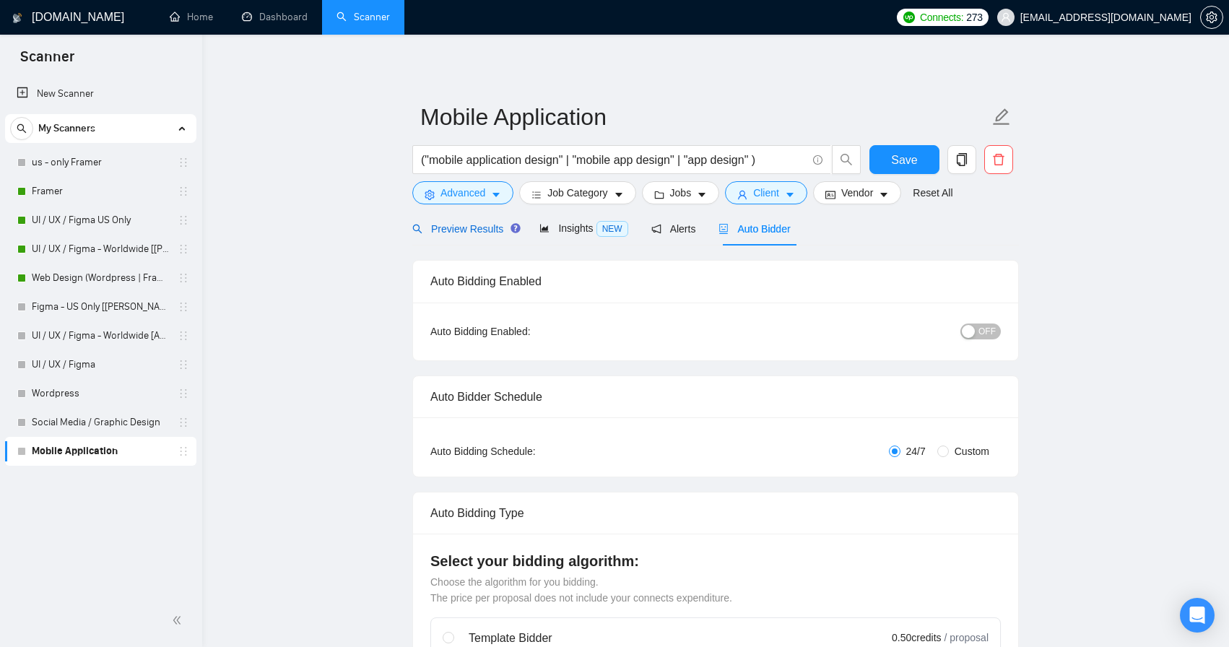
click at [487, 233] on span "Preview Results" at bounding box center [464, 229] width 104 height 12
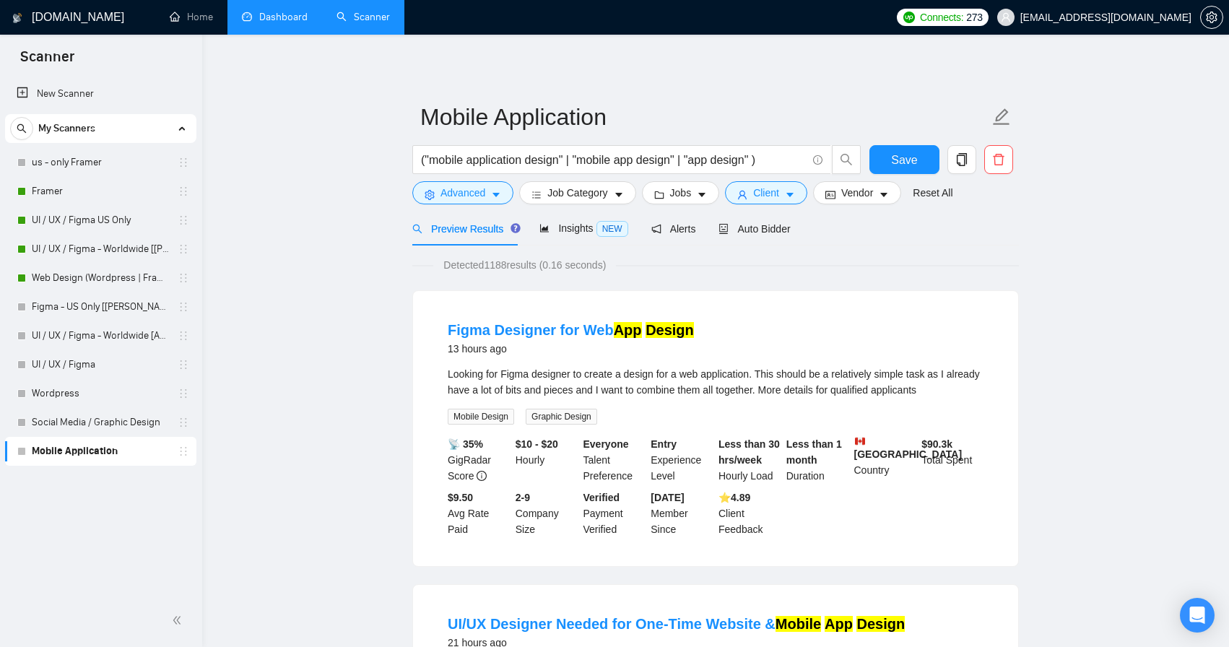
click at [283, 13] on link "Dashboard" at bounding box center [275, 17] width 66 height 12
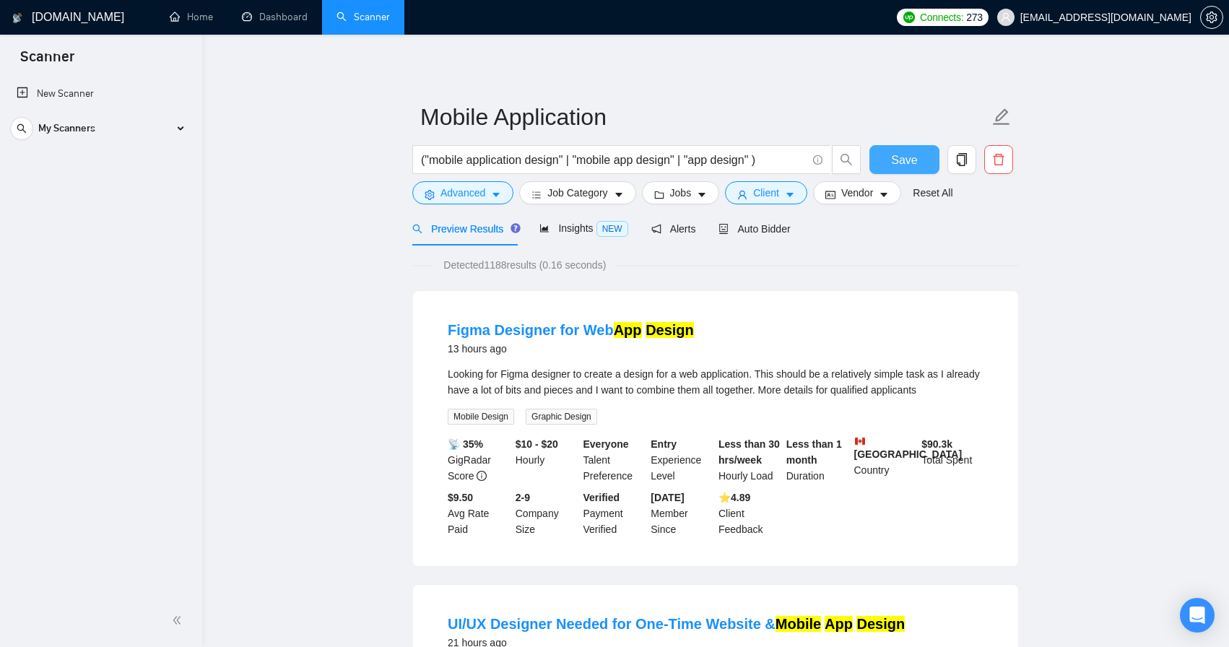
click at [892, 154] on span "Save" at bounding box center [904, 160] width 26 height 18
click at [793, 195] on icon "caret-down" at bounding box center [789, 195] width 7 height 4
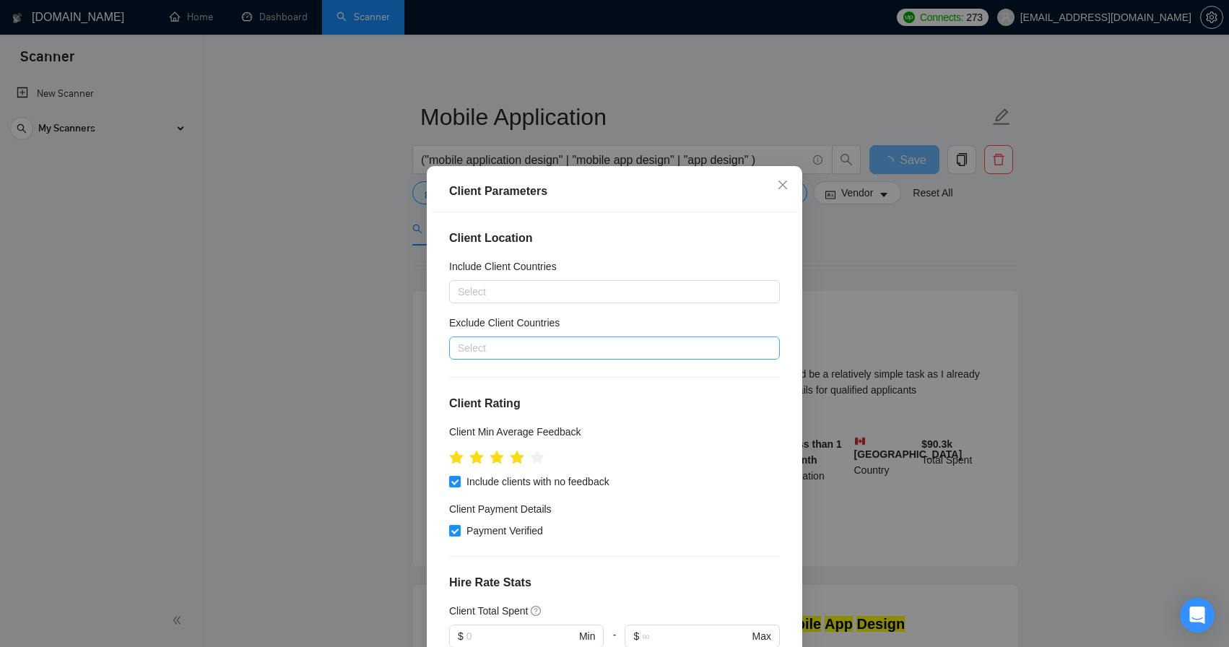
click at [536, 341] on div at bounding box center [607, 347] width 309 height 17
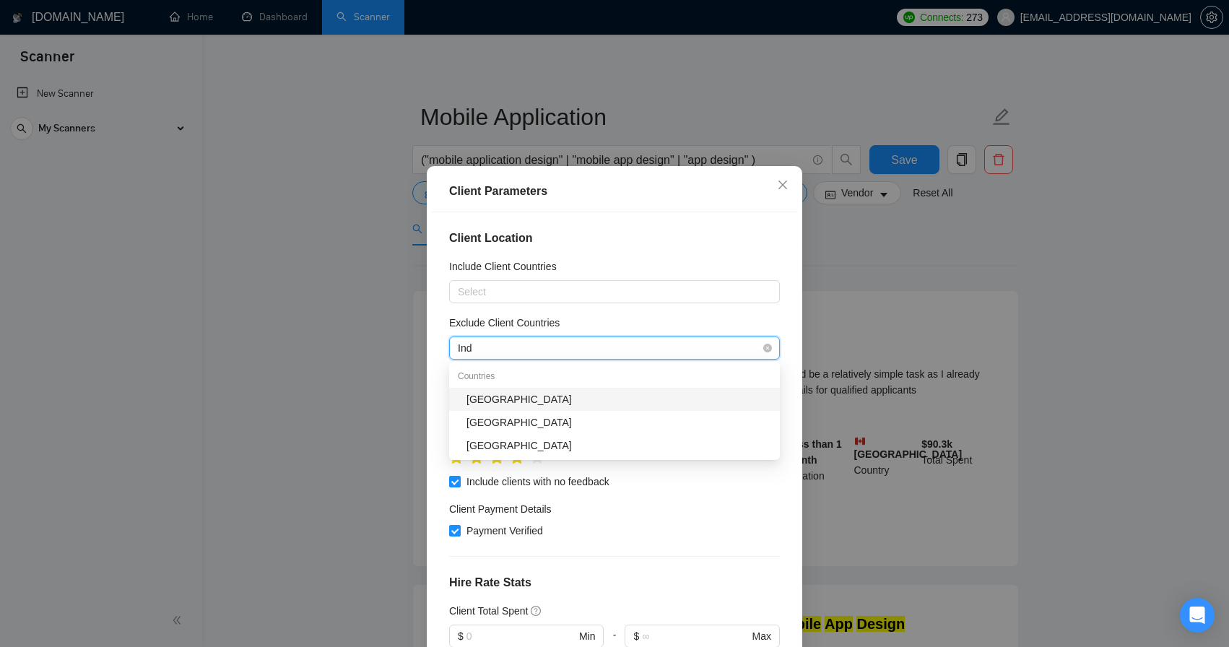
type input "Indi"
click at [513, 398] on div "India" at bounding box center [618, 399] width 305 height 16
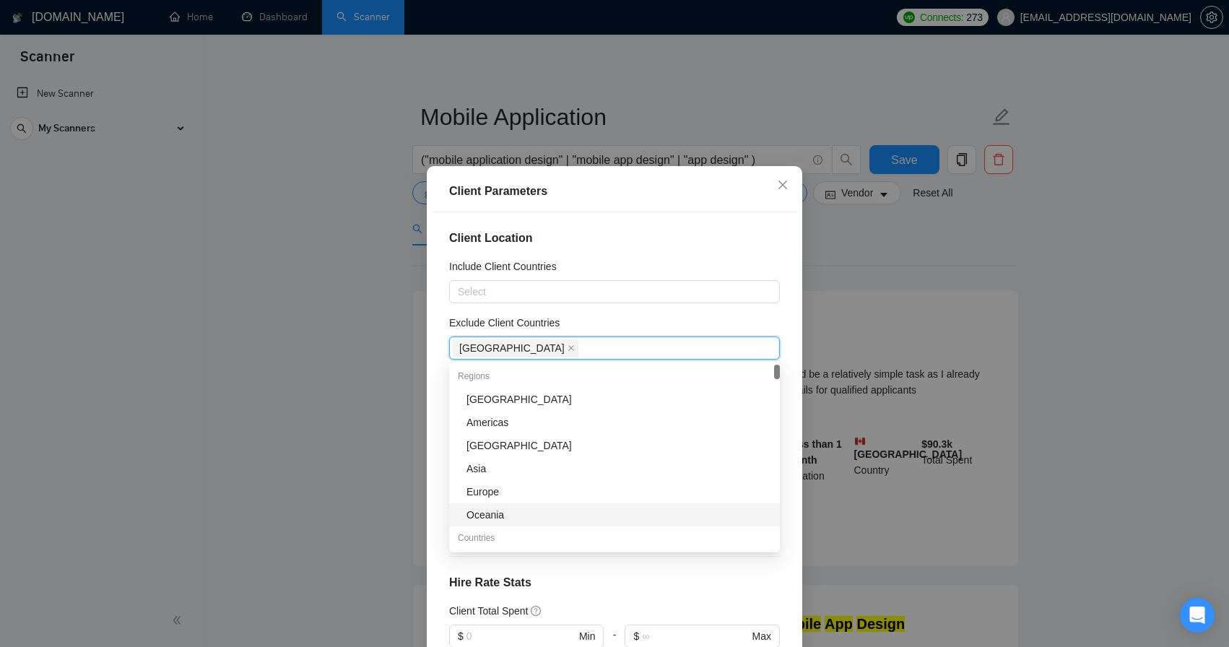
click at [740, 585] on h4 "Hire Rate Stats" at bounding box center [614, 582] width 331 height 17
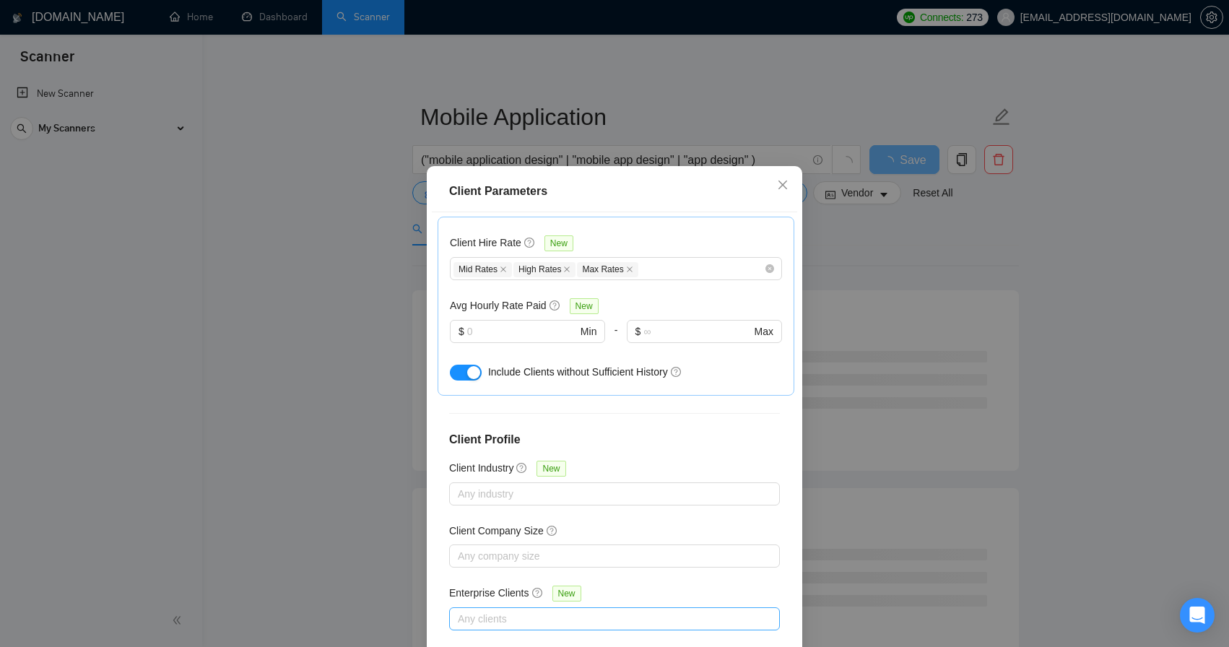
scroll to position [448, 0]
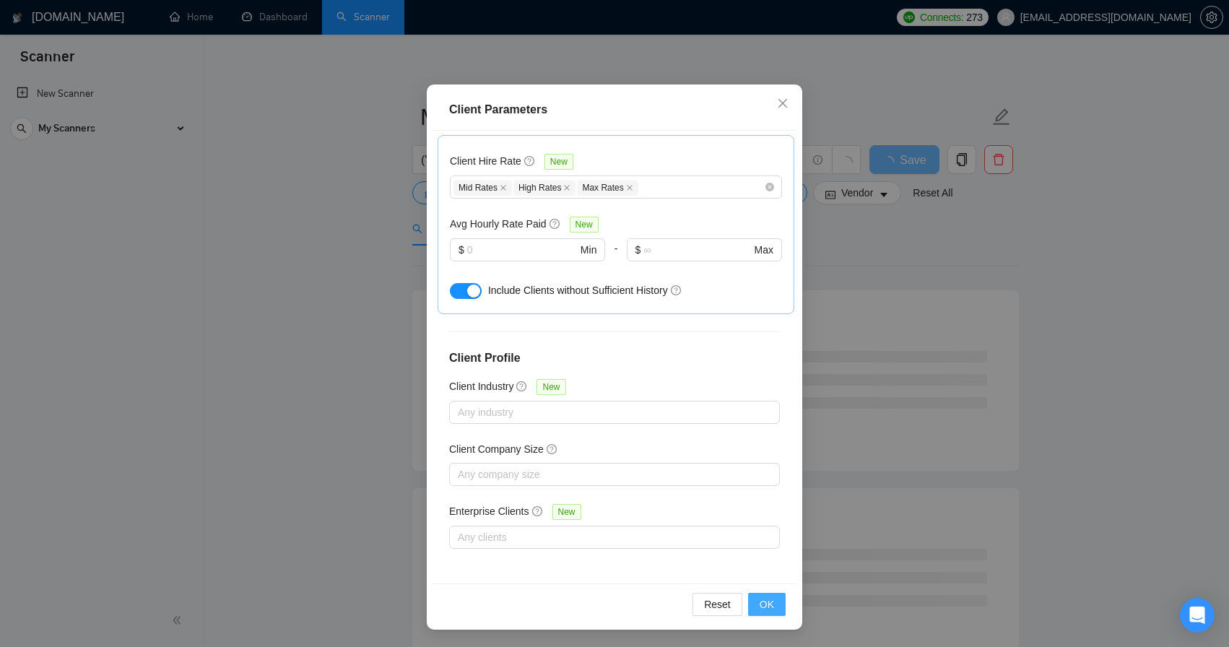
click at [763, 605] on span "OK" at bounding box center [766, 604] width 14 height 16
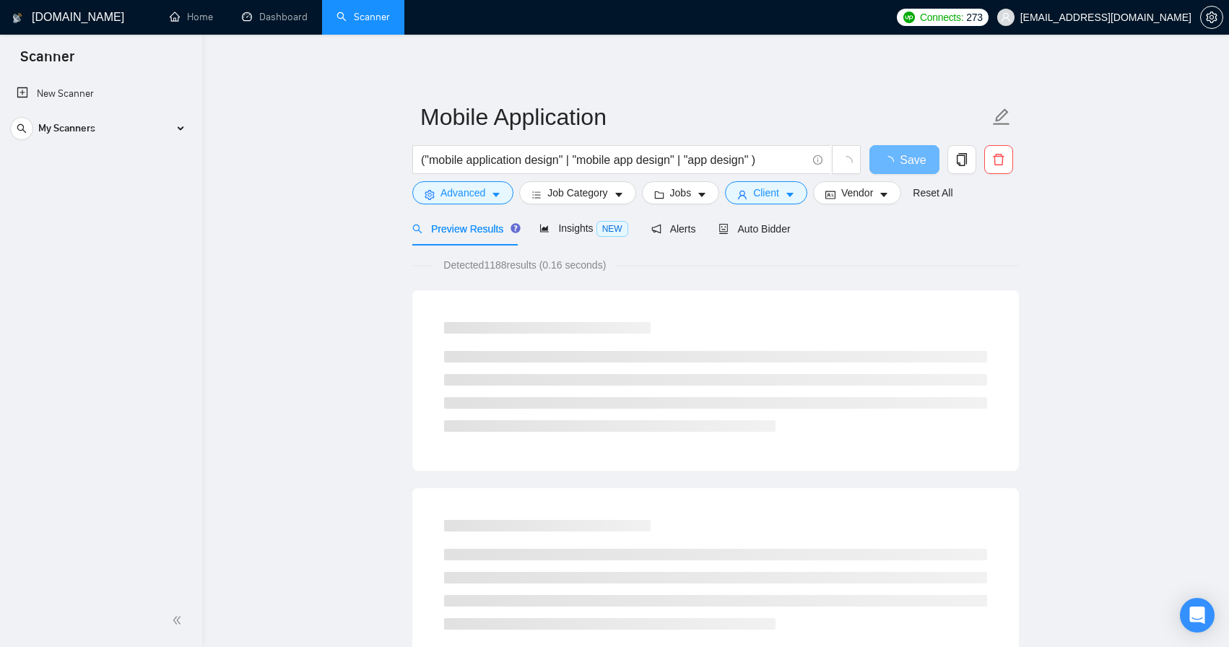
scroll to position [0, 0]
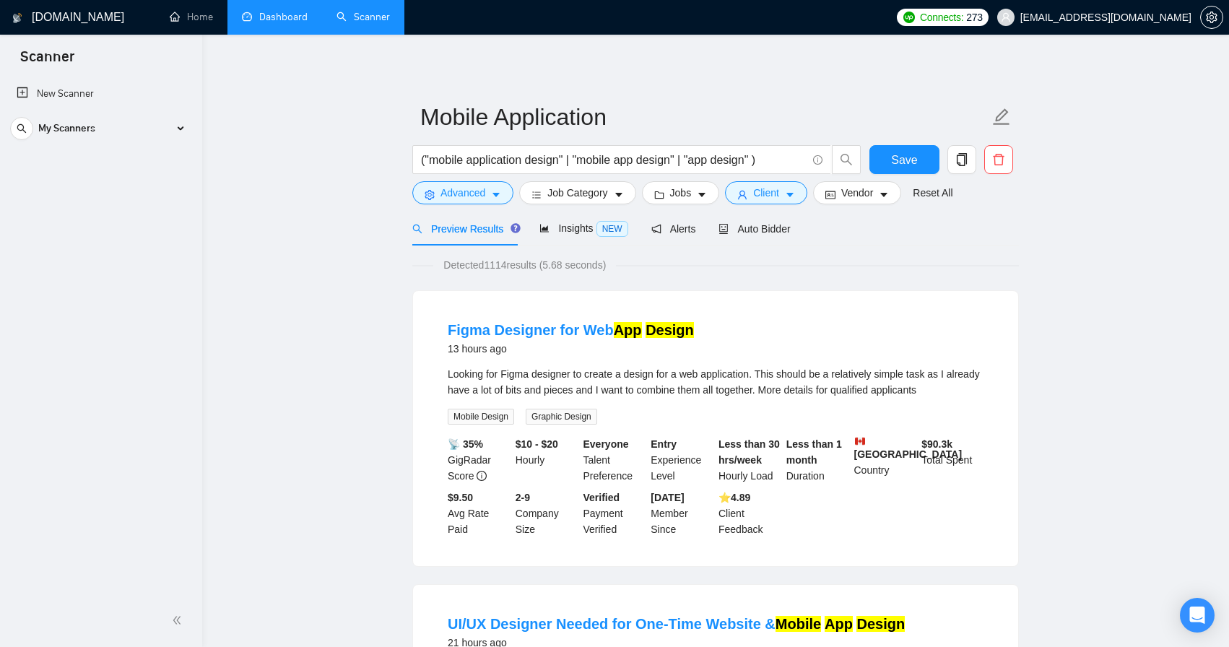
click at [285, 22] on link "Dashboard" at bounding box center [275, 17] width 66 height 12
click at [889, 155] on button "Save" at bounding box center [904, 159] width 70 height 29
click at [305, 23] on link "Dashboard" at bounding box center [275, 17] width 66 height 12
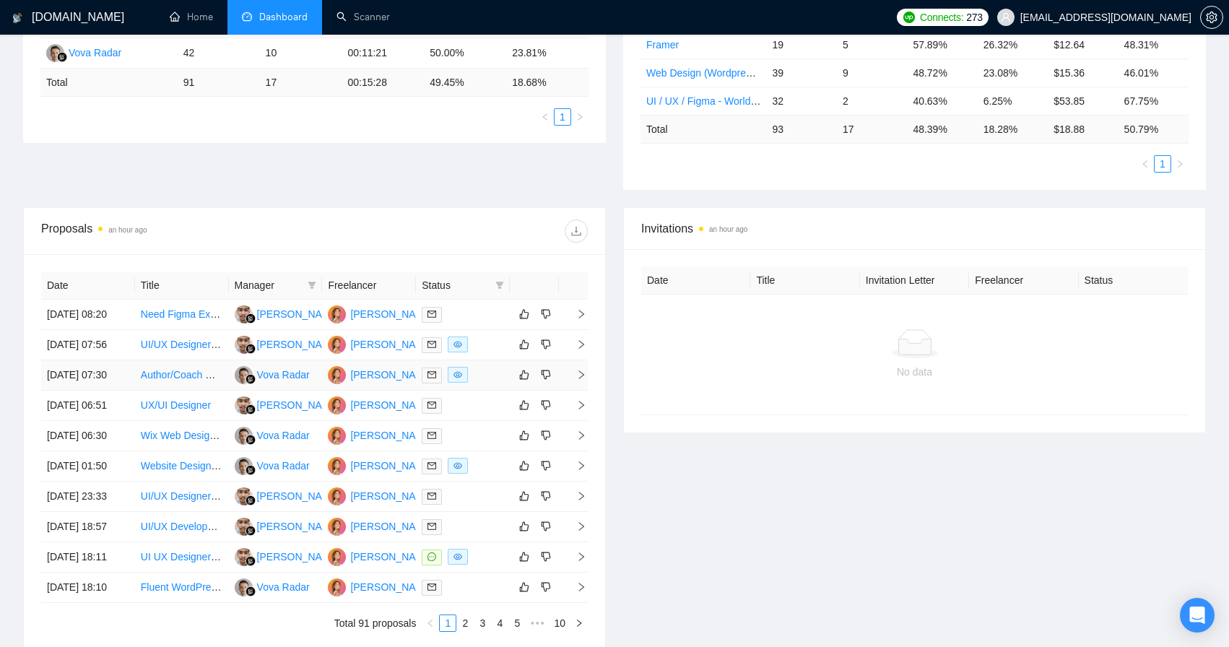
scroll to position [341, 0]
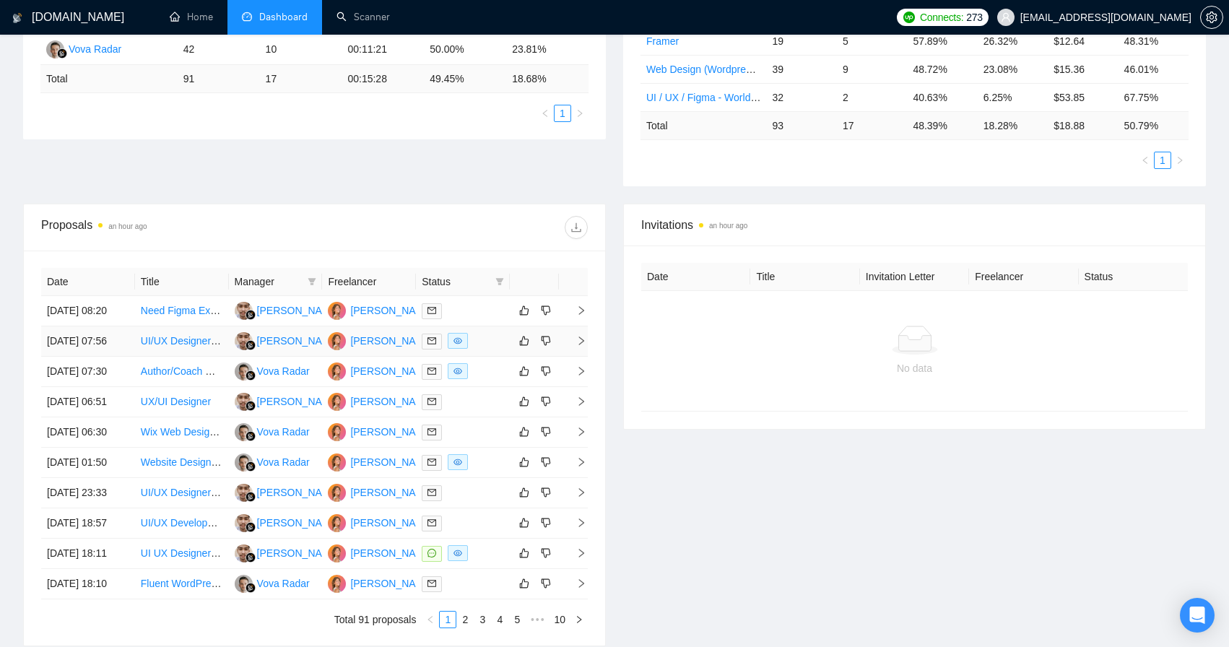
click at [188, 346] on link "UI/UX Designer for AI-Powered Business Phone App and Marketing Assets" at bounding box center [309, 341] width 336 height 12
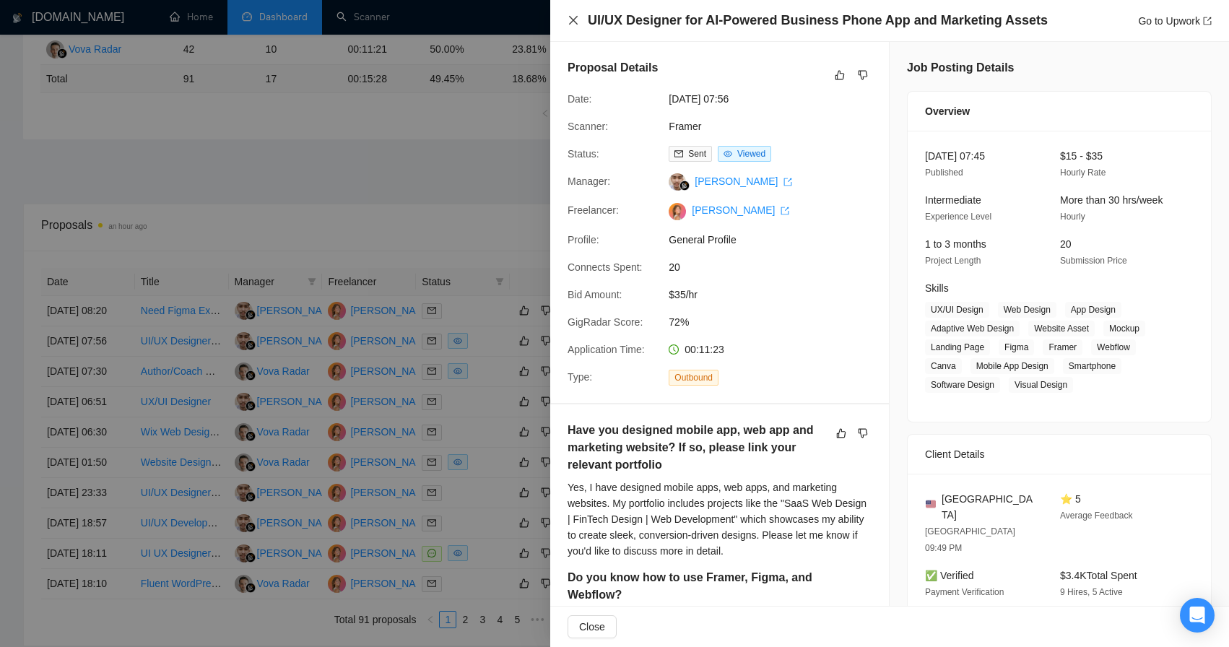
click at [572, 19] on icon "close" at bounding box center [573, 20] width 9 height 9
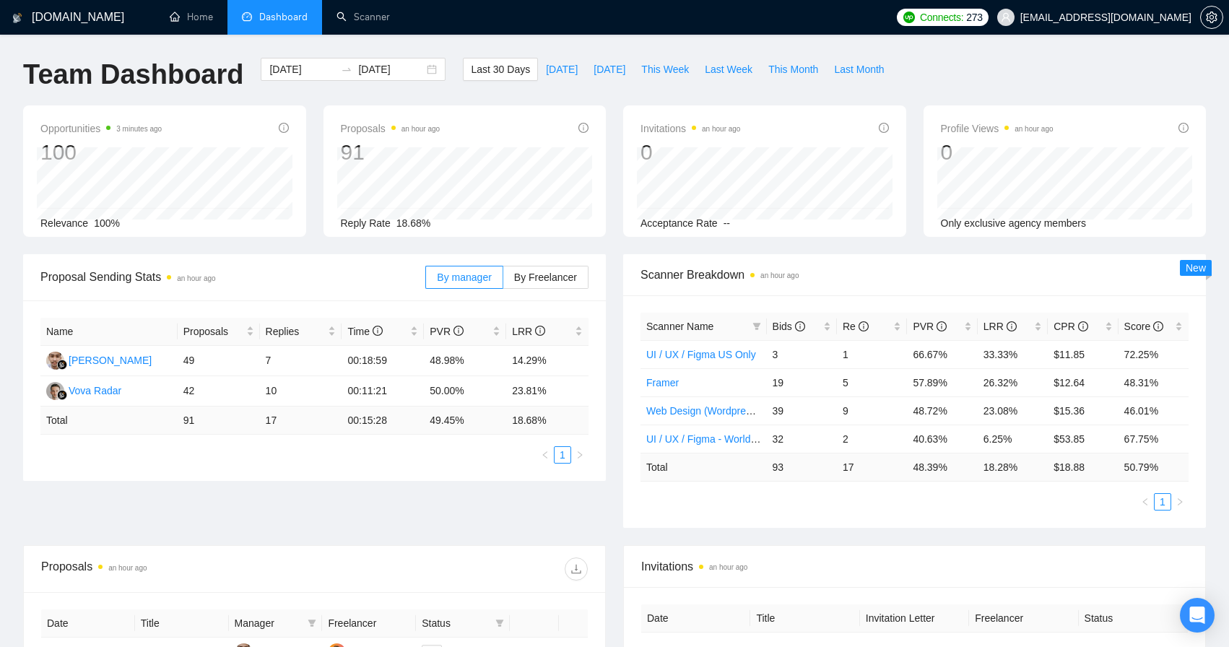
scroll to position [0, 0]
click at [375, 13] on link "Scanner" at bounding box center [362, 17] width 53 height 12
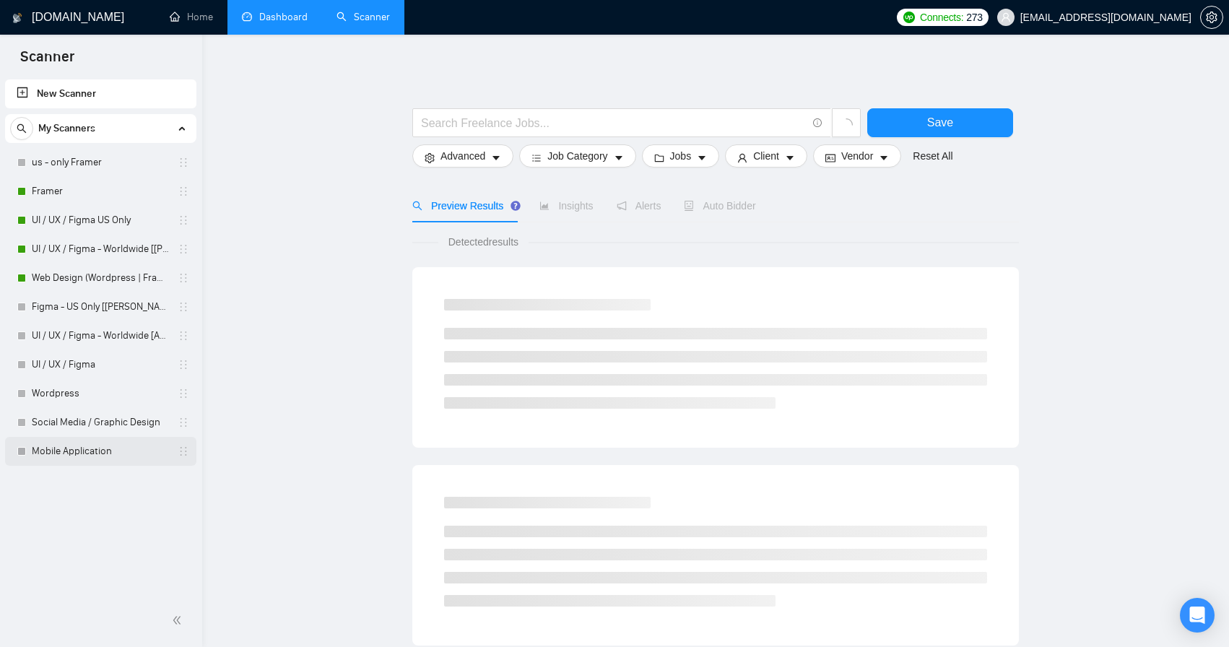
click at [104, 450] on link "Mobile Application" at bounding box center [100, 451] width 137 height 29
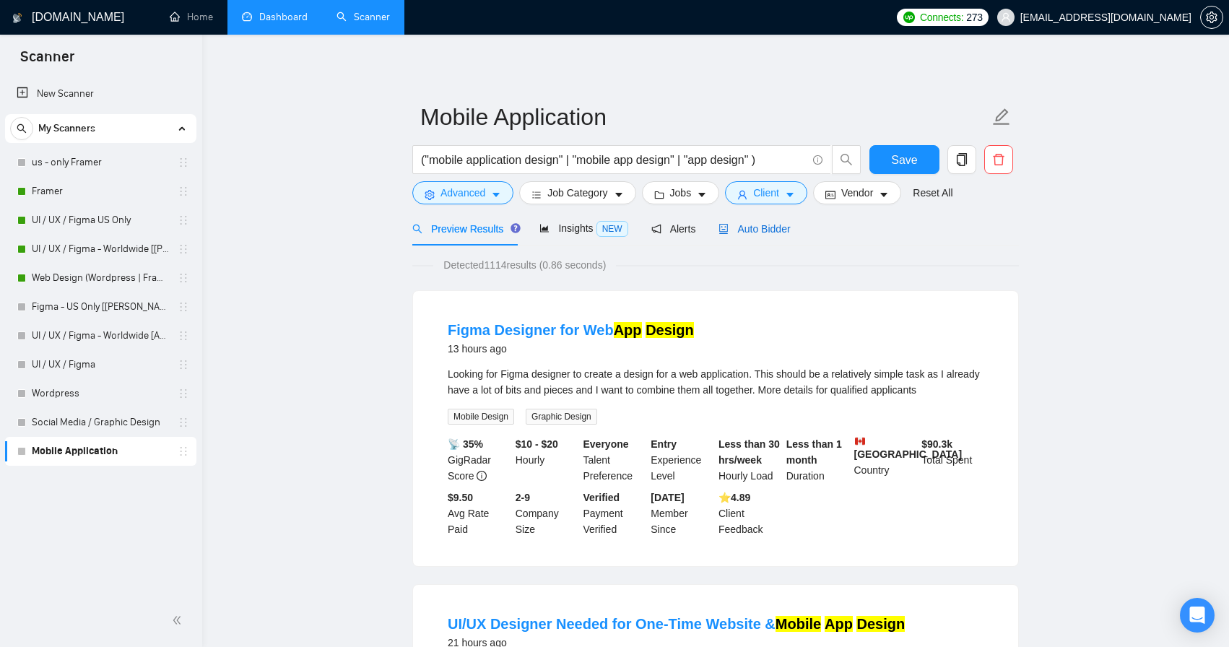
click at [767, 226] on span "Auto Bidder" at bounding box center [753, 229] width 71 height 12
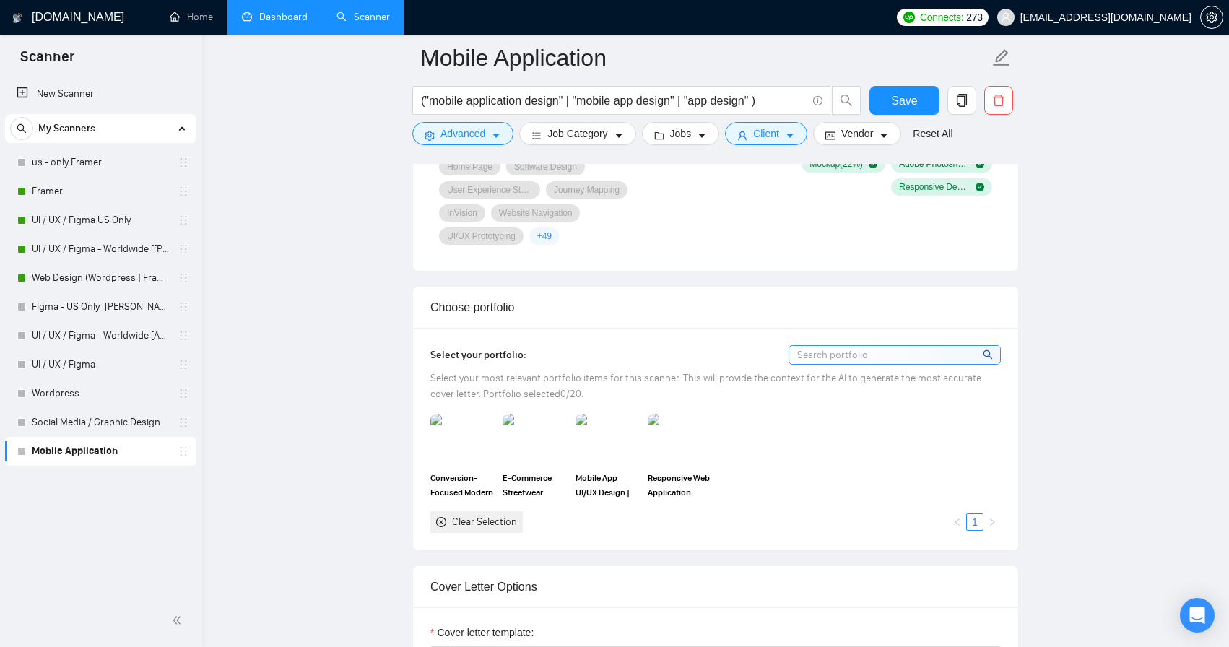
scroll to position [1254, 0]
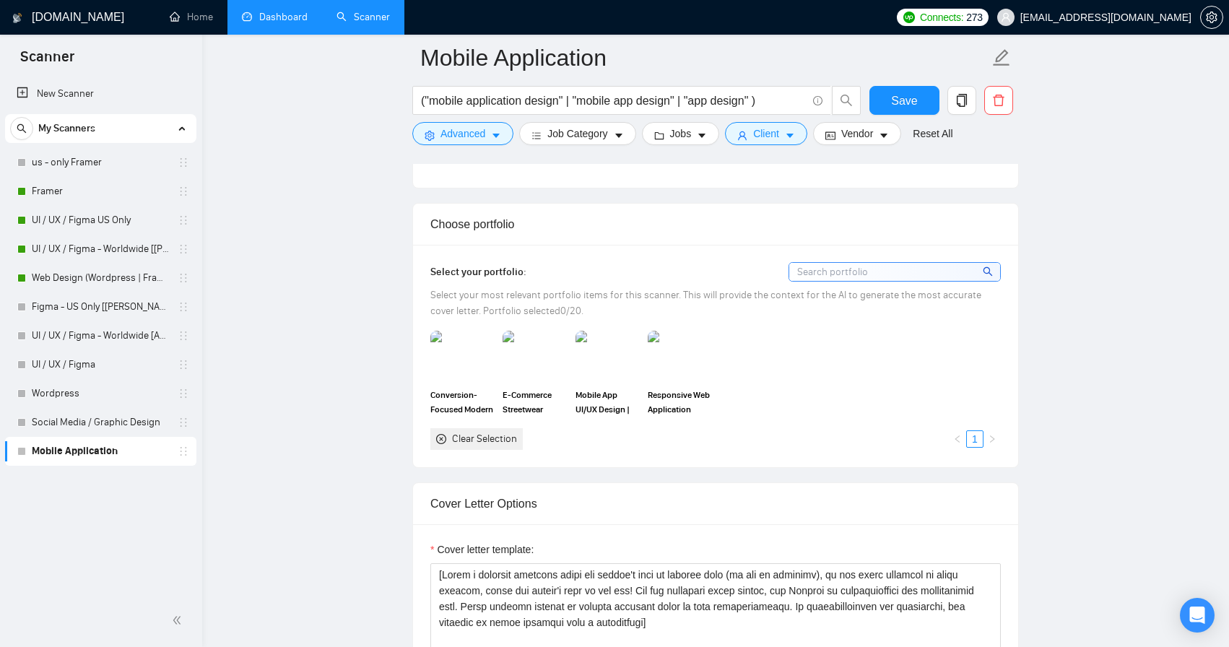
click at [853, 269] on input at bounding box center [894, 272] width 211 height 18
click at [989, 269] on icon "search" at bounding box center [987, 271] width 9 height 9
click at [979, 437] on link "1" at bounding box center [975, 439] width 16 height 16
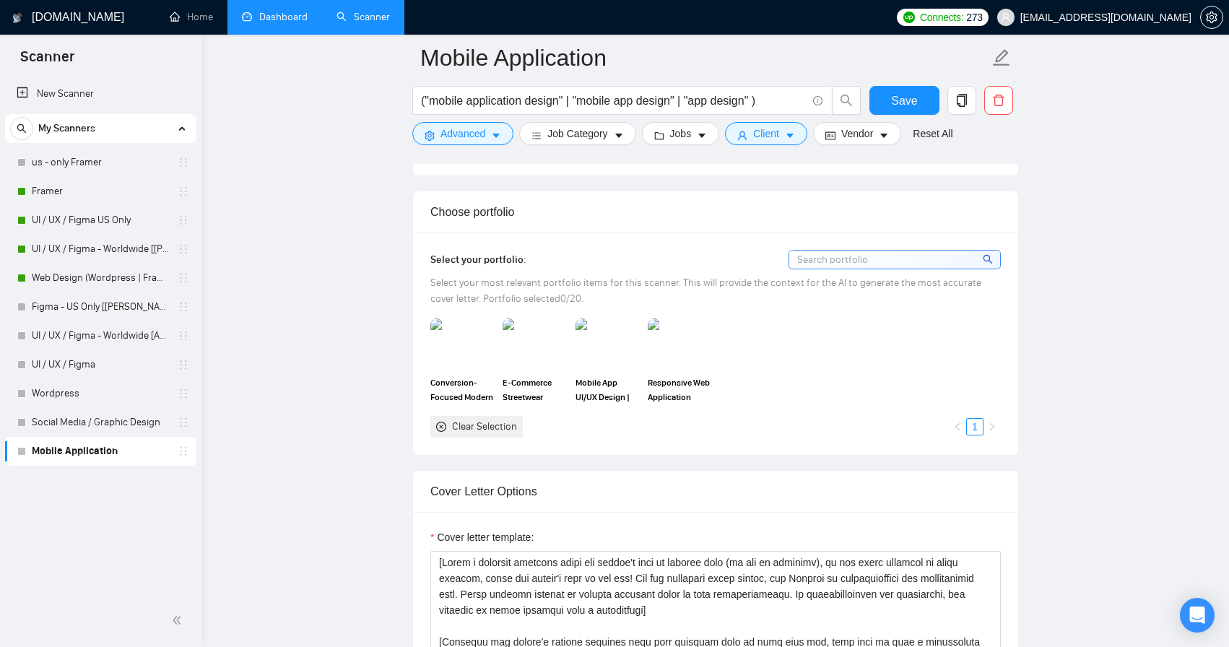
scroll to position [1267, 0]
click at [479, 423] on div "Clear Selection" at bounding box center [484, 426] width 65 height 16
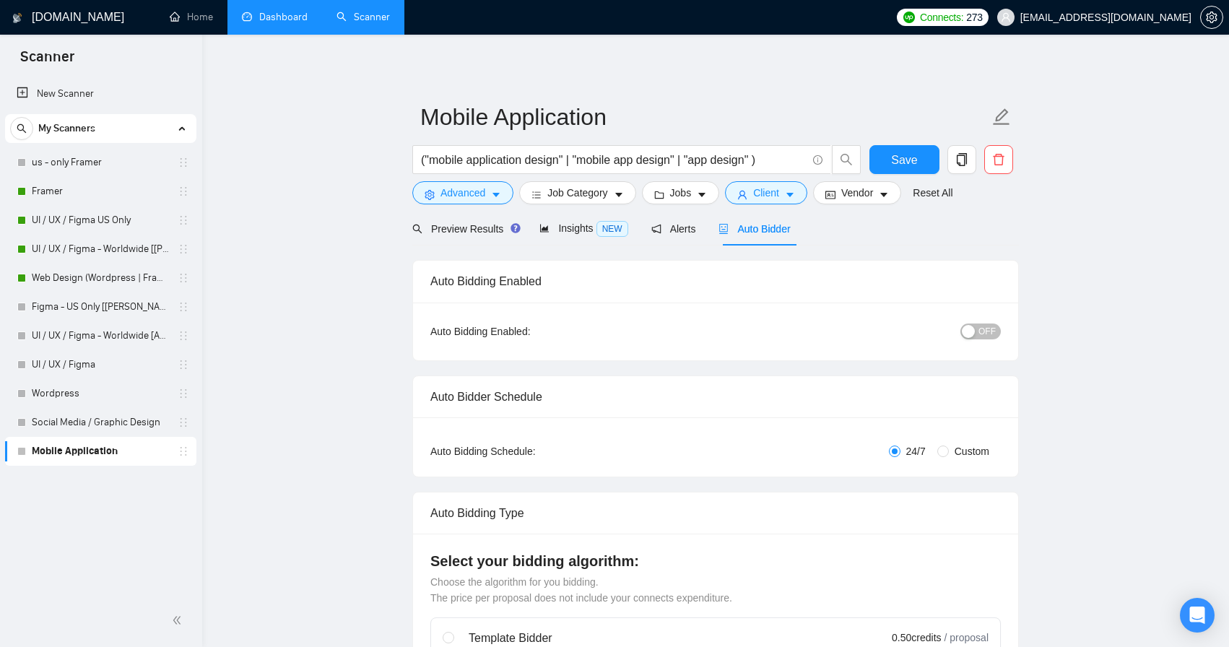
scroll to position [0, 0]
click at [96, 337] on link "UI / UX / Figma - Worldwide [Anya]" at bounding box center [100, 335] width 137 height 29
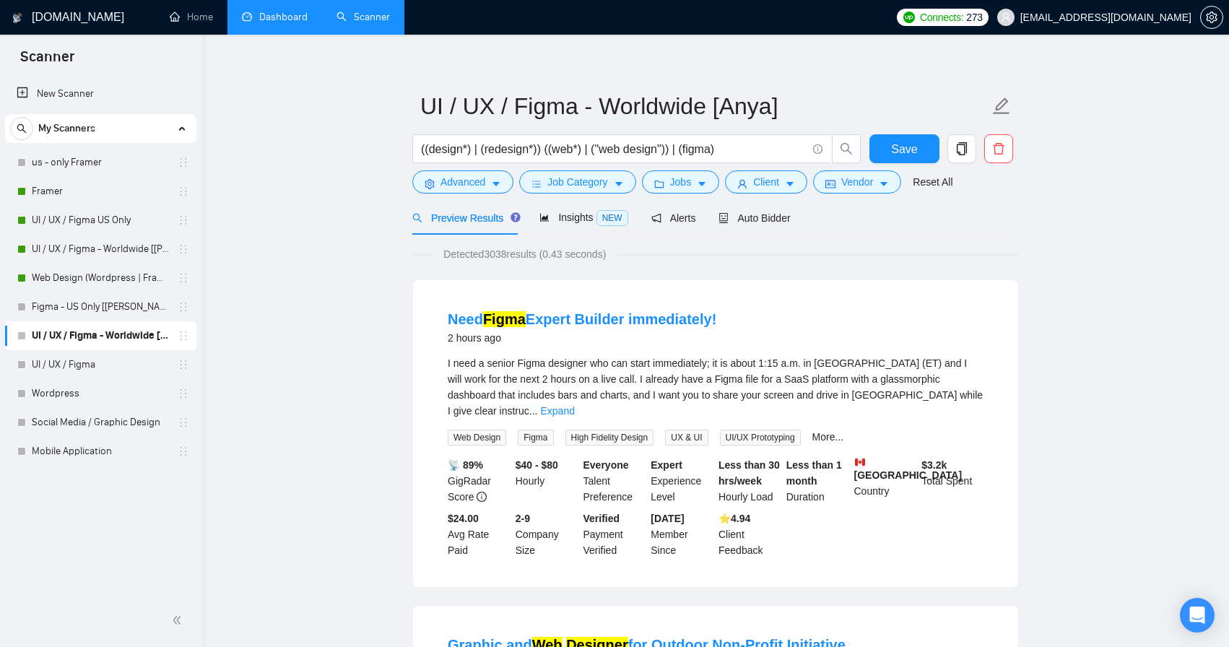
scroll to position [13, 0]
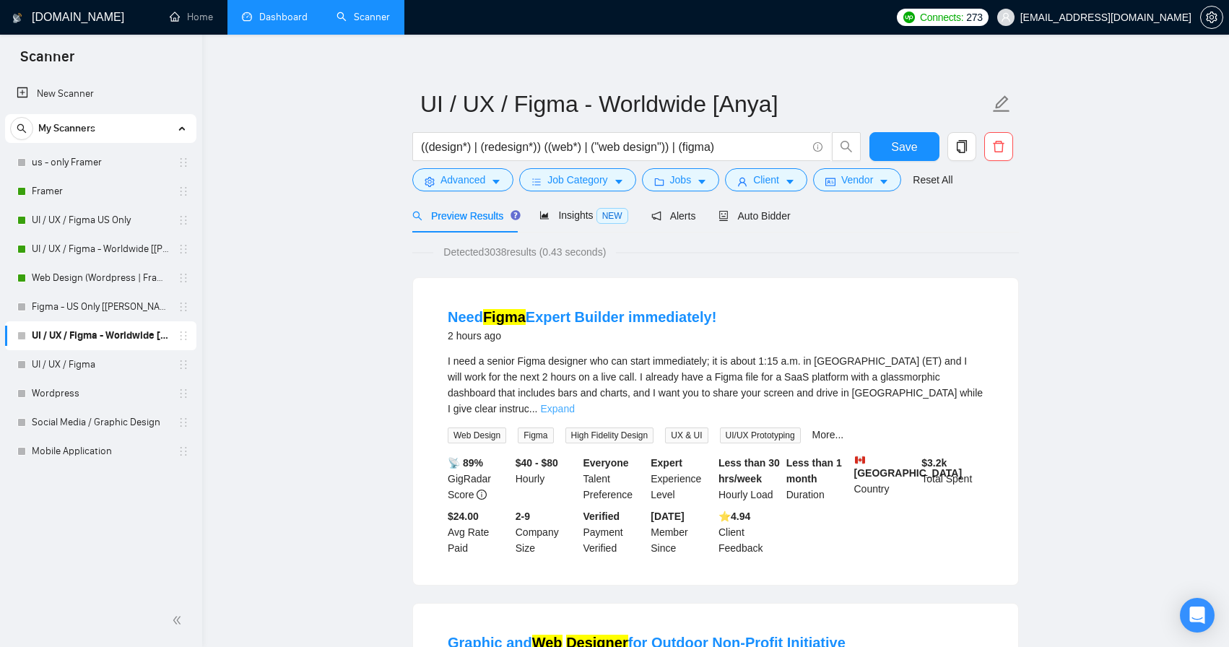
click at [575, 403] on link "Expand" at bounding box center [558, 409] width 34 height 12
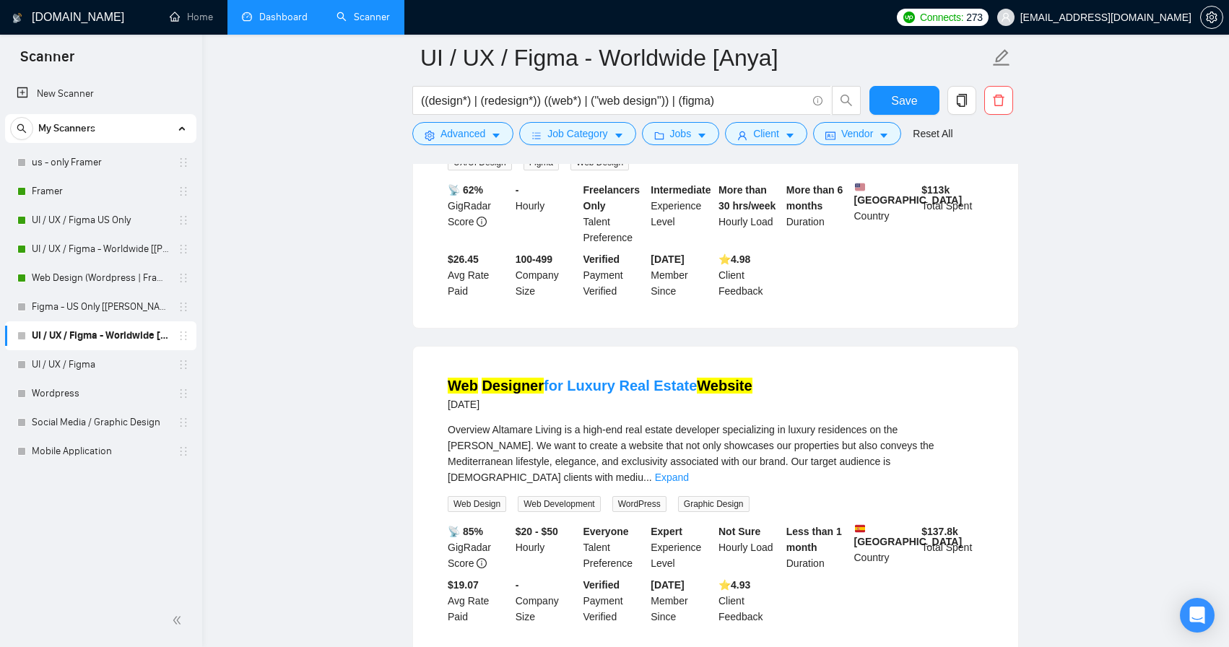
scroll to position [3013, 0]
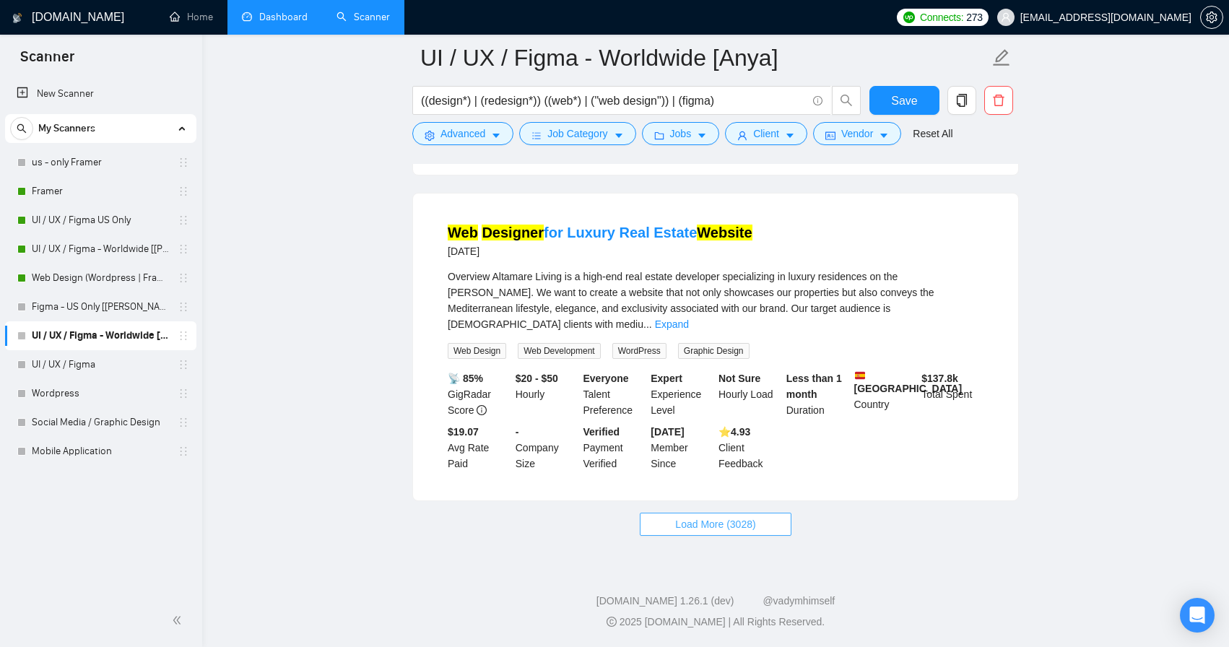
click at [771, 536] on button "Load More (3028)" at bounding box center [715, 524] width 151 height 23
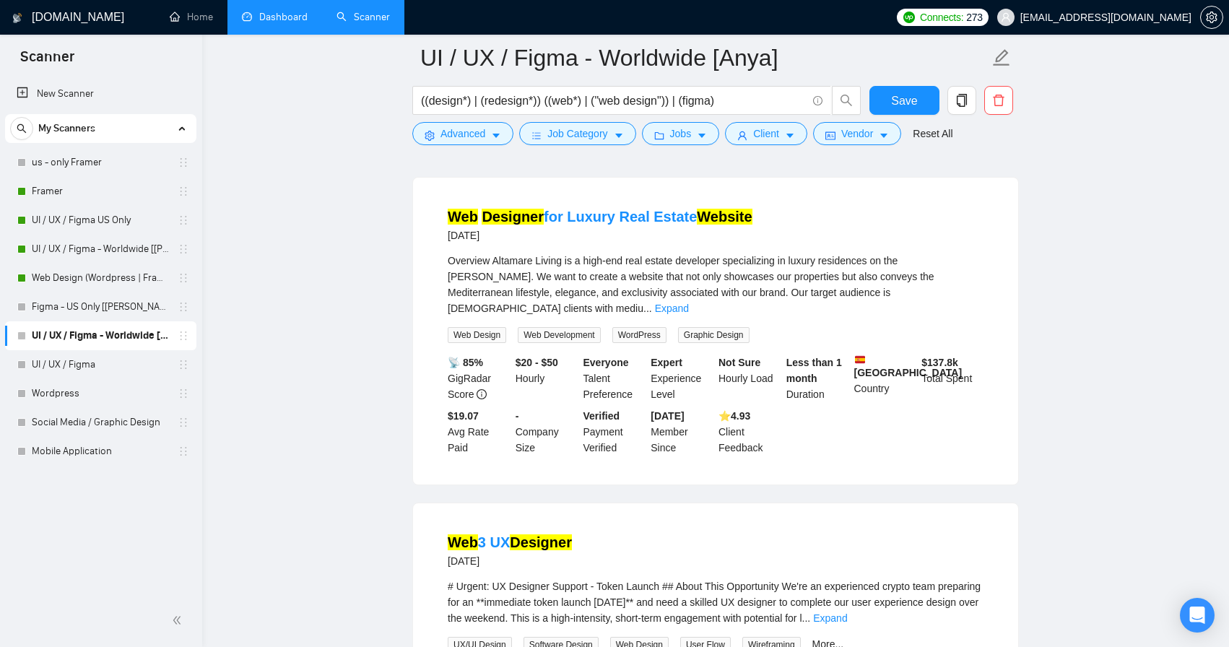
scroll to position [3047, 0]
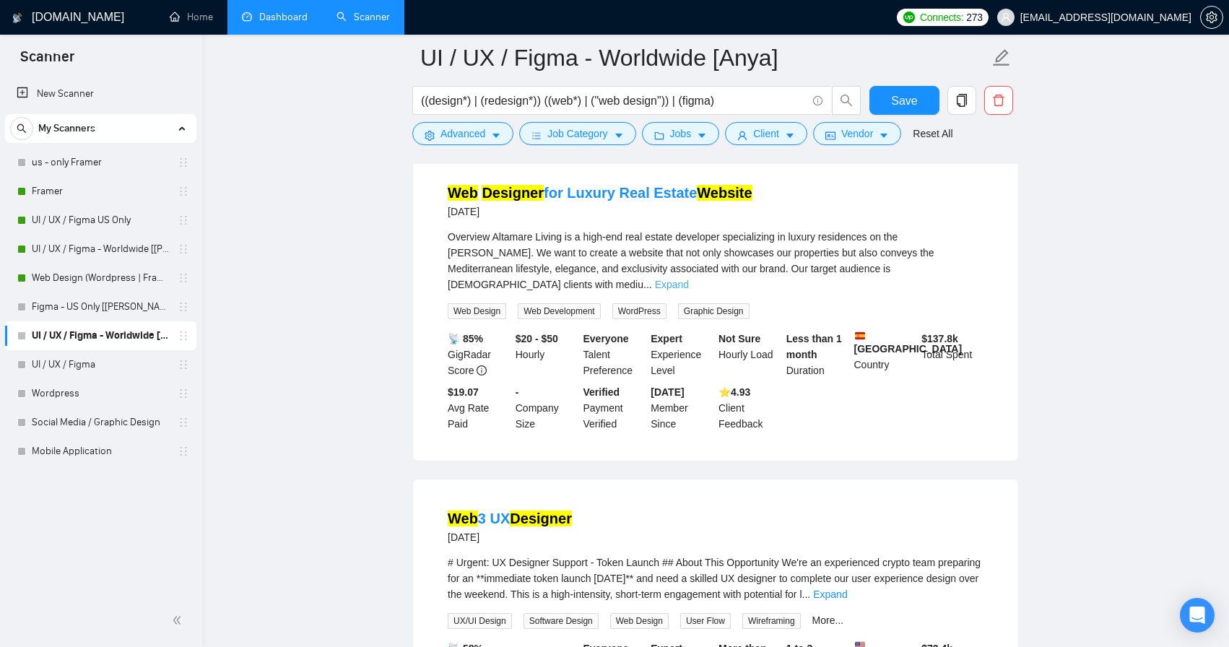
click at [689, 290] on link "Expand" at bounding box center [672, 285] width 34 height 12
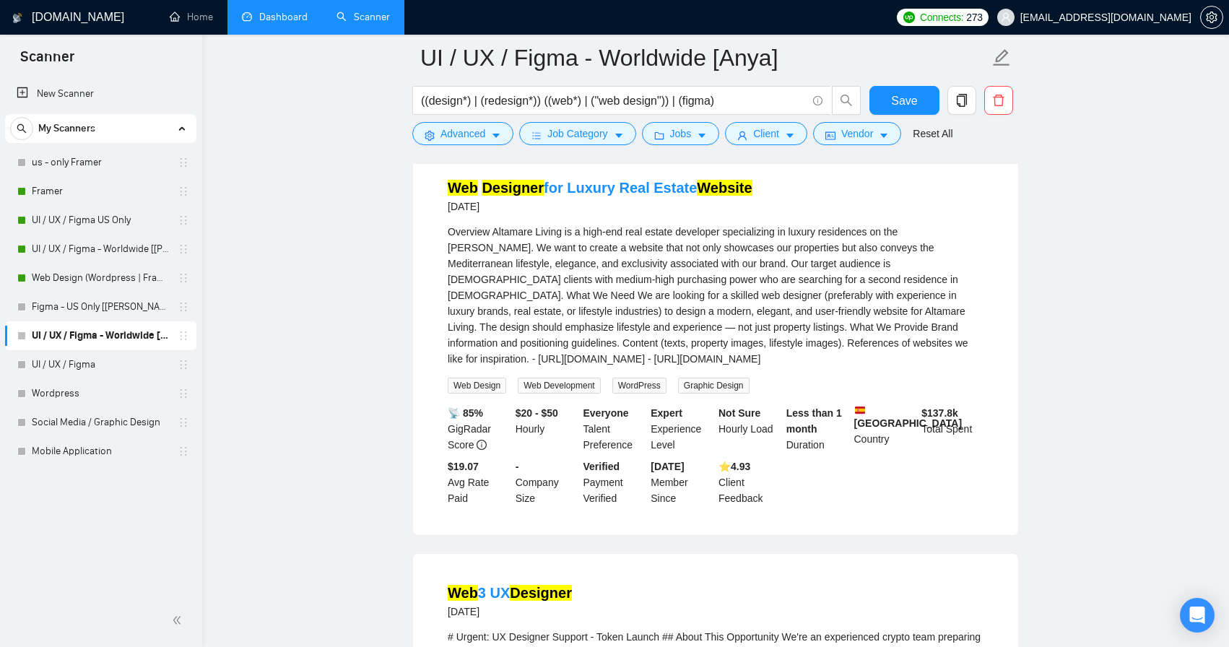
scroll to position [3052, 0]
drag, startPoint x: 791, startPoint y: 410, endPoint x: 905, endPoint y: 411, distance: 114.1
click at [905, 367] on div "Overview Altamare Living is a high-end real estate developer specializing in lu…" at bounding box center [716, 295] width 536 height 143
copy div "https://caledonian.es/en/"
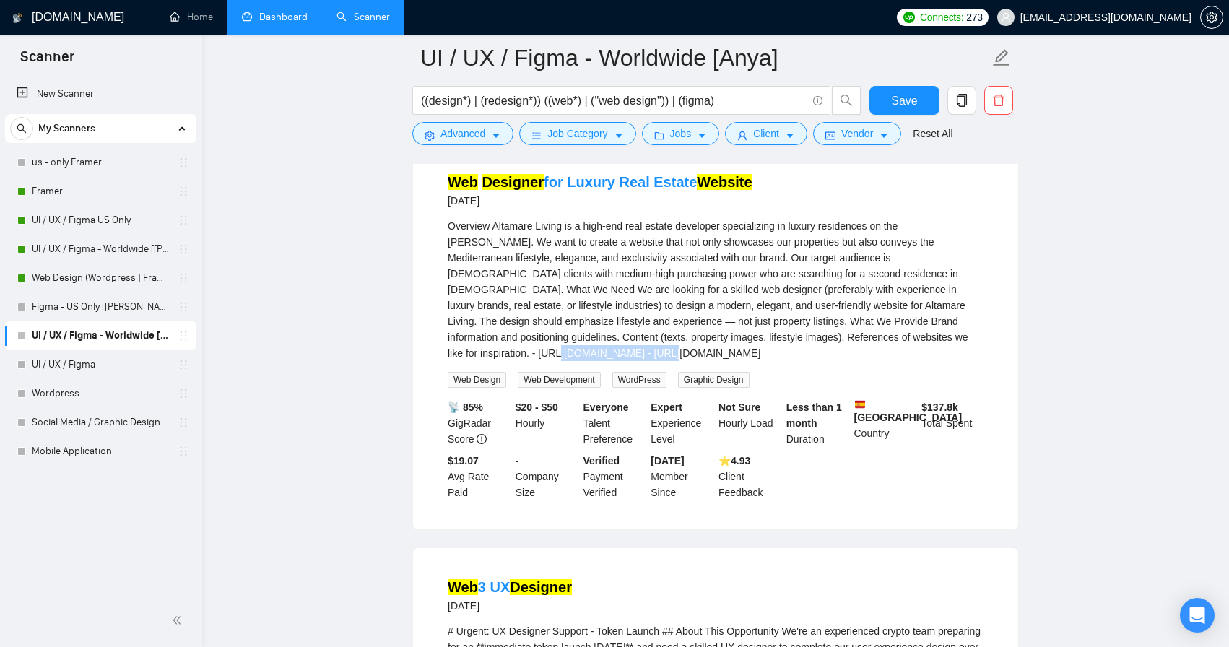
drag, startPoint x: 448, startPoint y: 417, endPoint x: 563, endPoint y: 419, distance: 115.5
click at [563, 361] on div "Overview Altamare Living is a high-end real estate developer specializing in lu…" at bounding box center [716, 289] width 536 height 143
copy div "https://www.nvoga.com/"
click at [618, 190] on link "Web Designer for Luxury Real Estate Website" at bounding box center [600, 182] width 305 height 16
